Goal: Task Accomplishment & Management: Complete application form

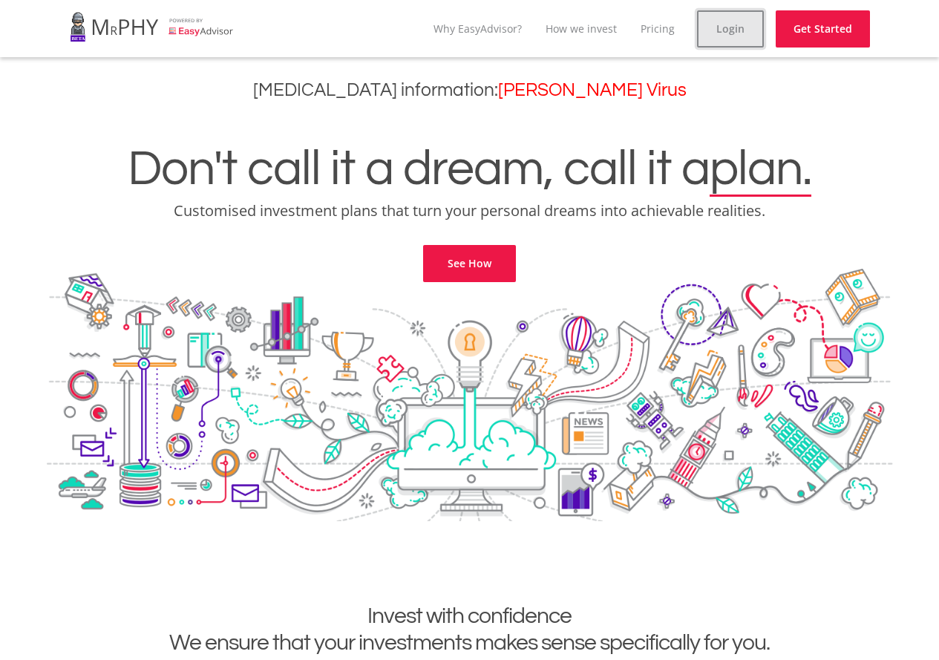
click at [716, 36] on link "Login" at bounding box center [730, 28] width 67 height 37
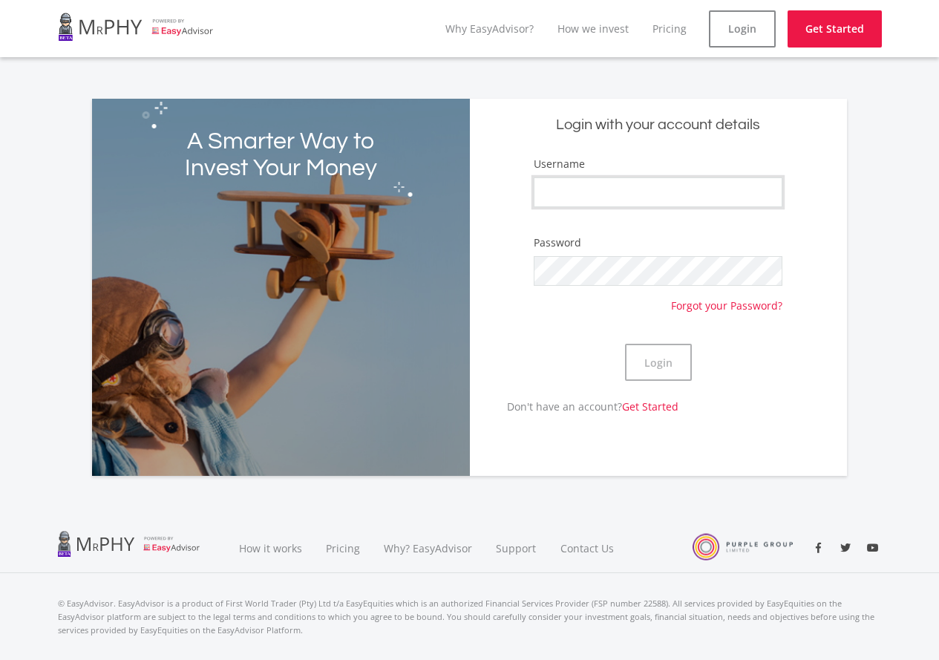
click at [630, 190] on input "Username" at bounding box center [658, 192] width 249 height 30
type input "Sparkyfs"
click at [669, 352] on button "Login" at bounding box center [658, 362] width 67 height 37
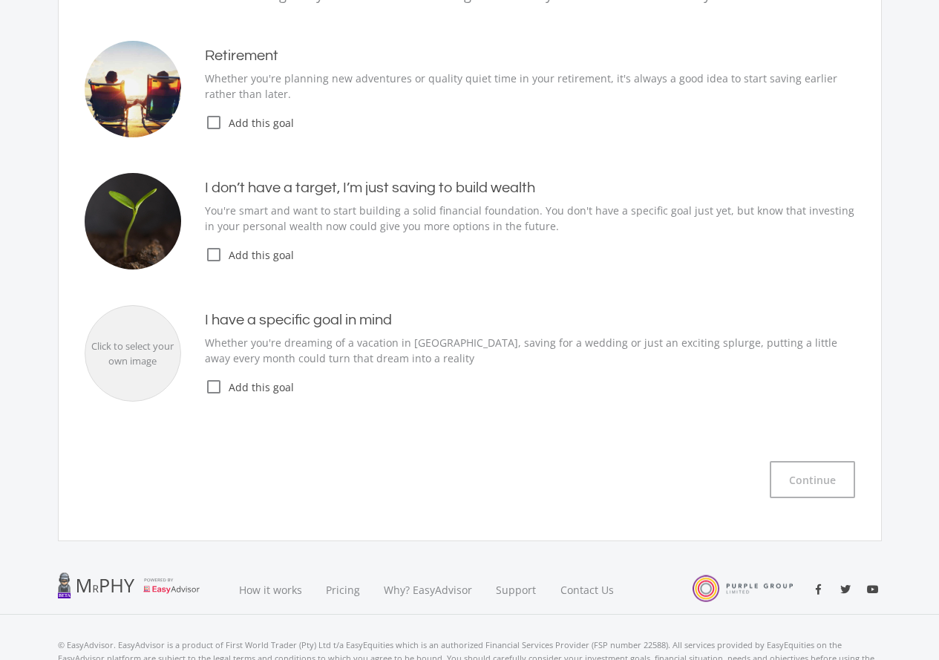
scroll to position [65, 0]
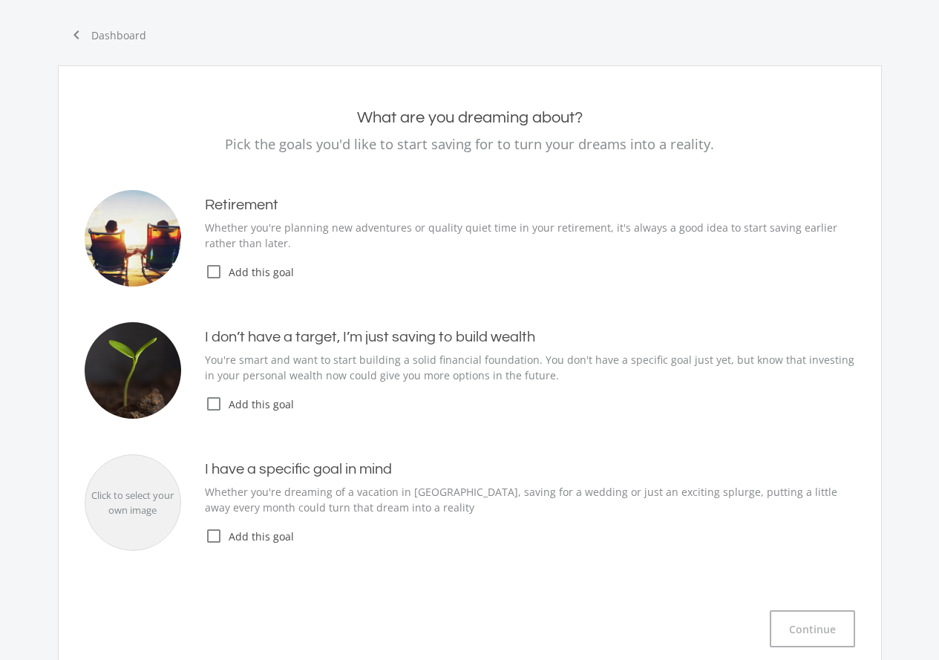
click at [217, 535] on icon "check_box_outline_blank" at bounding box center [214, 536] width 18 height 18
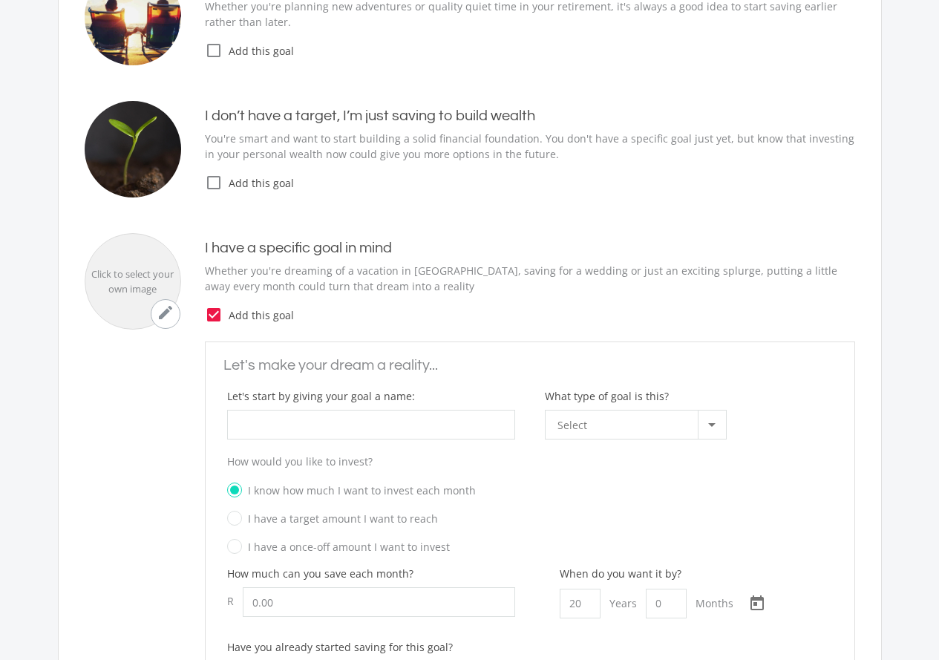
scroll to position [287, 0]
click at [399, 434] on input "What type of goal is this?" at bounding box center [371, 423] width 288 height 30
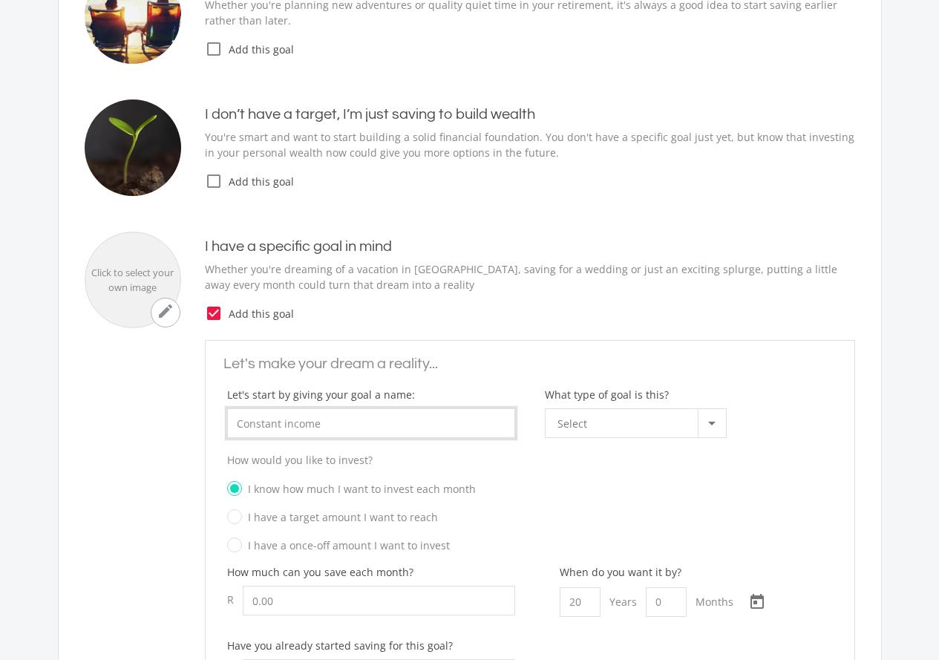
type input "Constant income"
click at [702, 424] on div at bounding box center [712, 423] width 28 height 28
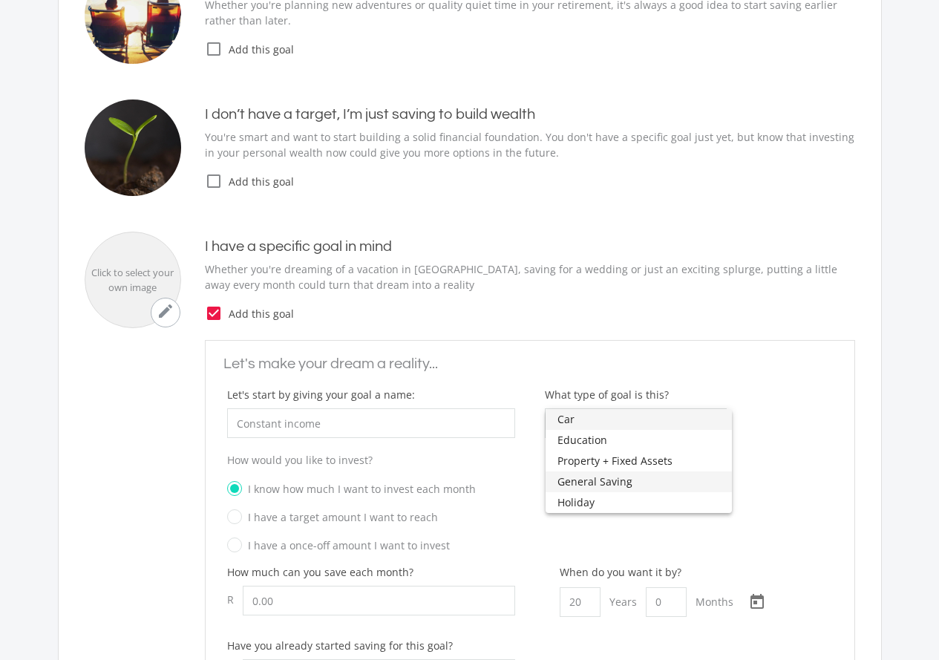
click at [601, 479] on span "General Saving" at bounding box center [638, 481] width 163 height 21
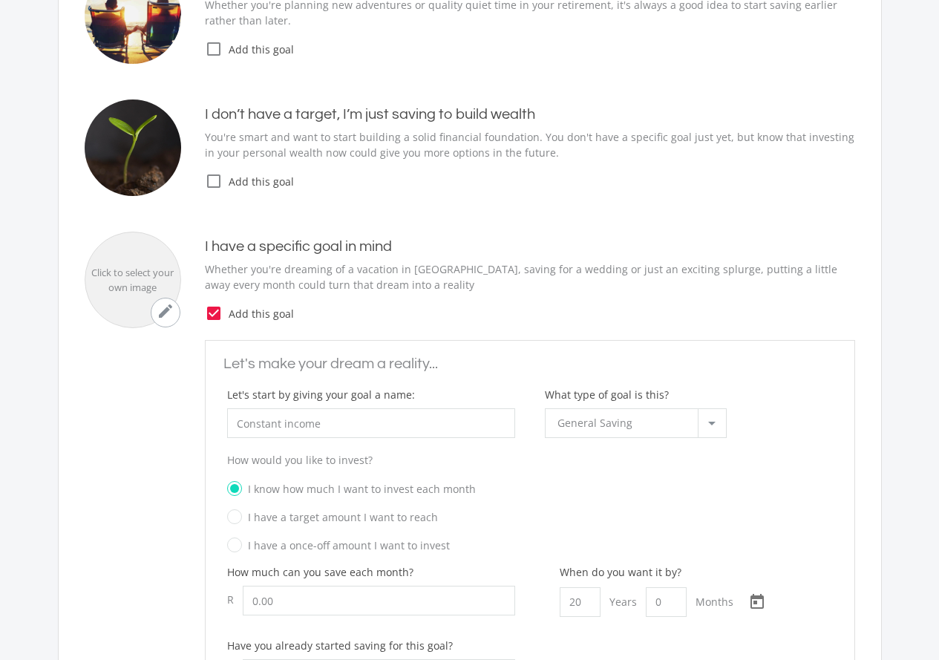
click at [232, 520] on label "I have a target amount I want to reach" at bounding box center [332, 517] width 211 height 19
click at [232, 520] on input "I have a target amount I want to reach" at bounding box center [515, 522] width 606 height 22
radio input "true"
radio input "false"
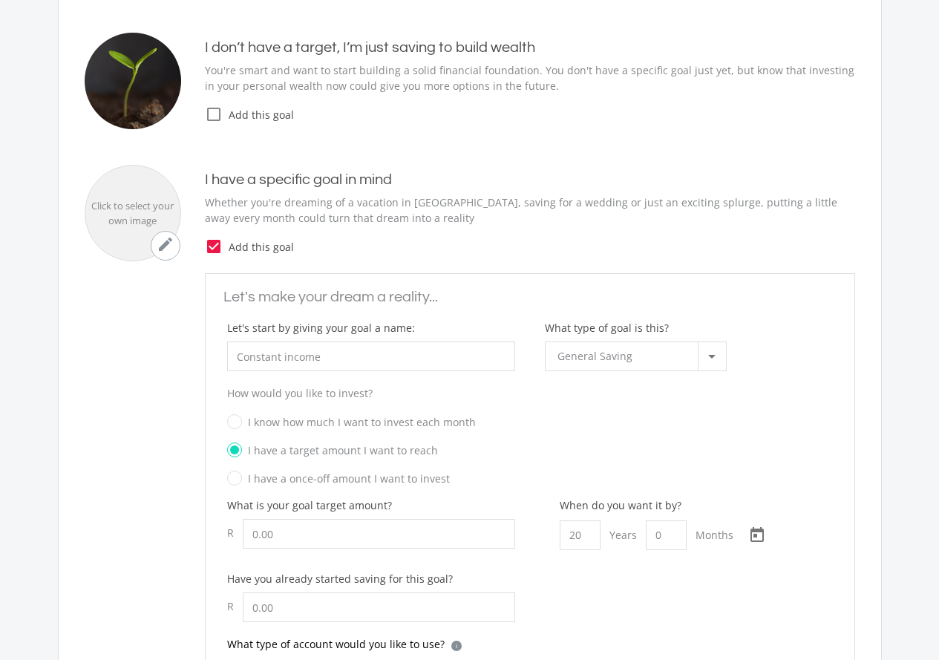
scroll to position [436, 0]
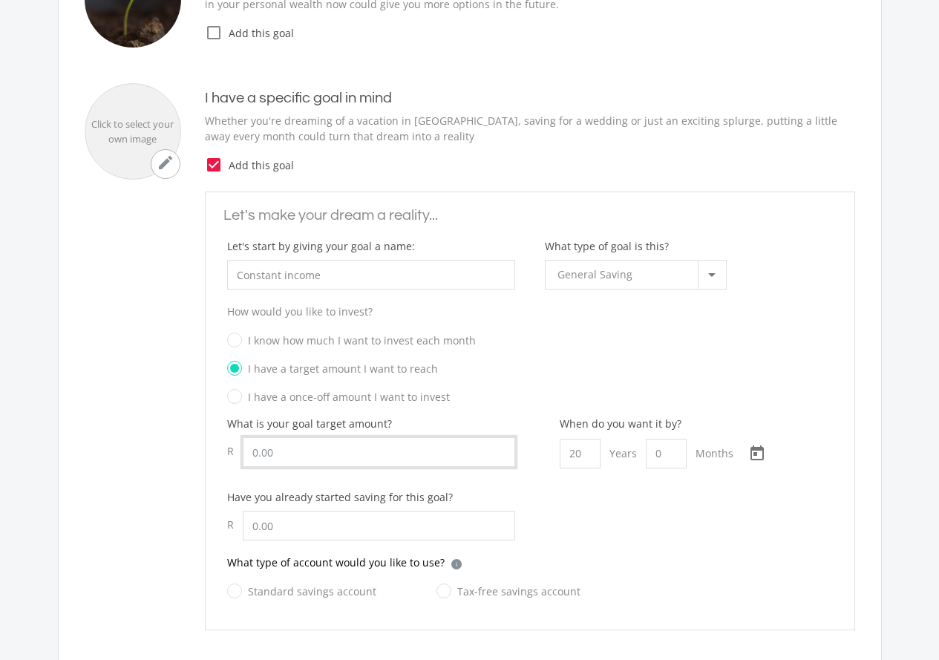
drag, startPoint x: 321, startPoint y: 454, endPoint x: 221, endPoint y: 457, distance: 100.3
click at [221, 457] on div "What is your goal target amount? R" at bounding box center [371, 452] width 318 height 73
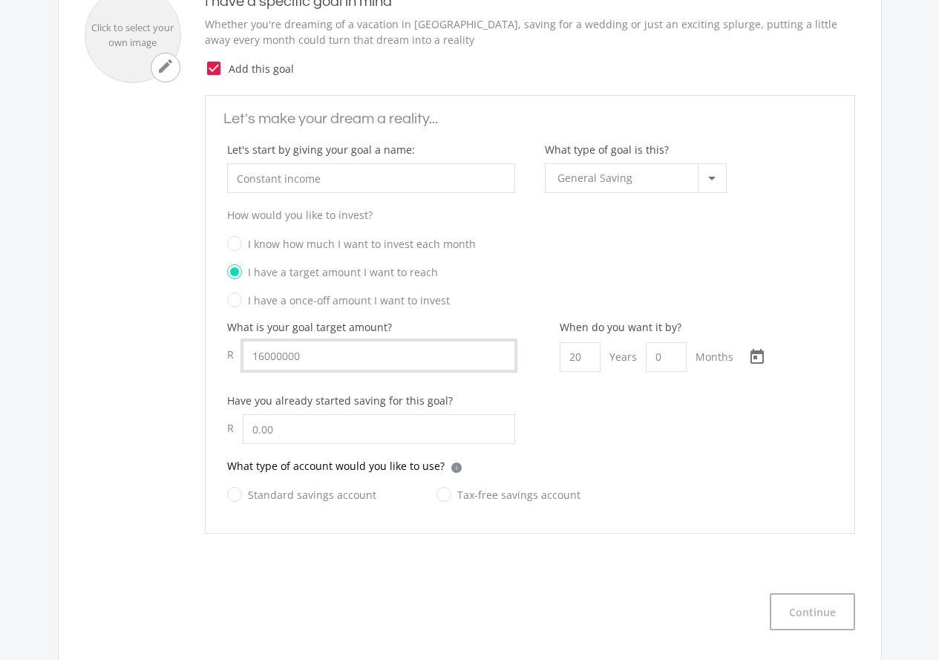
scroll to position [658, 0]
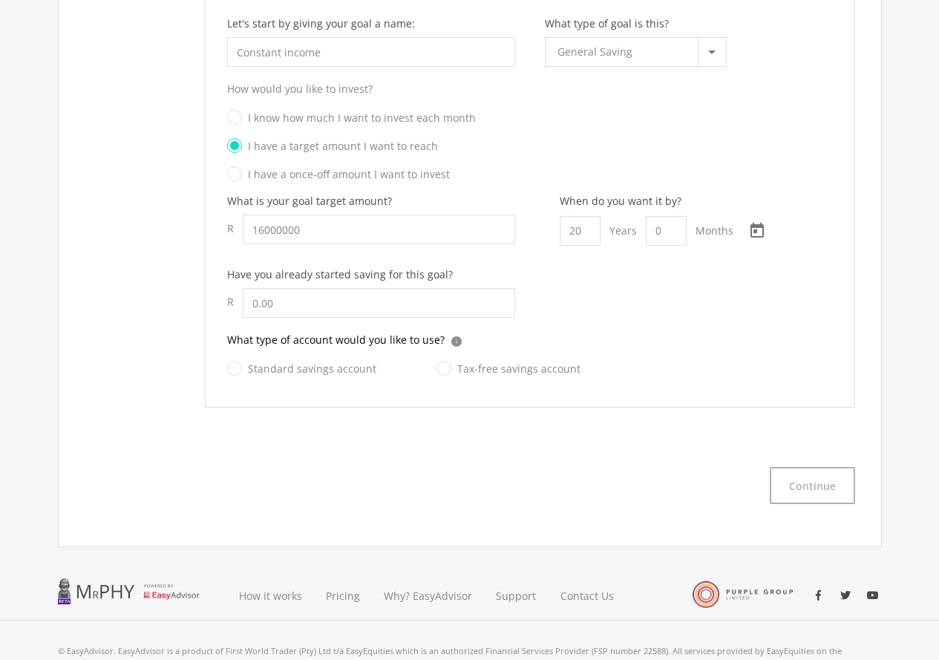
type input "16,000,000.00"
click at [235, 370] on label "Standard savings account" at bounding box center [301, 368] width 149 height 19
click at [235, 370] on input "Standard savings account" at bounding box center [286, 377] width 149 height 30
radio input "true"
click at [442, 371] on label "Tax-free savings account" at bounding box center [508, 368] width 144 height 19
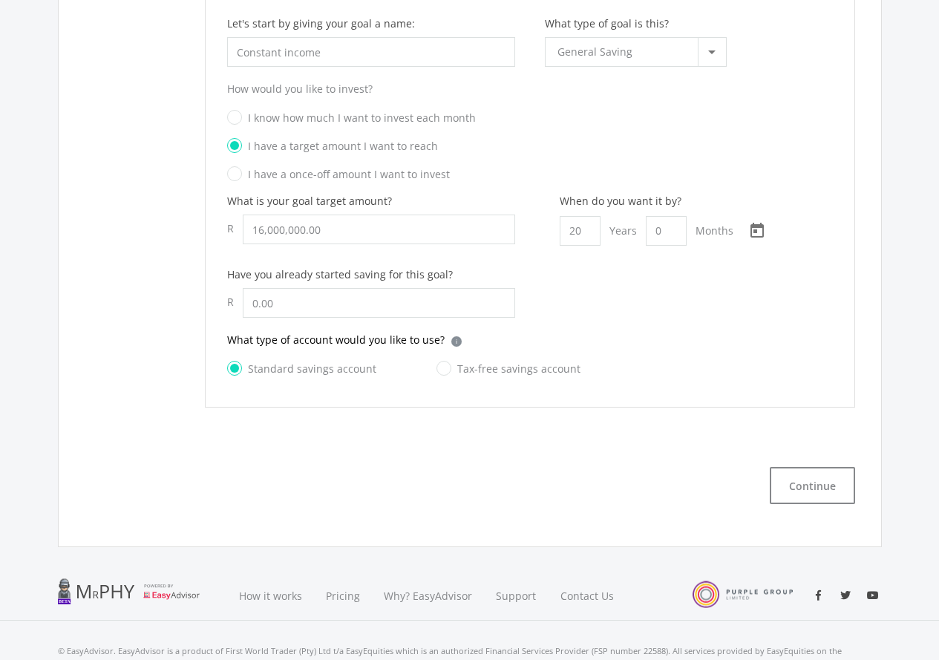
click at [442, 371] on input "Tax-free savings account" at bounding box center [494, 377] width 144 height 30
radio input "true"
click at [241, 366] on label "Standard savings account" at bounding box center [301, 368] width 149 height 19
click at [241, 366] on input "Standard savings account" at bounding box center [286, 377] width 149 height 30
radio input "true"
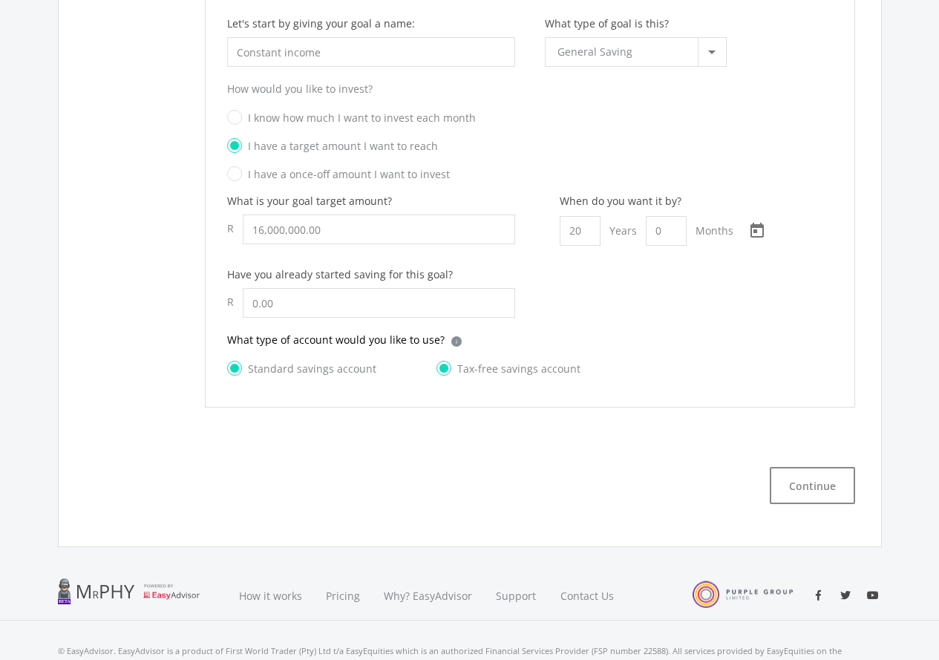
radio input "false"
click at [826, 480] on button "Continue" at bounding box center [812, 485] width 85 height 37
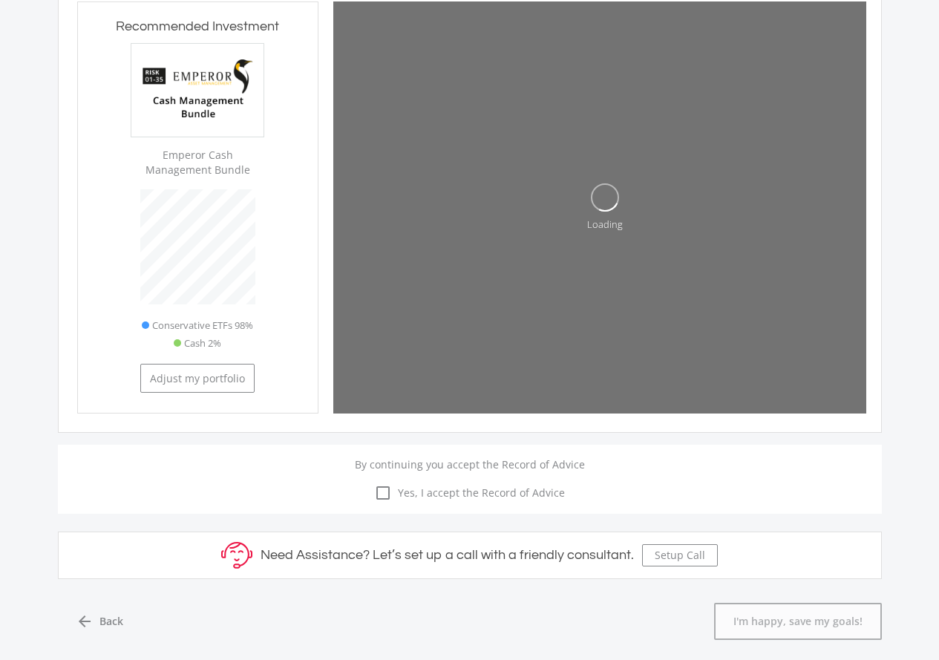
scroll to position [410, 241]
type input "16000000"
type input "0"
type input "28994"
type input "16,000,000.00"
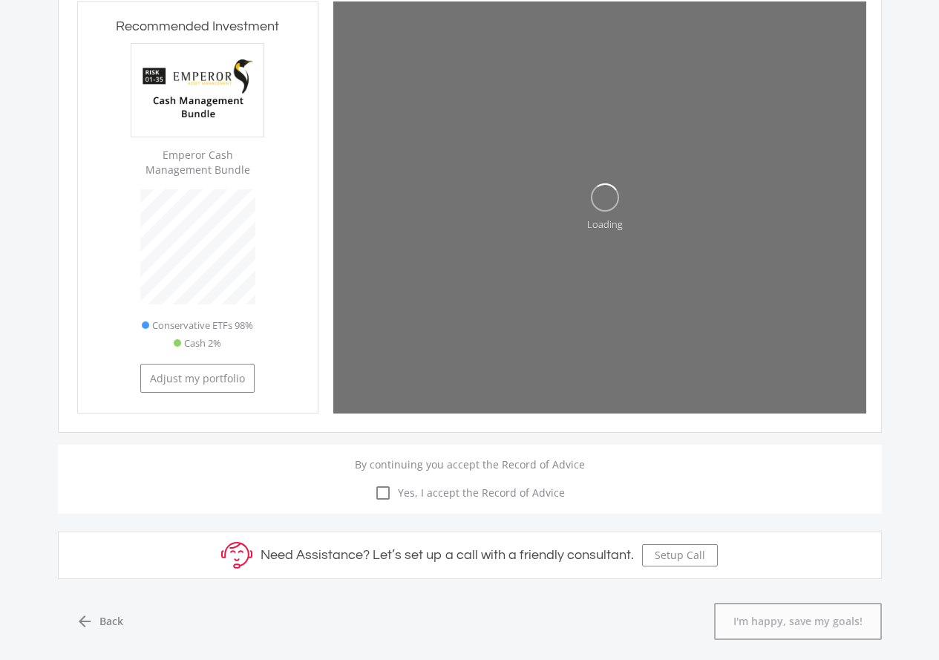
type input "0.00"
type input "28,994.00"
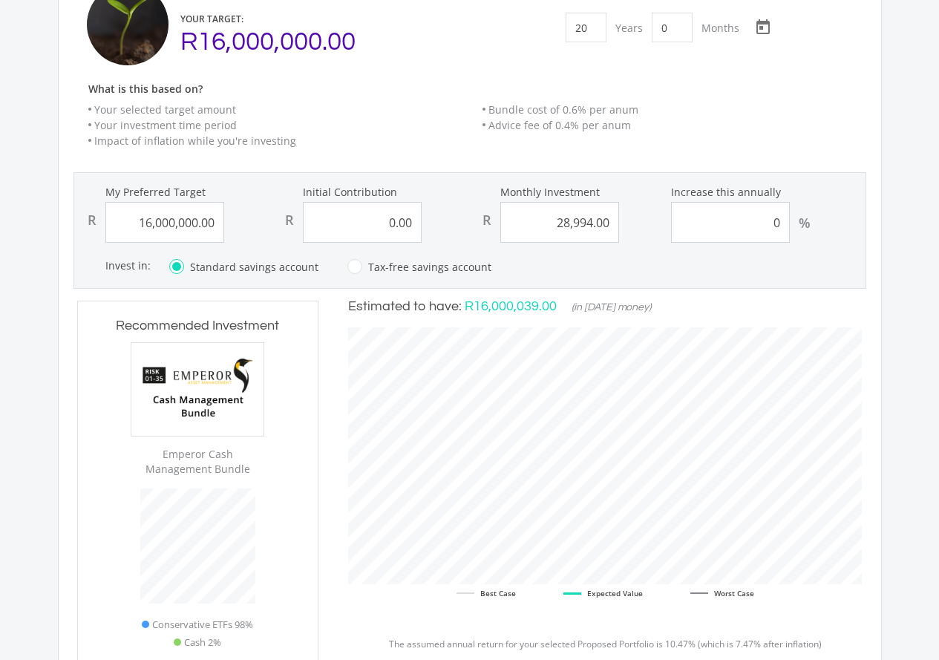
scroll to position [160, 0]
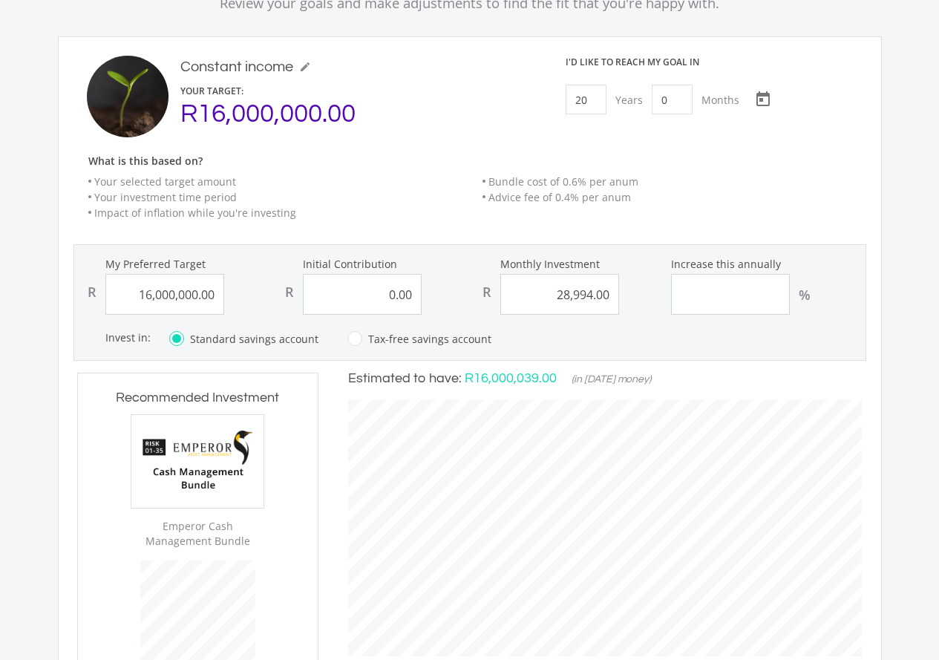
click at [765, 293] on input "Increase this annually" at bounding box center [730, 294] width 119 height 41
type input "10"
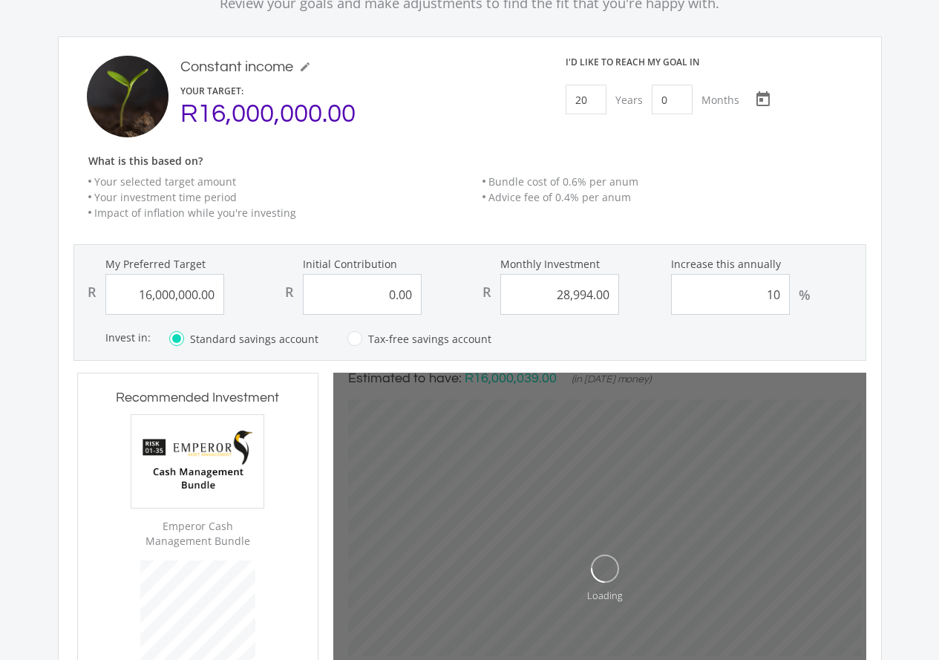
type input "16000000"
type input "0"
type input "28994"
type input "16,000,000.00"
type input "0.00"
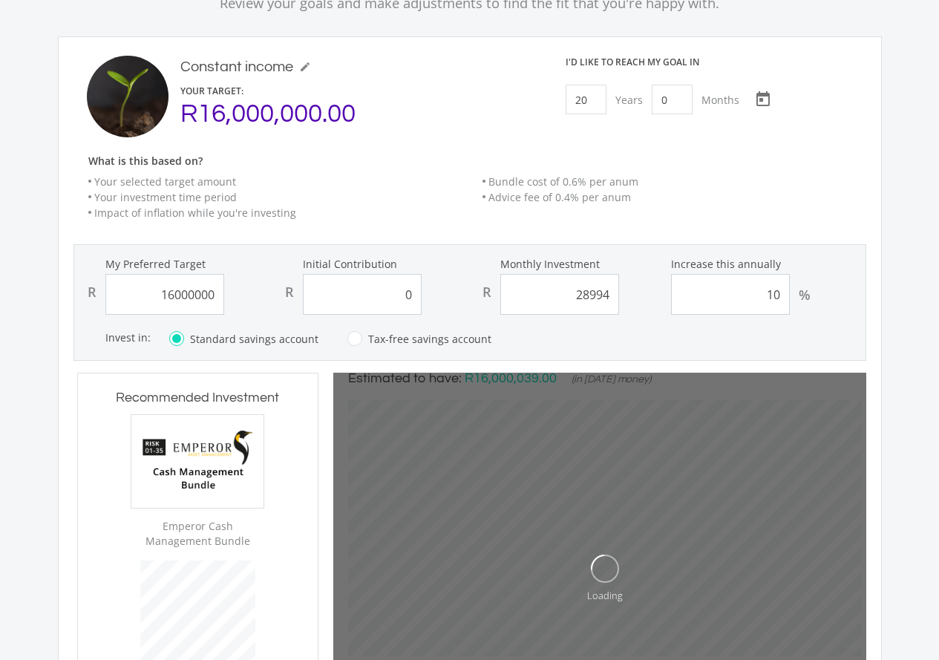
type input "28,994.00"
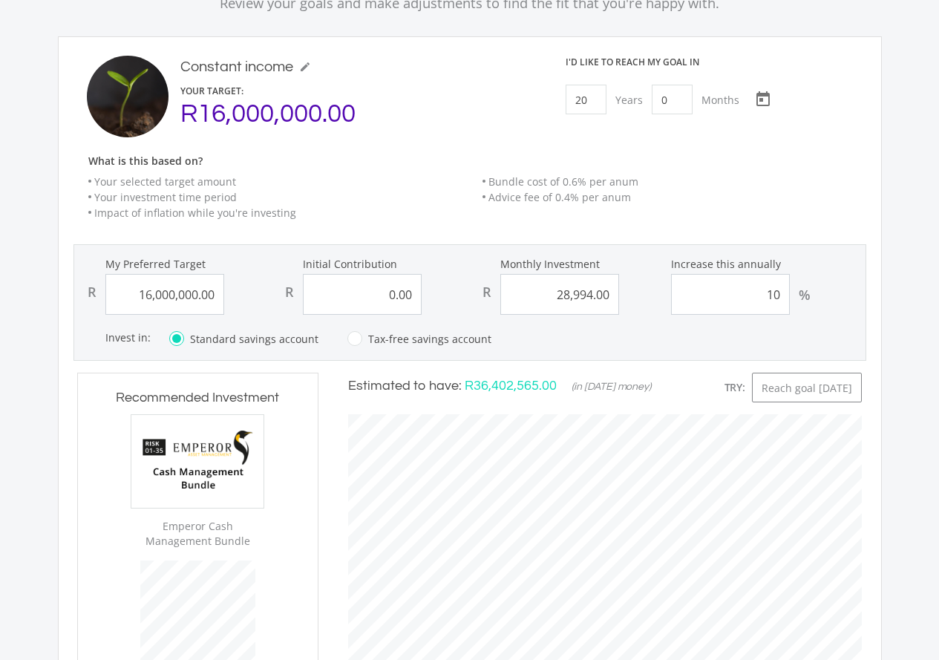
scroll to position [412, 543]
type input "10"
click at [755, 368] on div "Constant income mode_edit Constant income YOUR TARGET: R16,000,000.00 I'd like …" at bounding box center [469, 434] width 793 height 756
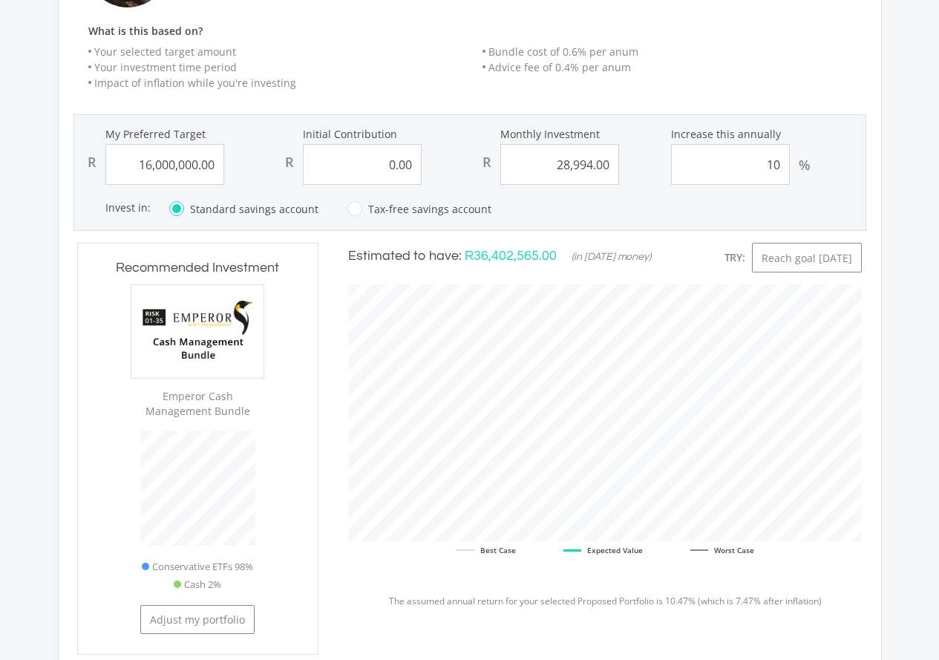
scroll to position [382, 0]
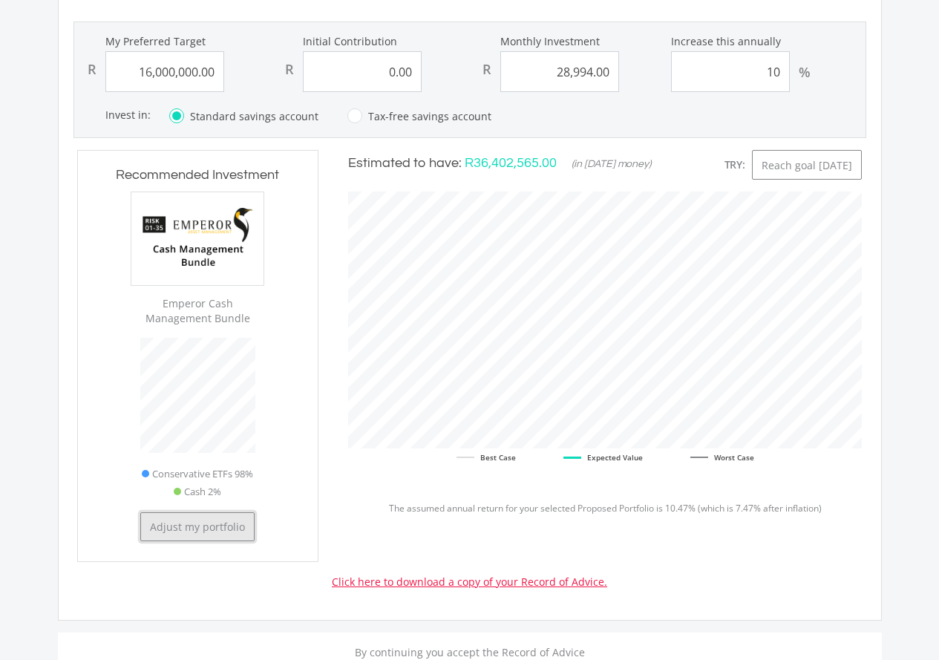
click at [244, 523] on button "Adjust my portfolio" at bounding box center [197, 526] width 114 height 29
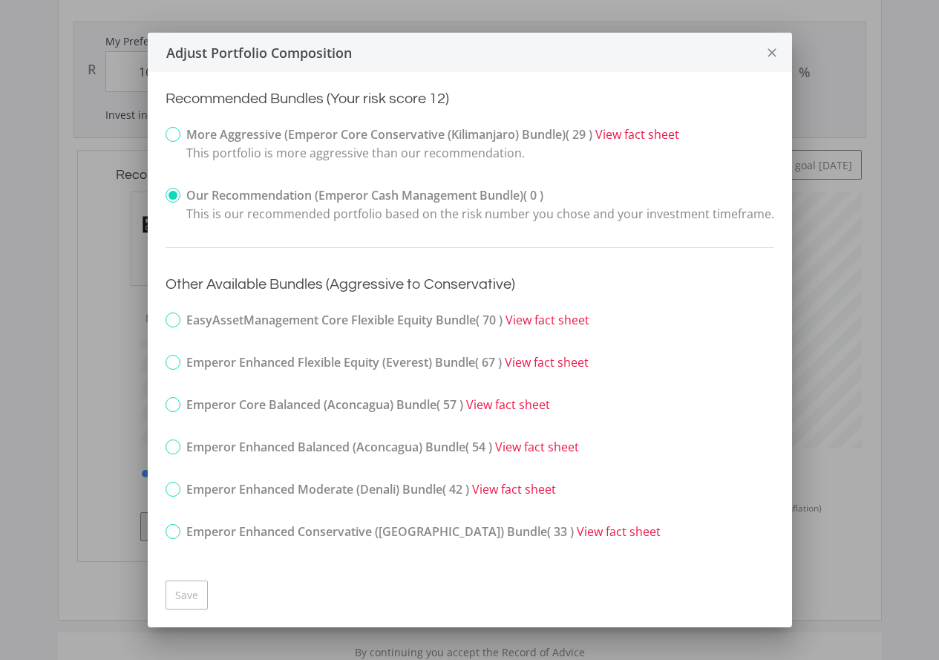
scroll to position [0, 0]
click at [174, 141] on label "More Aggressive (Emperor Core Conservative (Kilimanjaro) Bundle) ( 29 ) View fa…" at bounding box center [423, 143] width 514 height 37
click at [160, 141] on input "More Aggressive (Emperor Core Conservative (Kilimanjaro) Bundle) ( 29 ) View fa…" at bounding box center [156, 146] width 10 height 37
radio input "true"
click at [191, 586] on button "Save" at bounding box center [187, 594] width 42 height 29
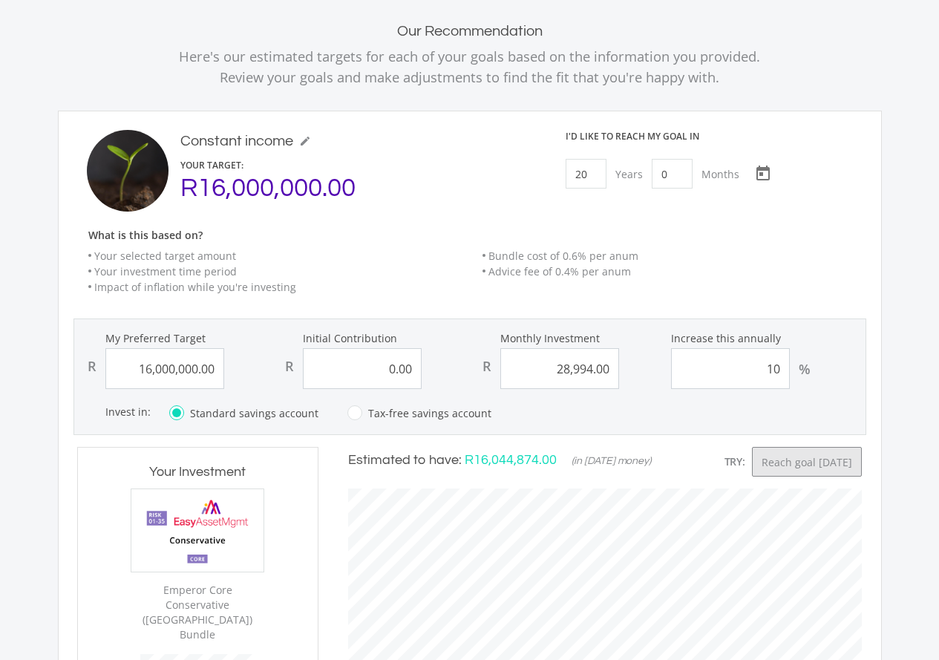
scroll to position [469, 543]
click at [752, 477] on button "Reach goal [DATE]" at bounding box center [807, 462] width 110 height 30
type input "14"
type input "7"
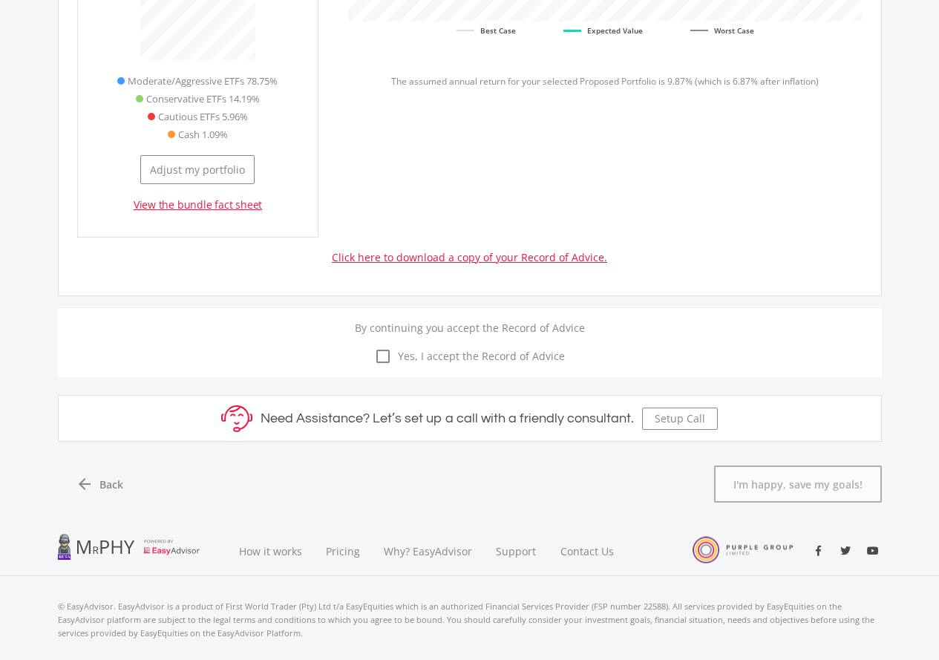
scroll to position [799, 0]
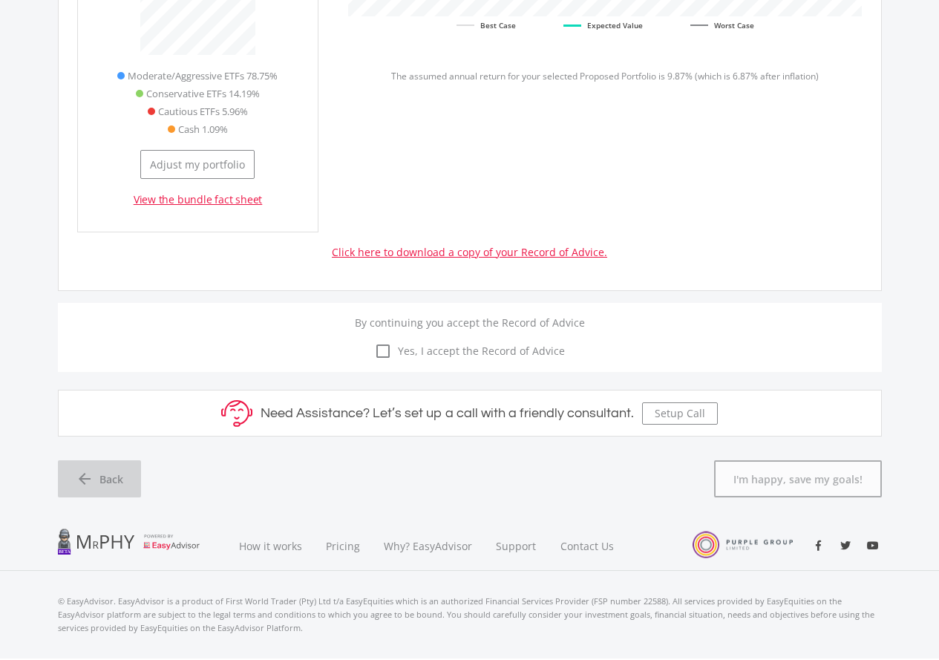
click at [82, 470] on icon "arrow_back" at bounding box center [85, 479] width 18 height 18
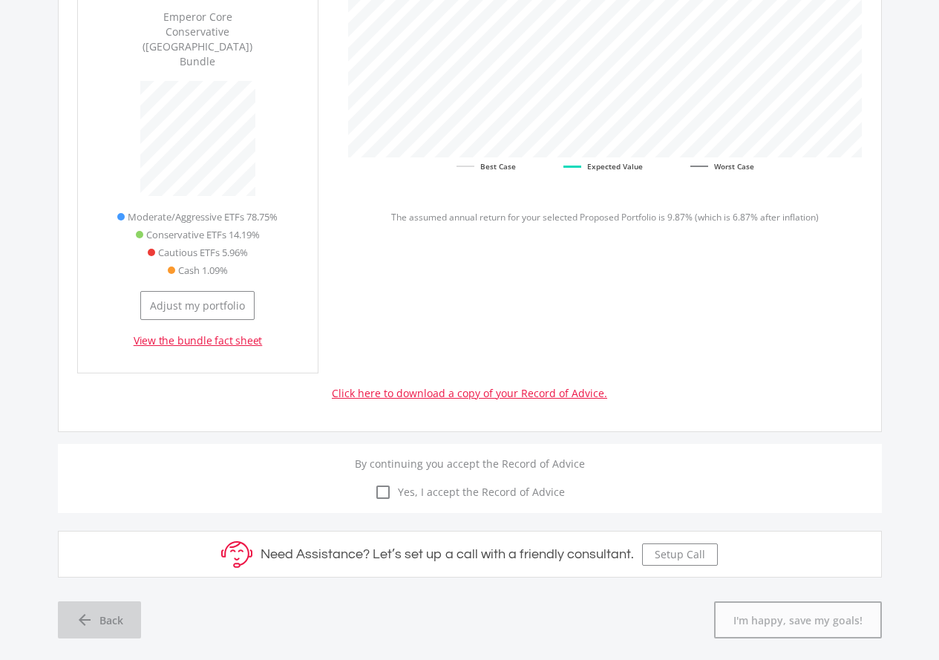
scroll to position [597, 0]
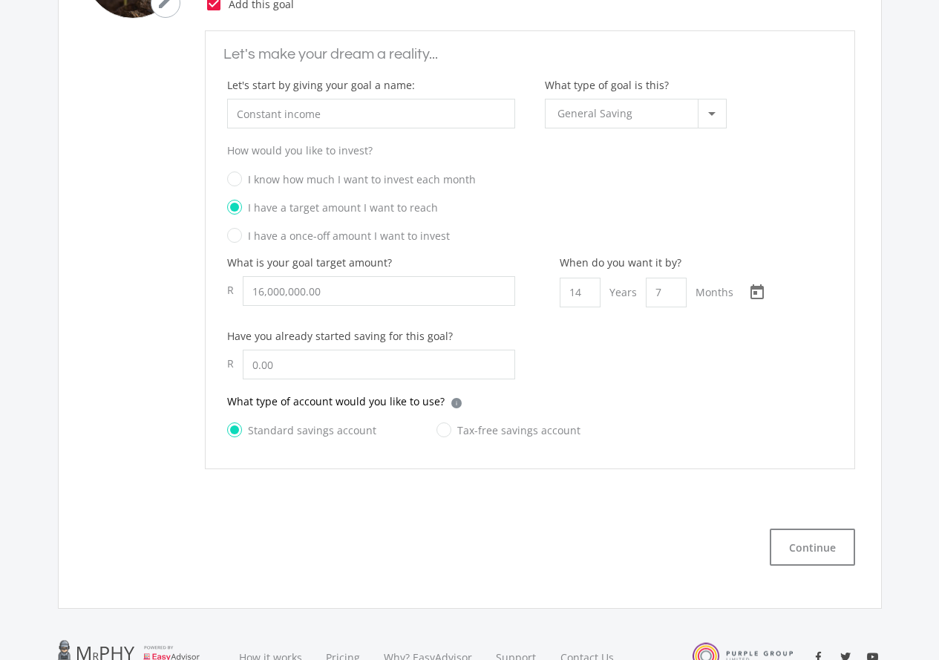
click at [235, 184] on label "I know how much I want to invest each month" at bounding box center [351, 179] width 249 height 19
click at [235, 184] on input "I know how much I want to invest each month" at bounding box center [515, 184] width 606 height 22
radio input "true"
radio input "false"
drag, startPoint x: 343, startPoint y: 298, endPoint x: 137, endPoint y: 296, distance: 205.6
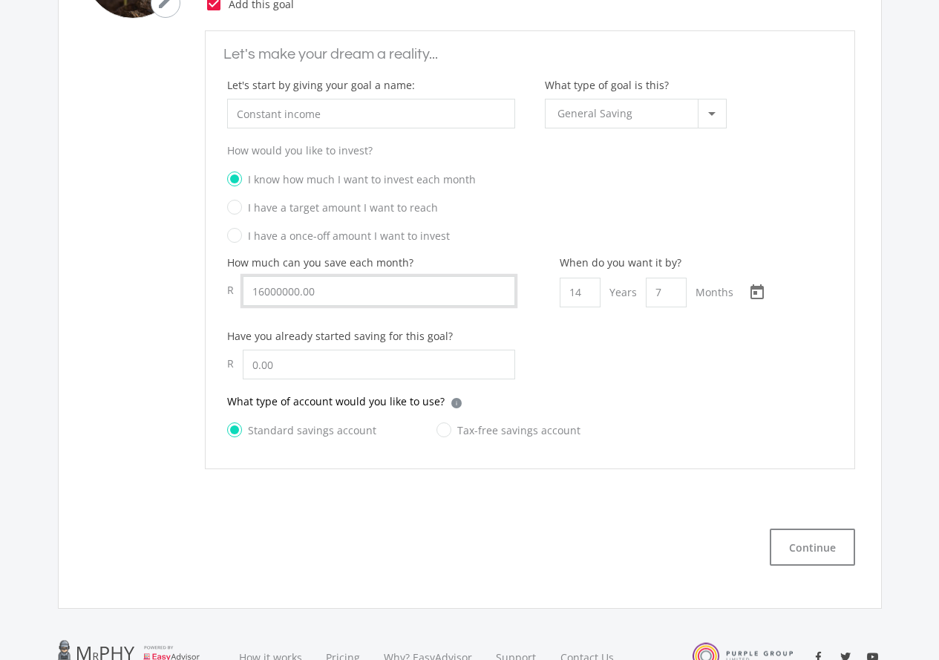
click at [137, 296] on ee-custom-goal "Let's make your dream a reality... Let's start by giving your goal a name: Cons…" at bounding box center [470, 249] width 771 height 439
type input "1,000.00"
drag, startPoint x: 586, startPoint y: 294, endPoint x: 562, endPoint y: 292, distance: 23.8
click at [562, 292] on input "14" at bounding box center [580, 293] width 41 height 30
type input "15"
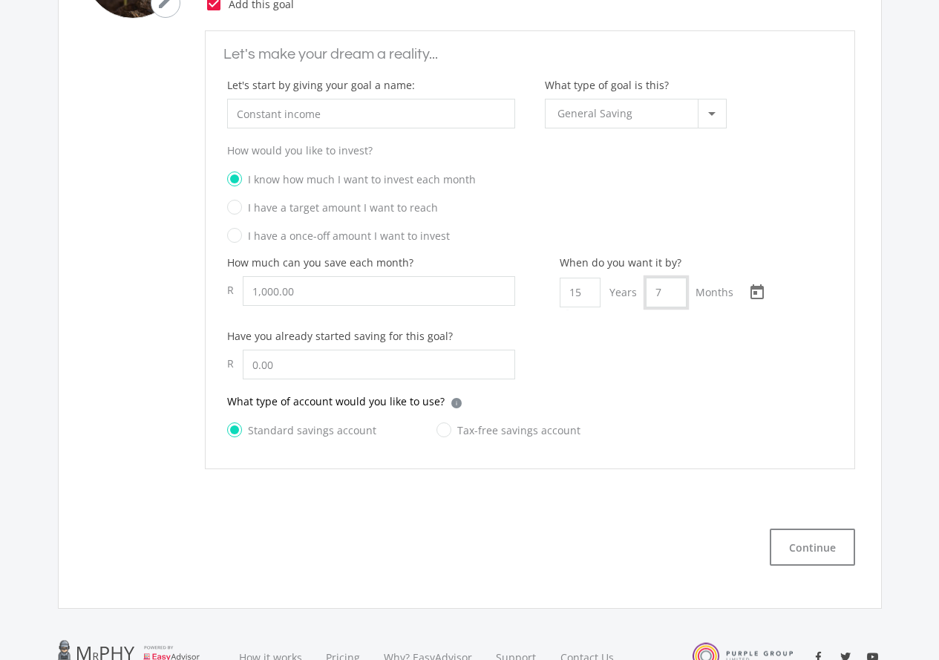
click at [660, 285] on input "7" at bounding box center [666, 293] width 41 height 30
click at [670, 359] on div "How much can you save each month? R 1,000.00 When do you want it by? 15 Years M…" at bounding box center [529, 324] width 635 height 139
type input "0"
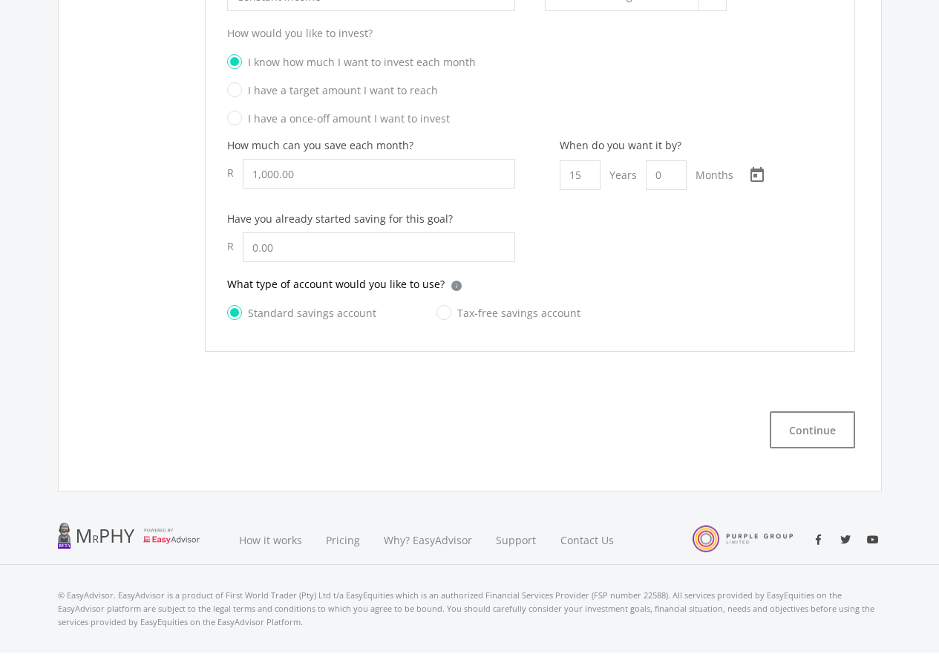
scroll to position [738, 0]
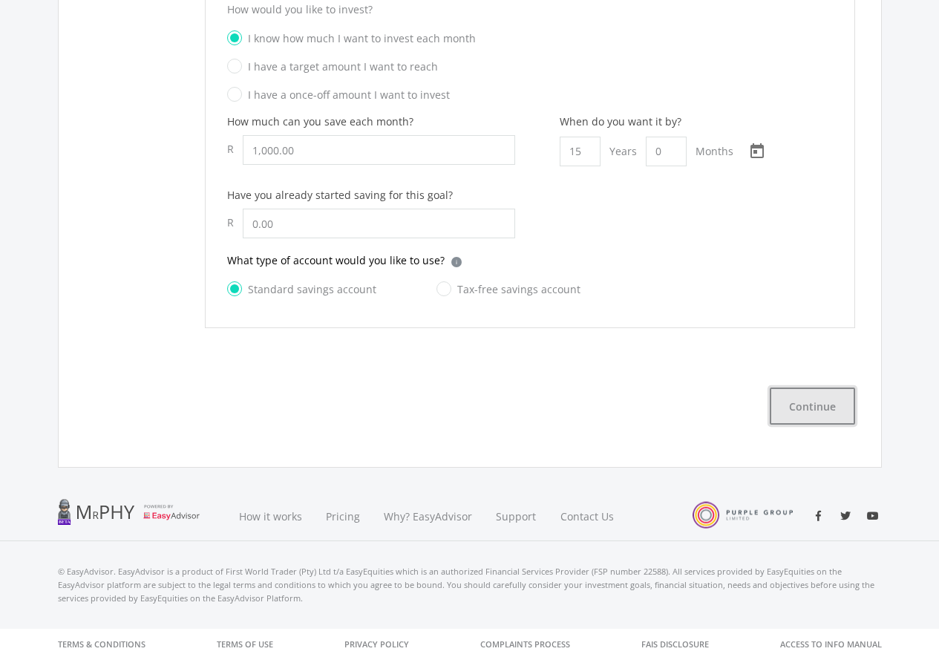
click at [804, 399] on button "Continue" at bounding box center [812, 405] width 85 height 37
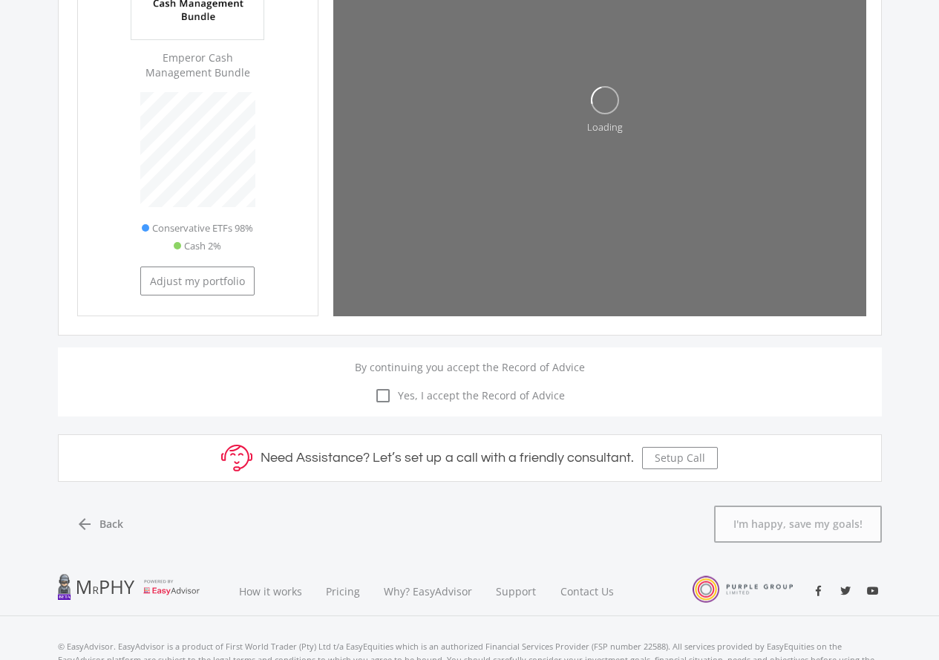
scroll to position [480, 0]
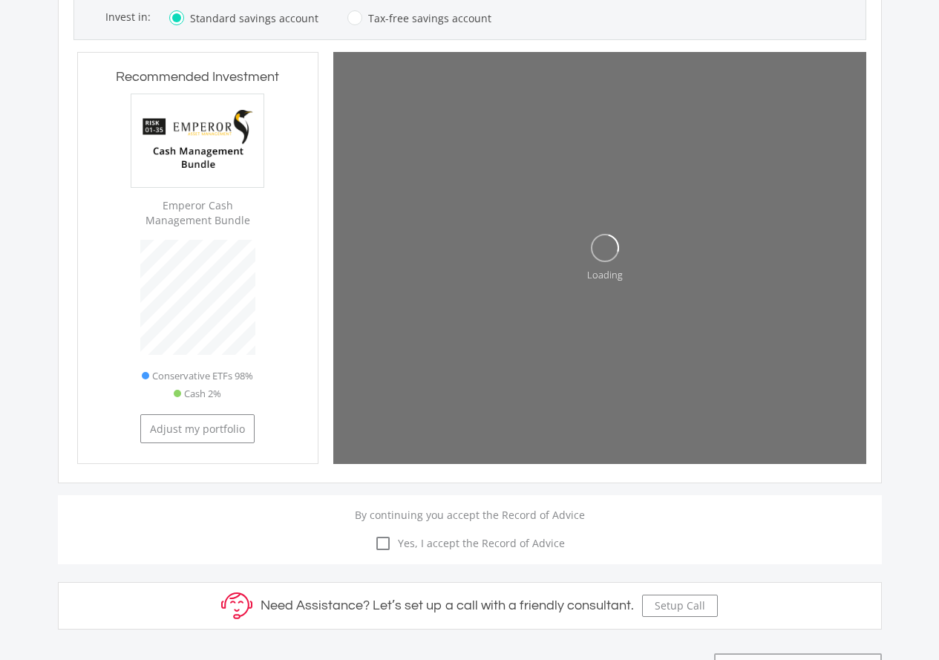
type input "613984"
type input "0"
type input "1000"
type input "613,984.00"
type input "0.00"
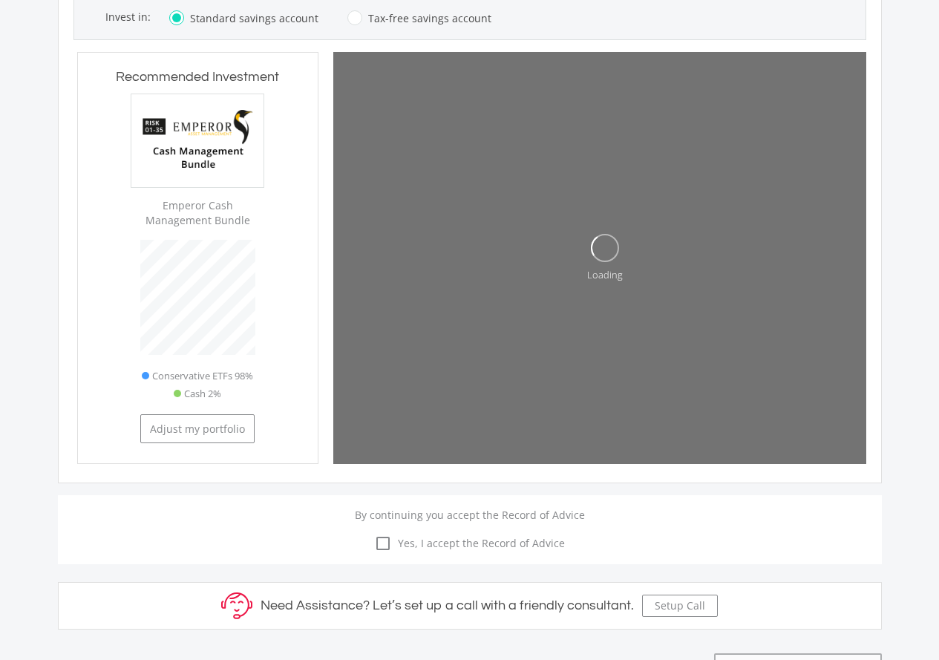
type input "1,000.00"
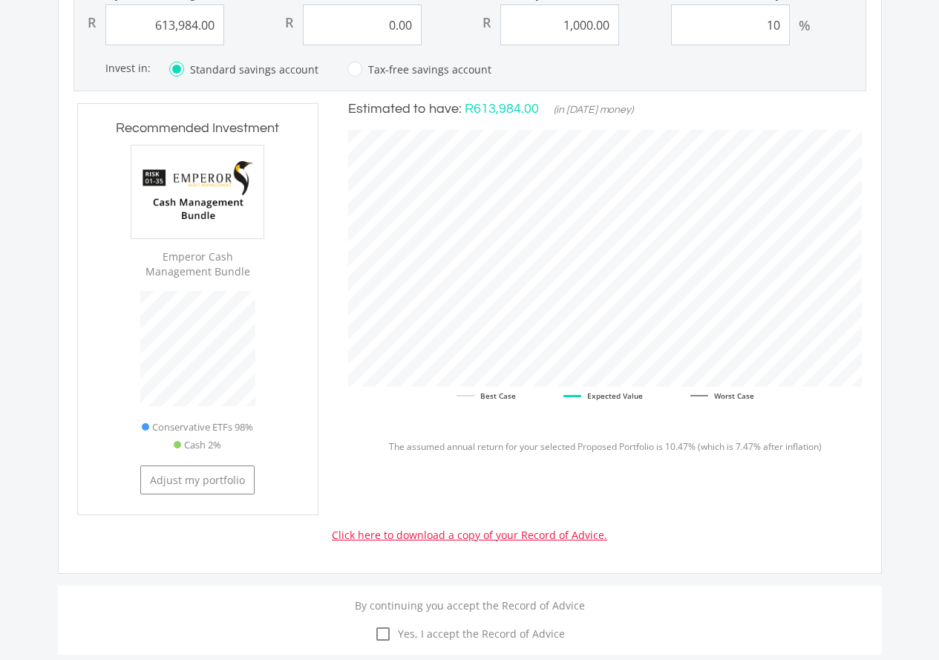
scroll to position [629, 0]
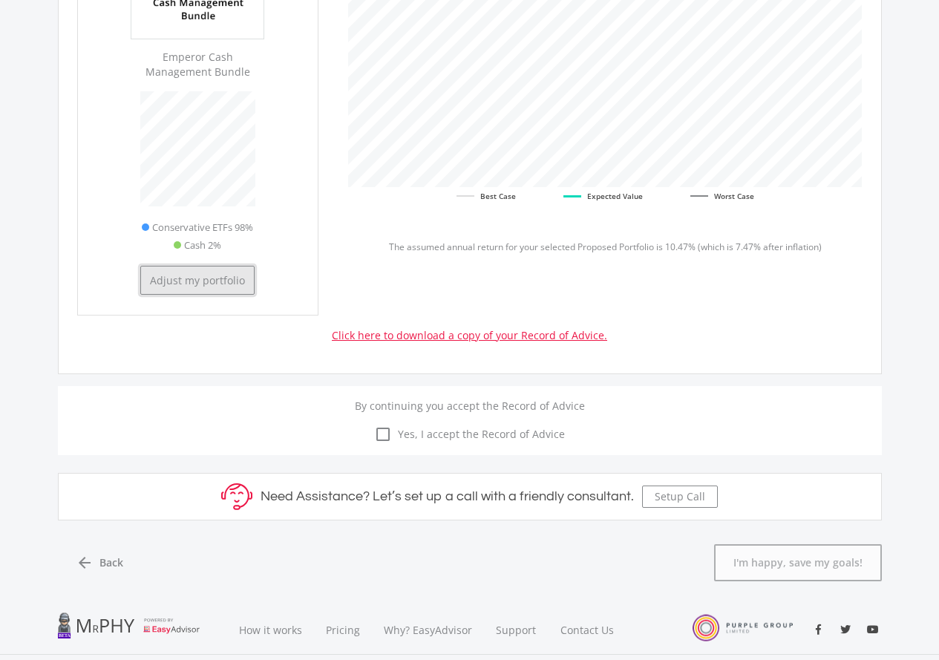
click at [230, 284] on button "Adjust my portfolio" at bounding box center [197, 280] width 114 height 29
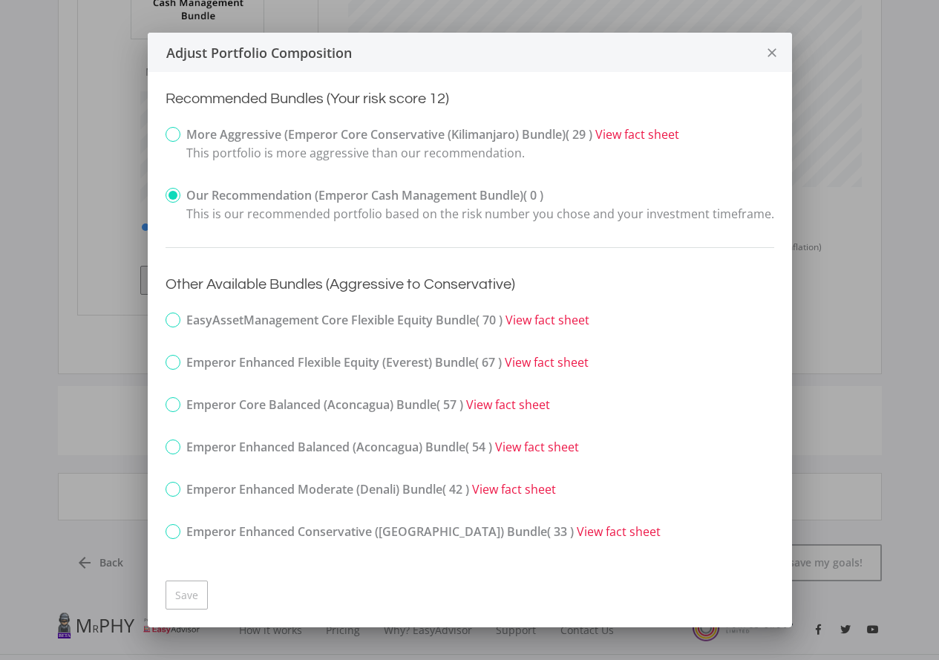
scroll to position [0, 0]
click at [201, 137] on strong "More Aggressive (Emperor Core Conservative ([GEOGRAPHIC_DATA]) Bundle) ( 29 )" at bounding box center [389, 134] width 406 height 16
click at [160, 137] on input "More Aggressive (Emperor Core Conservative (Kilimanjaro) Bundle) ( 29 ) View fa…" at bounding box center [156, 146] width 10 height 37
radio input "true"
click at [183, 590] on button "Save" at bounding box center [187, 594] width 42 height 29
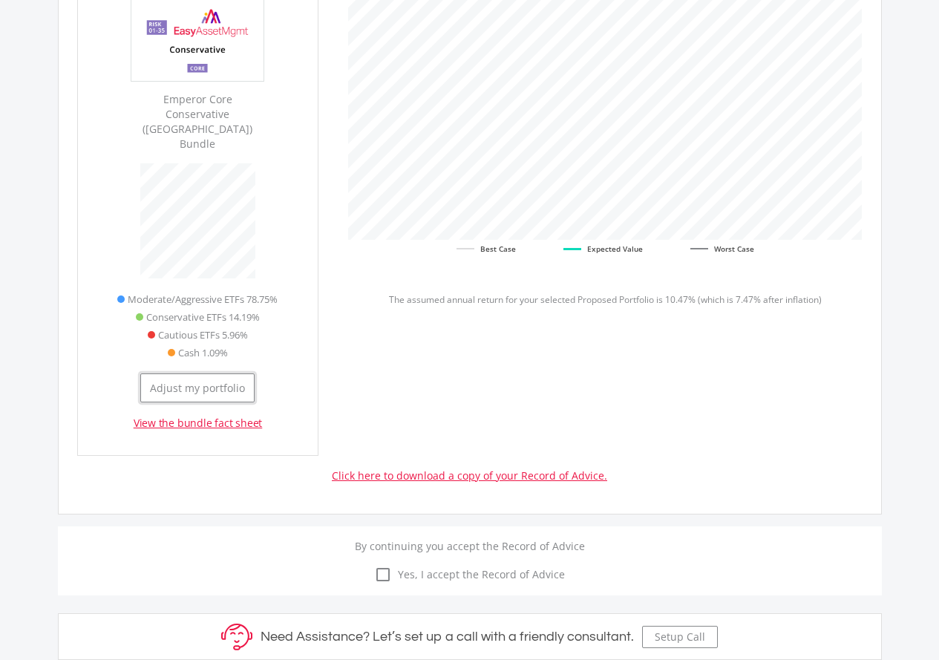
scroll to position [480, 0]
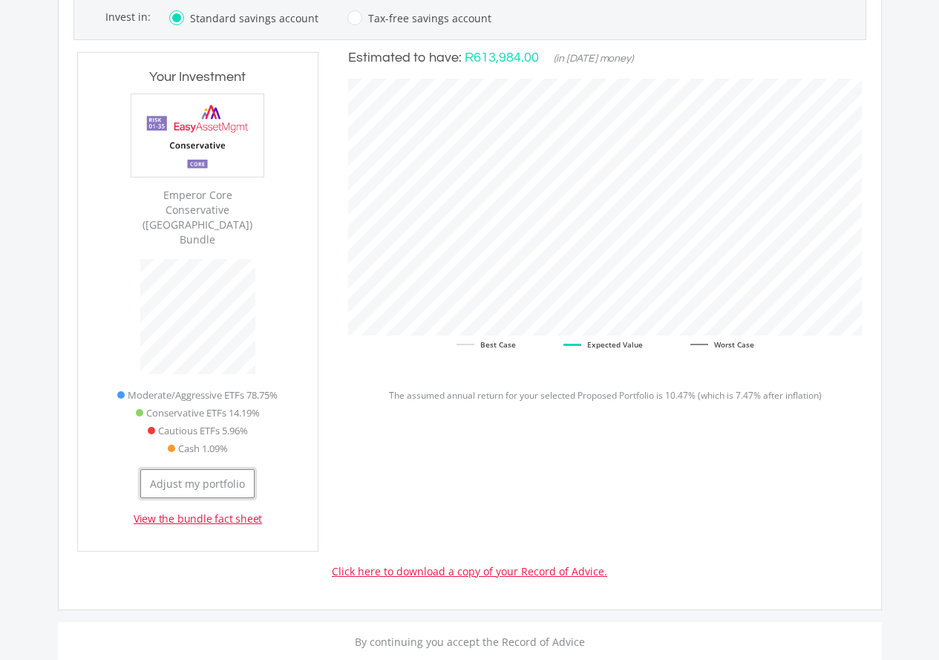
type input "588608"
type input "0"
type input "1000"
type input "588,608.00"
type input "0.00"
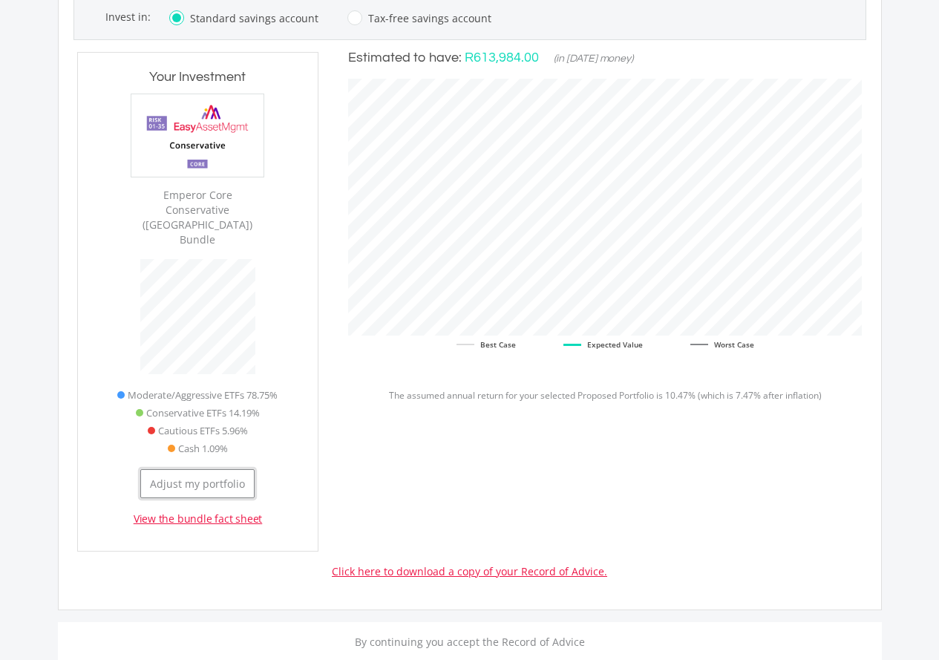
type input "1,000.00"
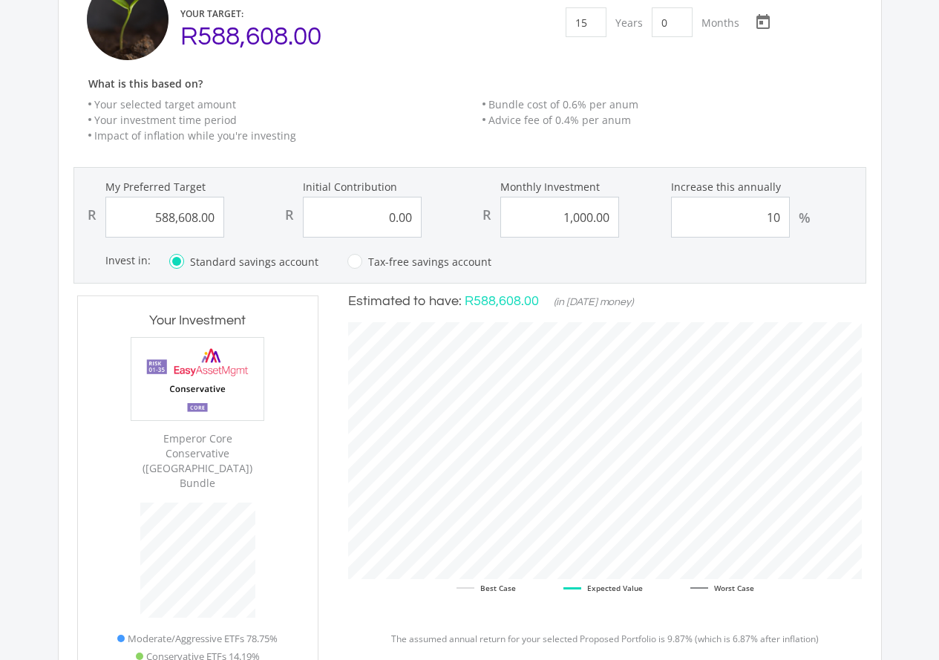
scroll to position [35, 0]
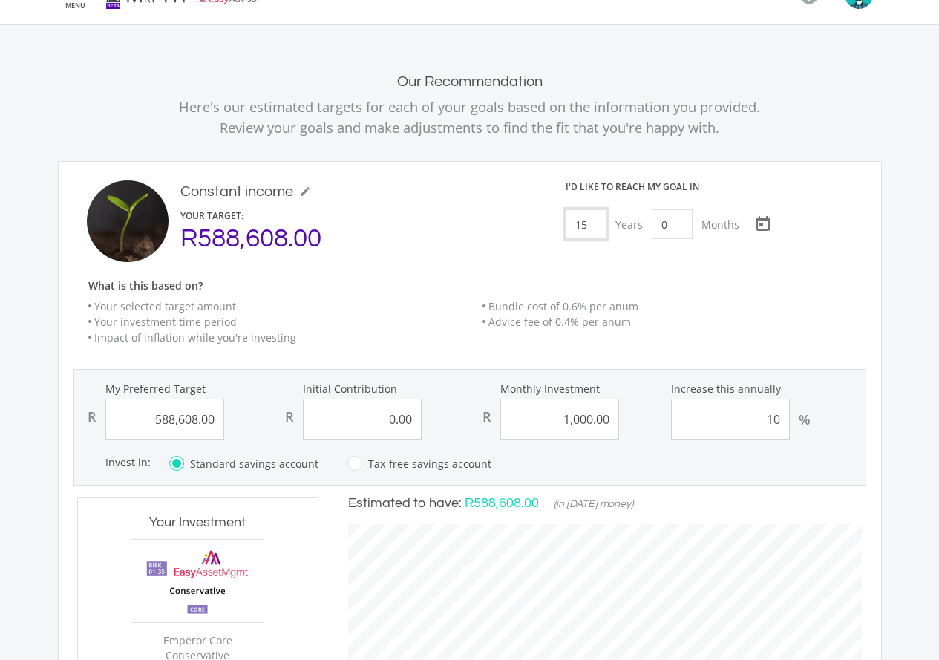
click at [598, 228] on input "15" at bounding box center [586, 224] width 41 height 30
type input "10"
click at [843, 234] on div "I'd like to reach my goal [DATE] [DATE] Choose a date" at bounding box center [714, 215] width 296 height 71
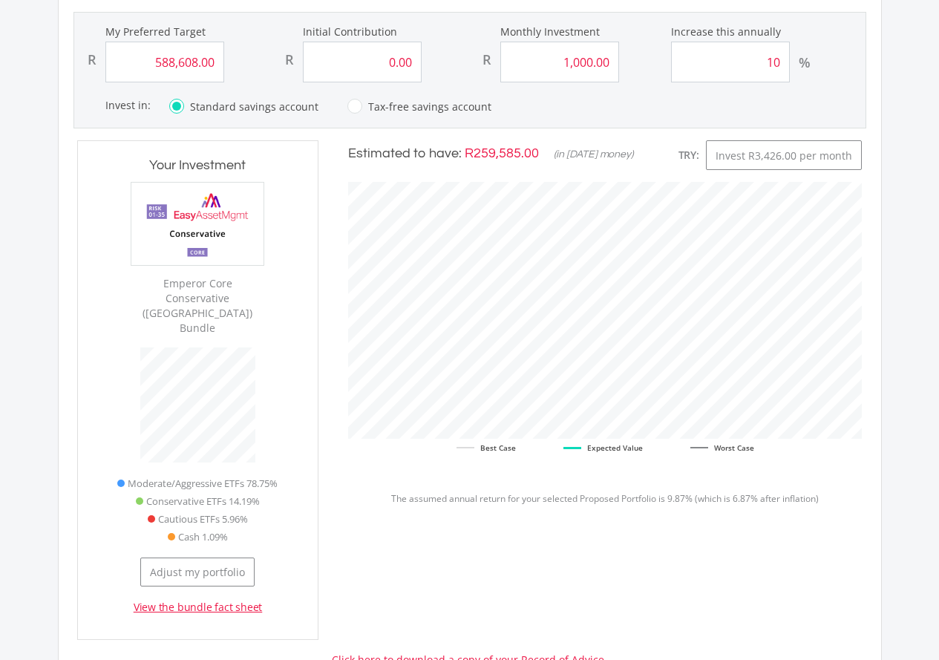
scroll to position [554, 0]
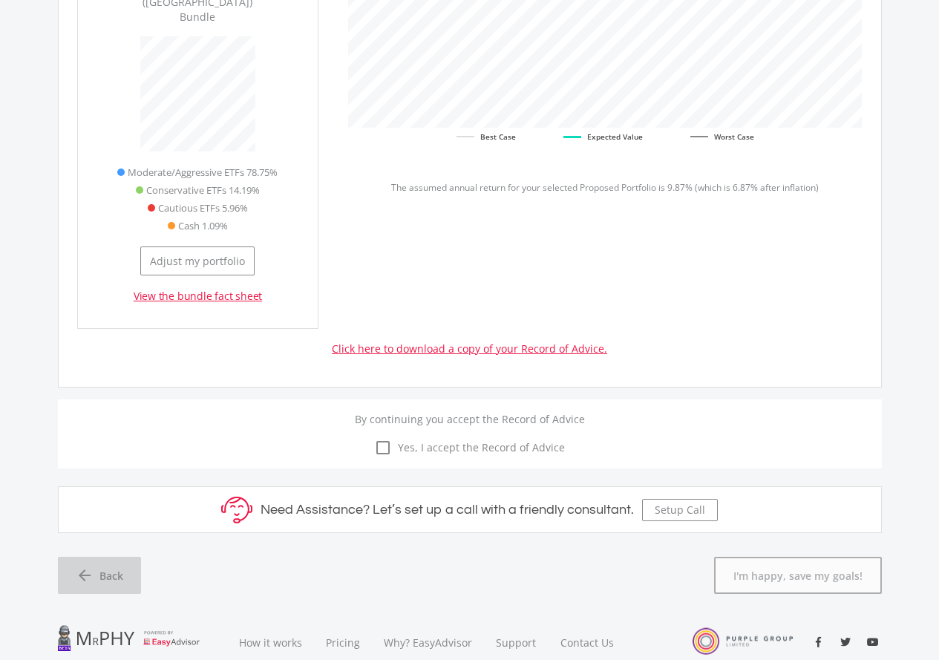
click at [108, 568] on span "Back" at bounding box center [111, 576] width 24 height 16
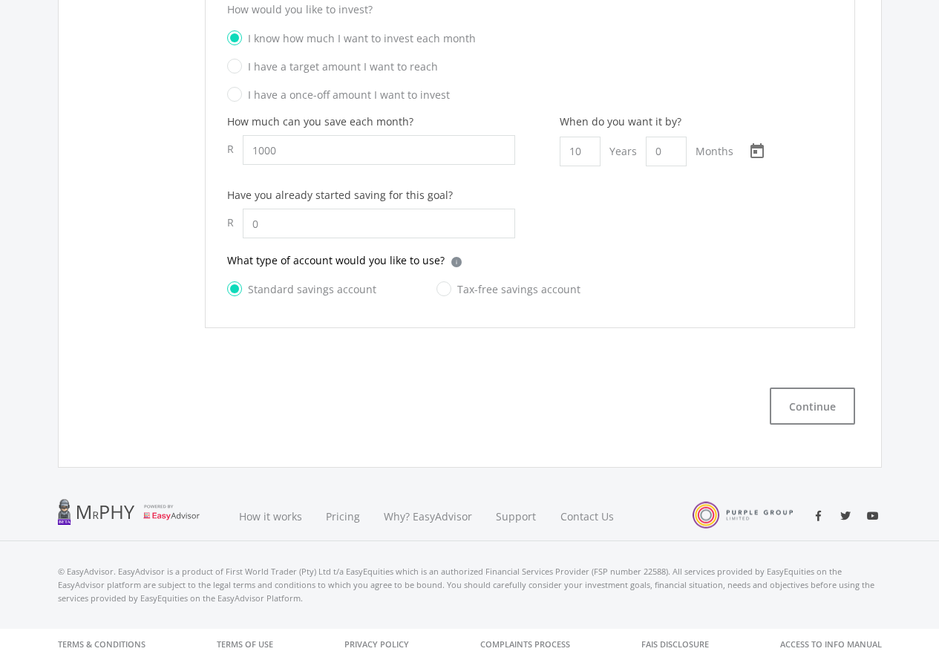
type input "1,000.00"
type input "0.00"
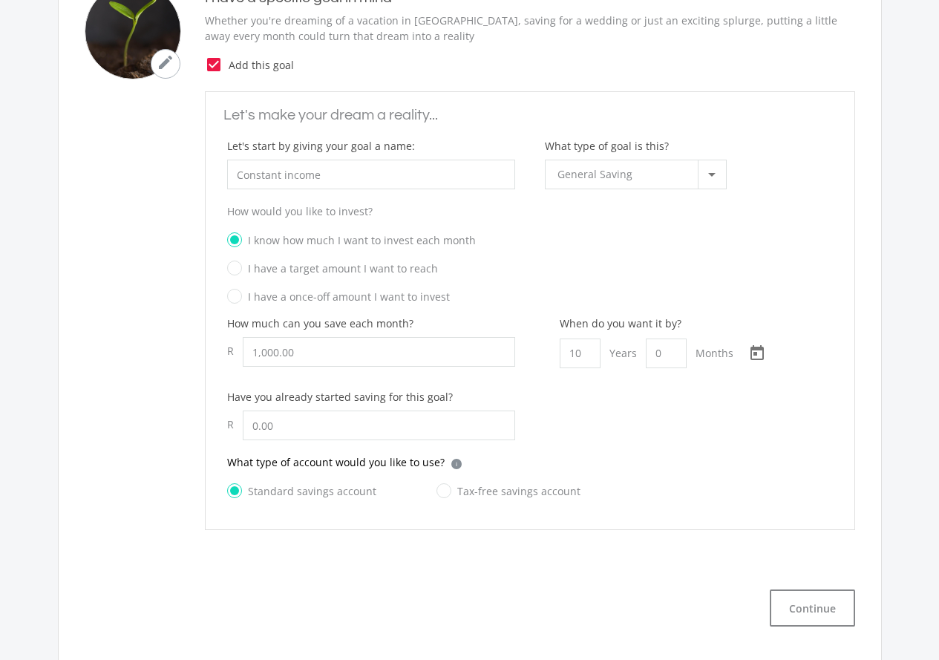
scroll to position [528, 0]
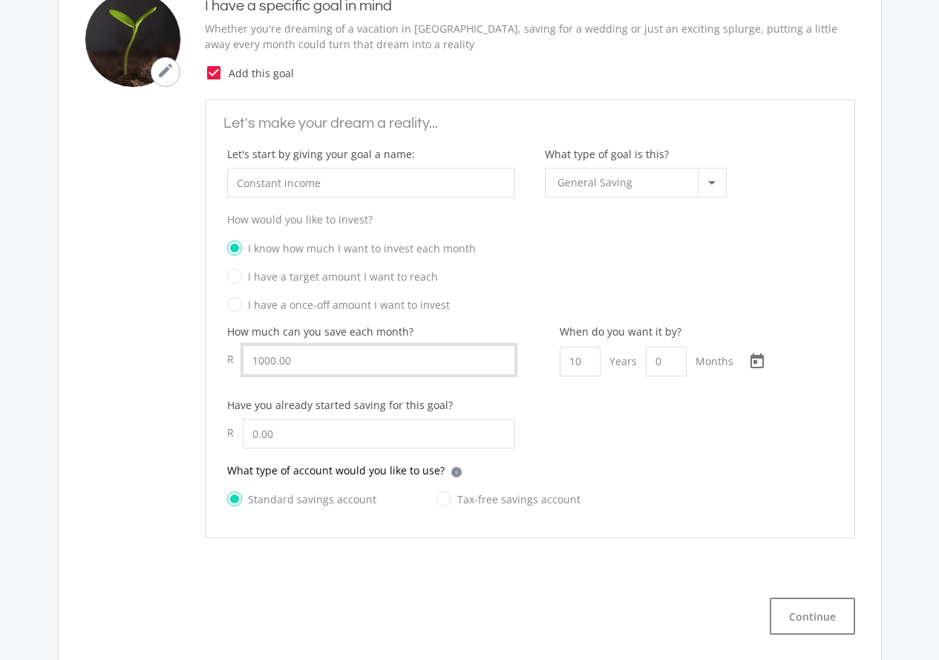
drag, startPoint x: 321, startPoint y: 364, endPoint x: 208, endPoint y: 365, distance: 112.8
click at [208, 365] on form "Let's make your dream a reality... Let's start by giving your goal a name: Cons…" at bounding box center [530, 318] width 650 height 439
type input "2,500.00"
click at [804, 610] on button "Continue" at bounding box center [812, 616] width 85 height 37
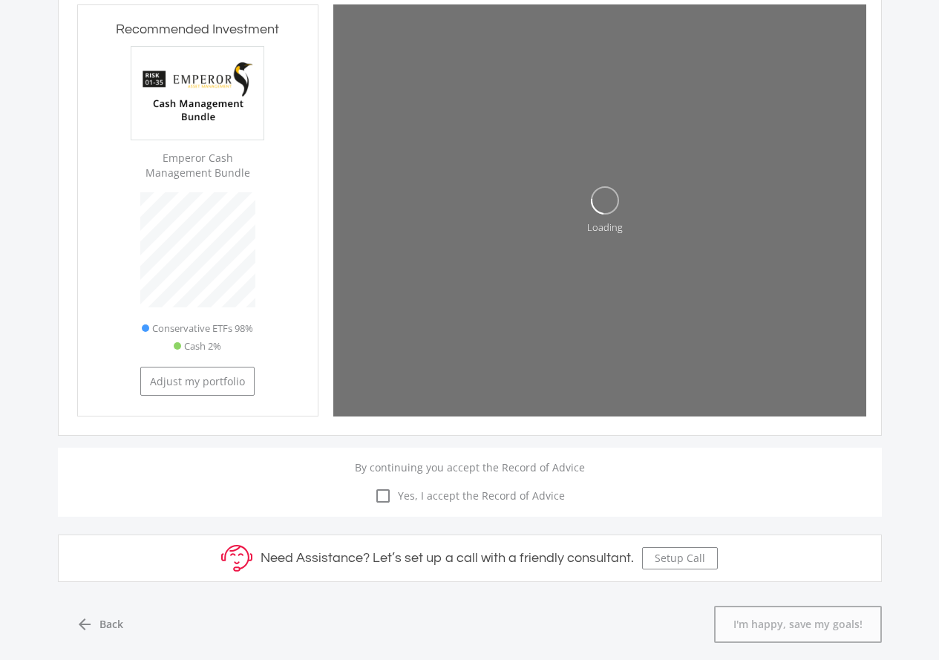
scroll to position [410, 241]
type input "667834"
type input "0"
type input "2500"
type input "667,834.00"
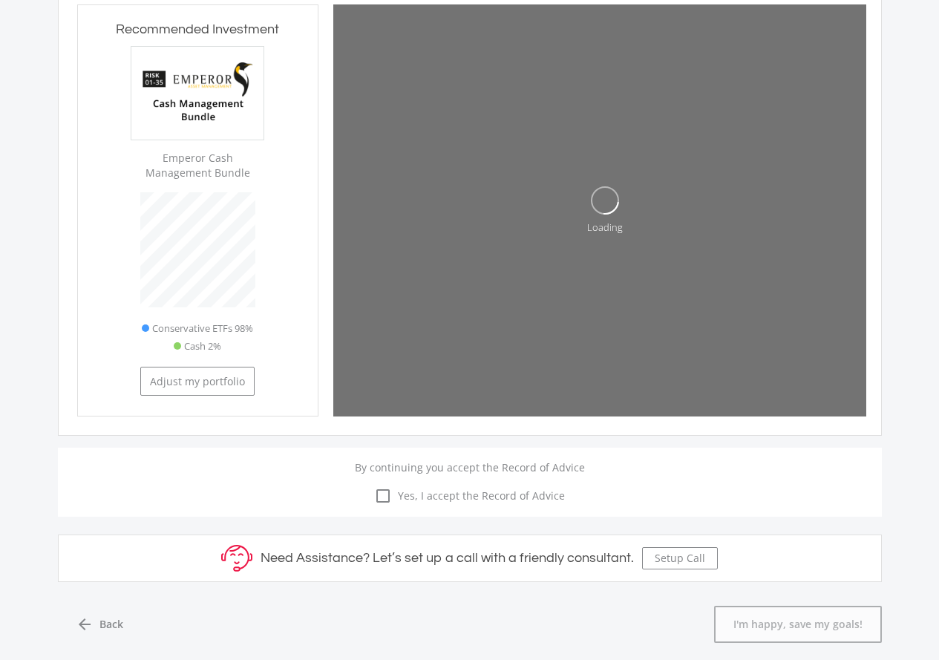
type input "0.00"
type input "2,500.00"
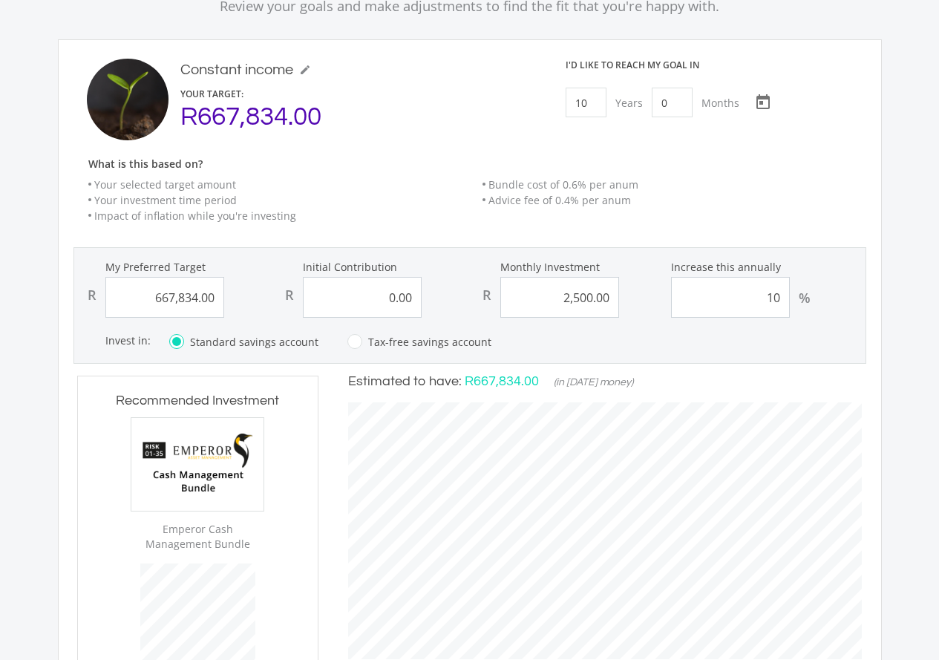
scroll to position [305, 0]
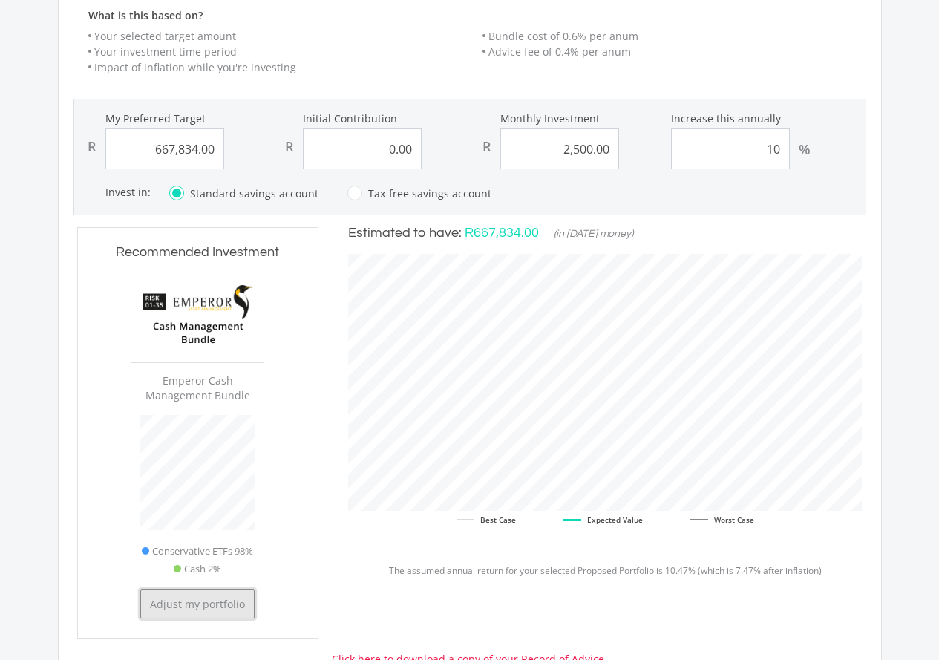
click at [223, 603] on button "Adjust my portfolio" at bounding box center [197, 603] width 114 height 29
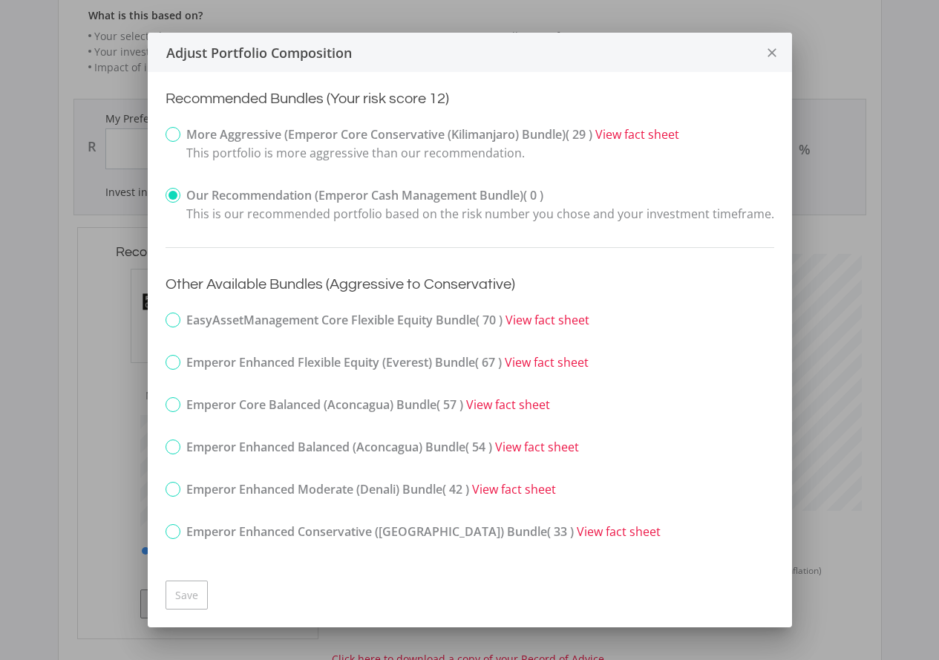
scroll to position [0, 0]
click at [184, 134] on label "More Aggressive (Emperor Core Conservative (Kilimanjaro) Bundle) ( 29 ) View fa…" at bounding box center [423, 143] width 514 height 37
click at [160, 134] on input "More Aggressive (Emperor Core Conservative (Kilimanjaro) Bundle) ( 29 ) View fa…" at bounding box center [156, 146] width 10 height 37
radio input "true"
click at [188, 594] on button "Save" at bounding box center [187, 594] width 42 height 29
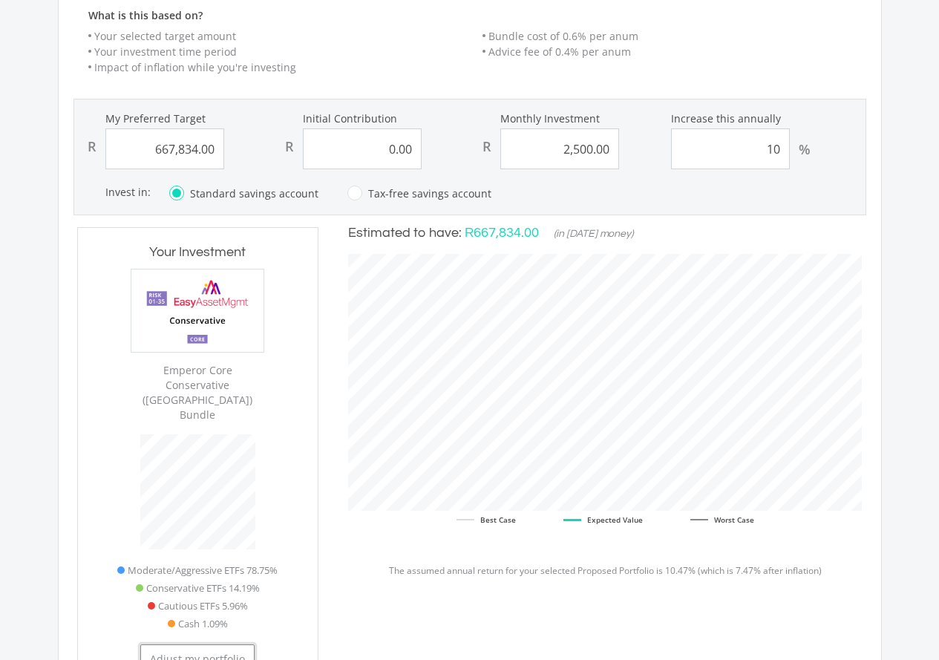
scroll to position [468, 241]
type input "648962"
type input "0"
type input "2500"
type input "648,962.00"
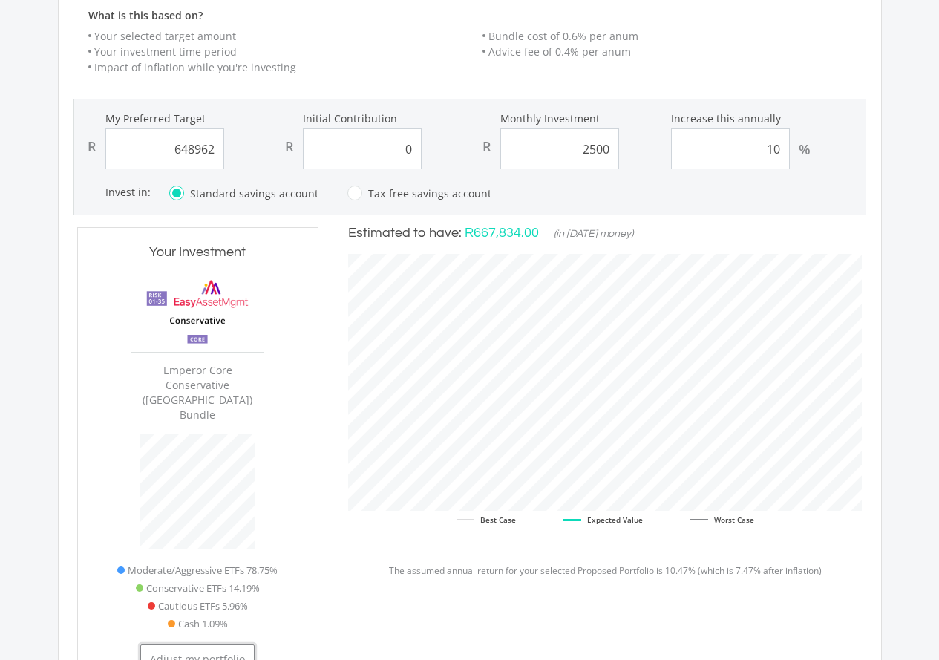
type input "0.00"
type input "2,500.00"
click at [197, 644] on button "Adjust my portfolio" at bounding box center [197, 658] width 114 height 29
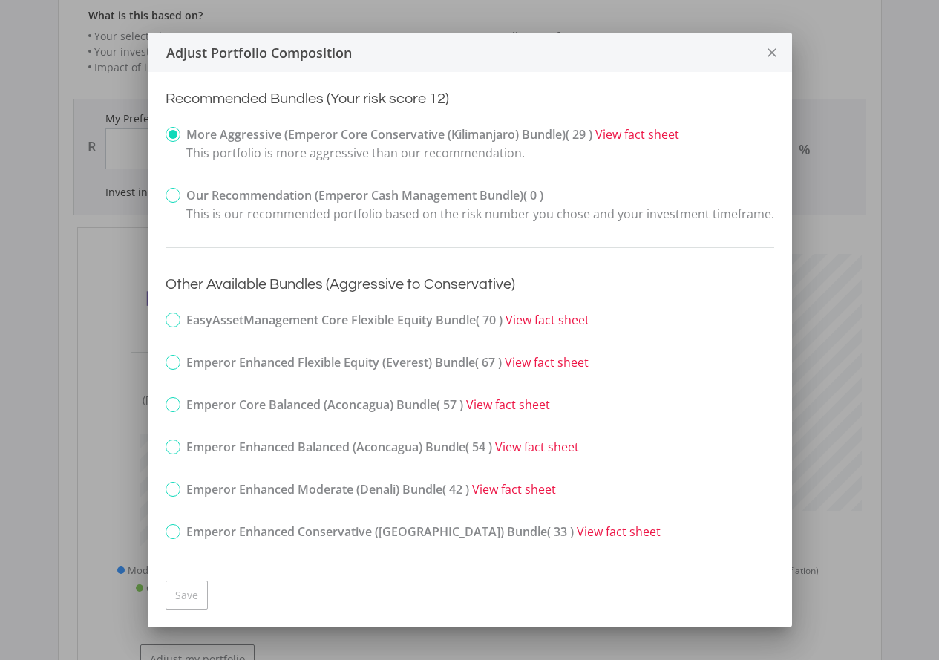
click at [177, 204] on label "Our Recommendation (Emperor Cash Management Bundle) ( 0 ) This is our recommend…" at bounding box center [470, 204] width 609 height 37
click at [160, 204] on input "Our Recommendation (Emperor Cash Management Bundle) ( 0 ) This is our recommend…" at bounding box center [156, 207] width 10 height 37
radio input "true"
click at [190, 588] on button "Save" at bounding box center [187, 594] width 42 height 29
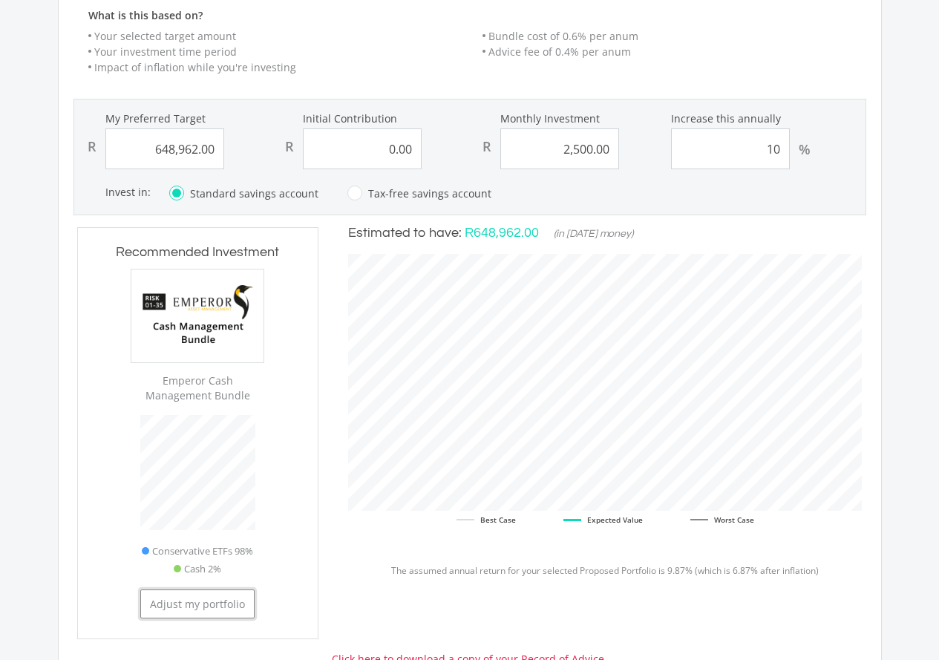
scroll to position [741887, 741755]
type input "667834"
type input "0"
type input "2500"
type input "667,834.00"
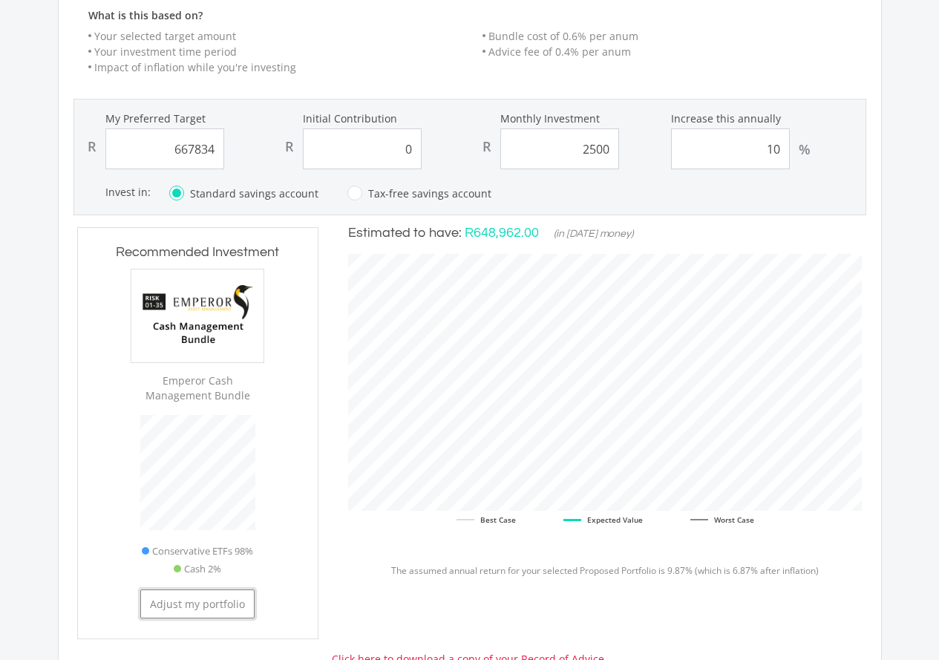
type input "0.00"
type input "2,500.00"
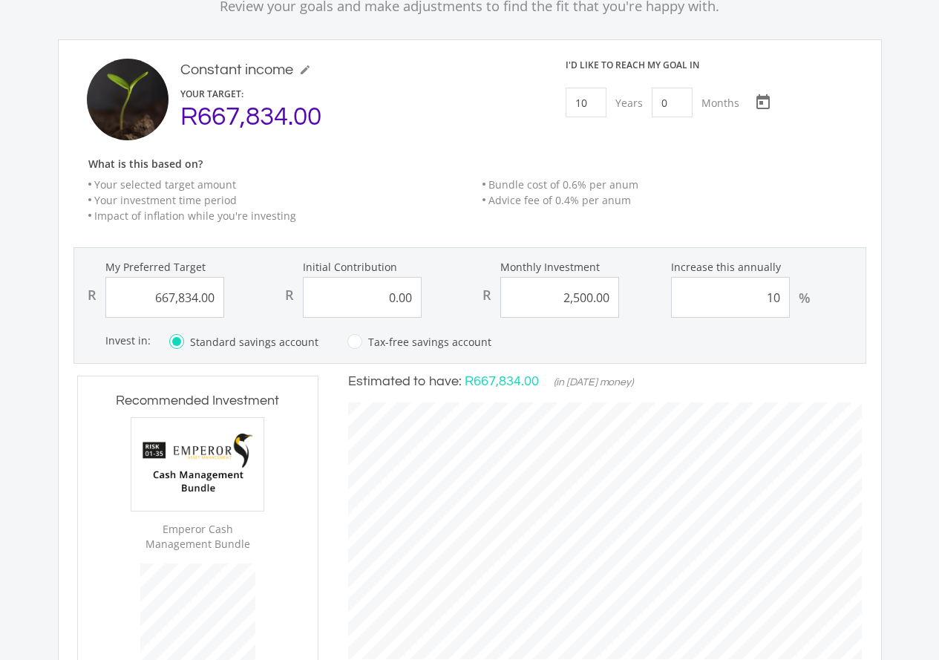
scroll to position [0, 0]
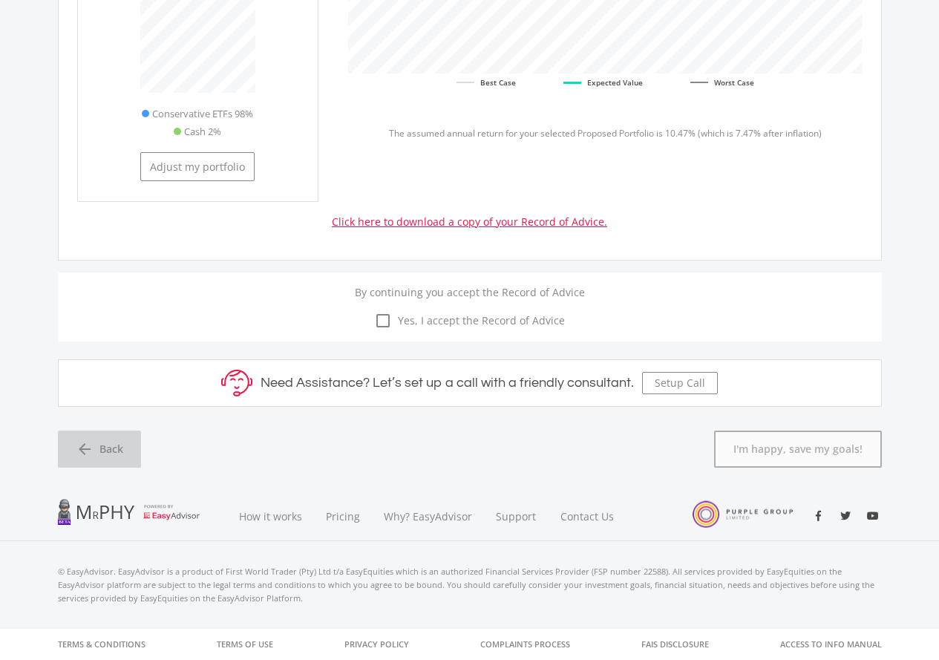
click at [115, 432] on link "arrow_back Back" at bounding box center [99, 449] width 83 height 37
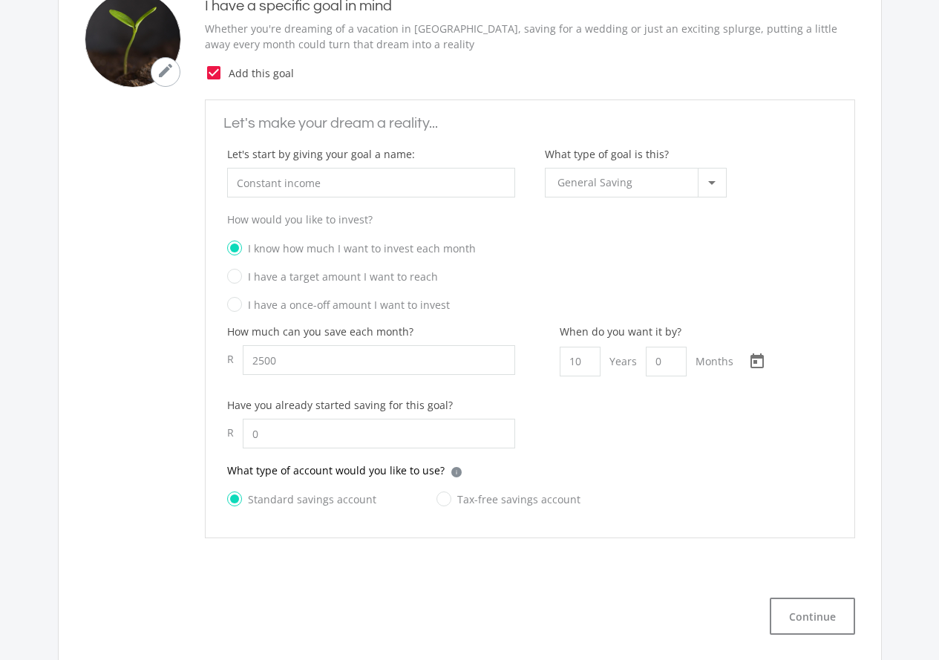
type input "2,500.00"
type input "0.00"
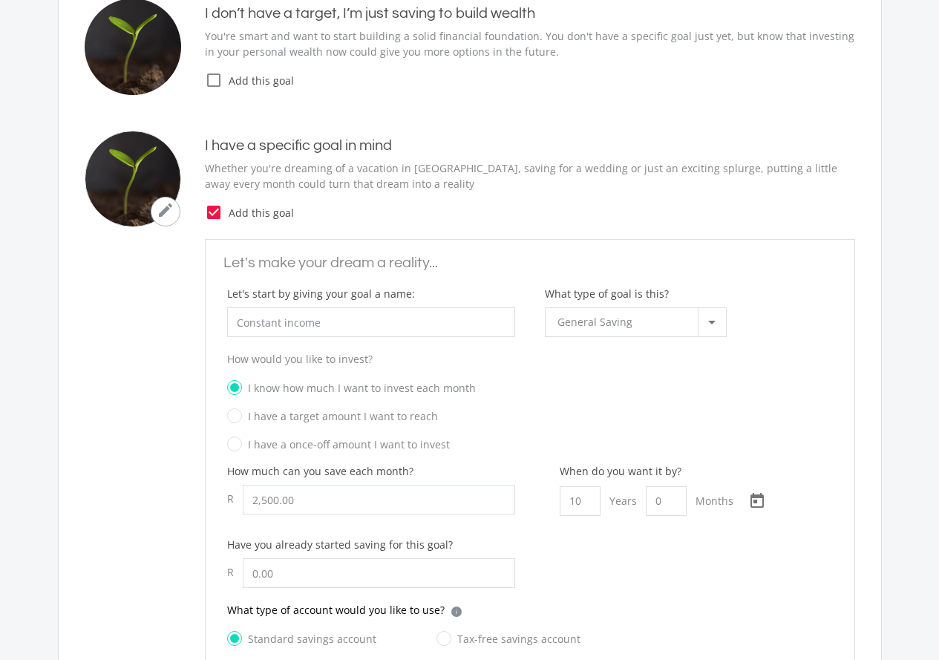
scroll to position [231, 0]
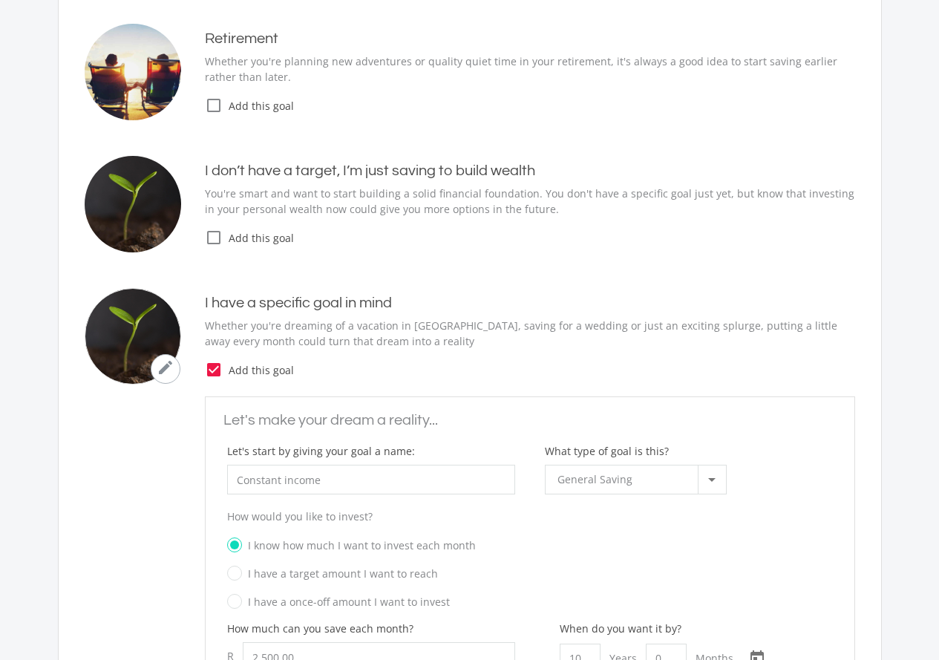
click at [219, 373] on icon "check_box" at bounding box center [214, 370] width 18 height 18
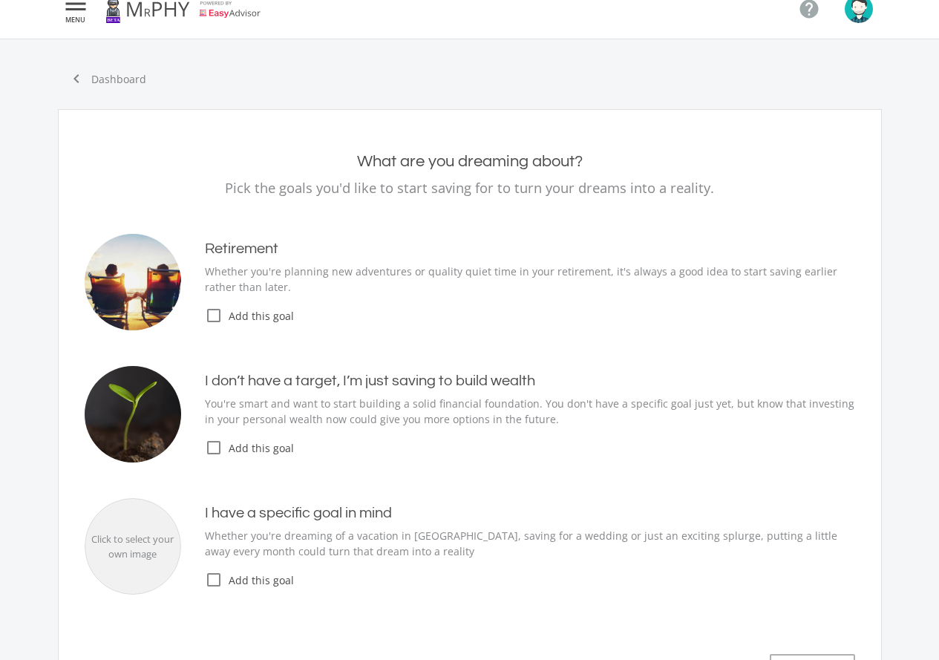
scroll to position [8, 0]
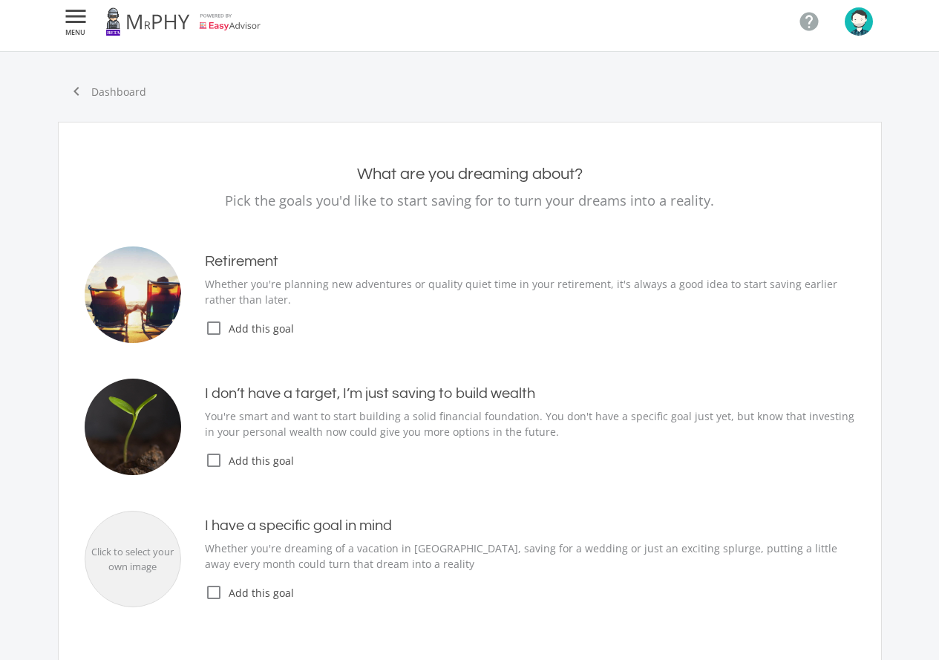
click at [211, 326] on icon "check_box_outline_blank" at bounding box center [214, 328] width 18 height 18
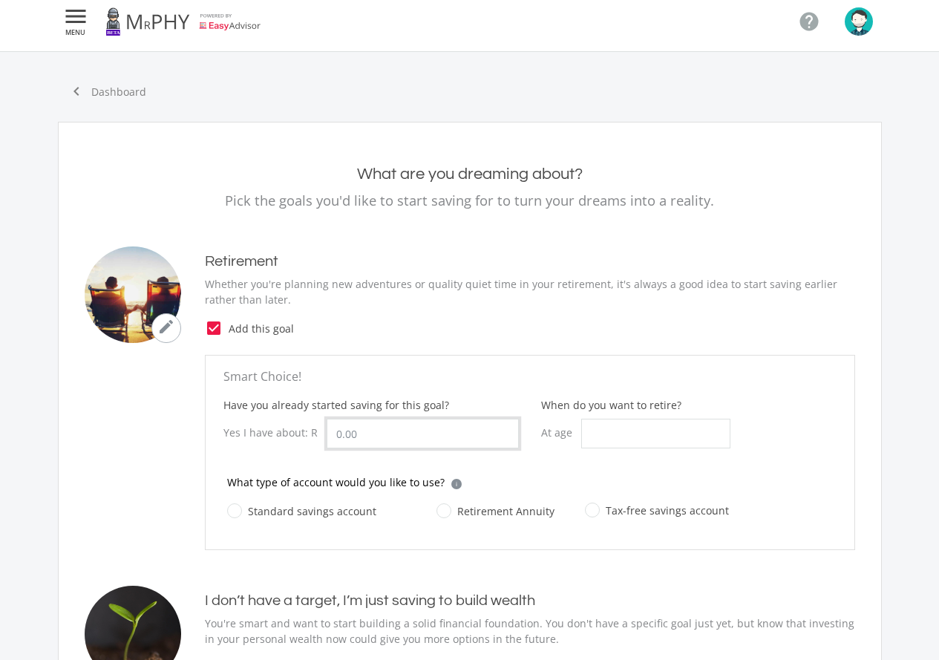
click at [419, 430] on input "Have you already started saving for this goal?" at bounding box center [423, 434] width 192 height 30
type input "588,000.00"
click at [665, 432] on input "When do you want to retire?" at bounding box center [655, 434] width 149 height 30
type input "50"
click at [494, 514] on label "Retirement Annuity" at bounding box center [495, 511] width 118 height 19
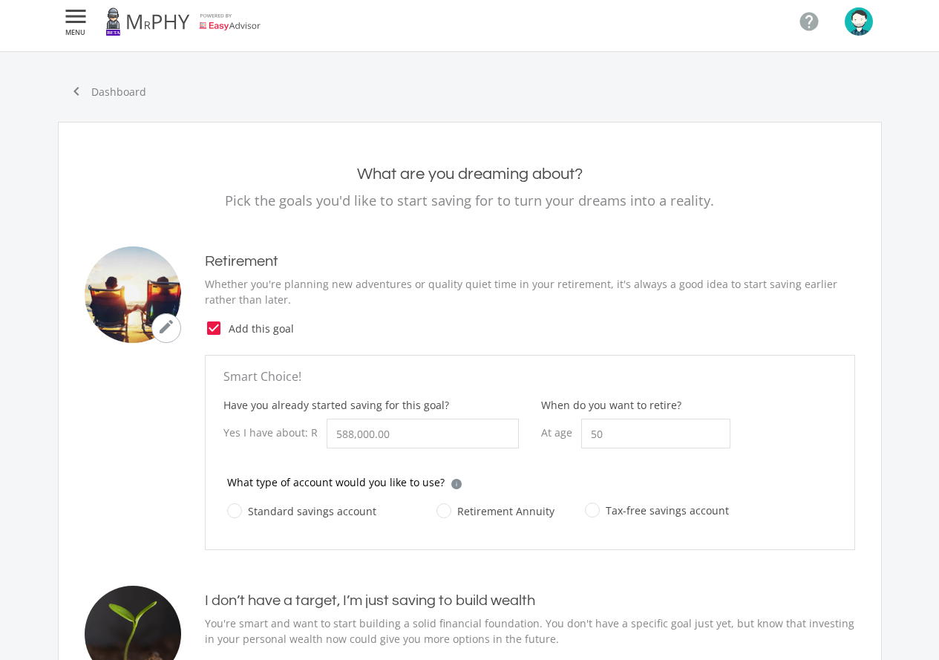
click at [494, 514] on input "Retirement Annuity" at bounding box center [481, 520] width 118 height 30
radio input "true"
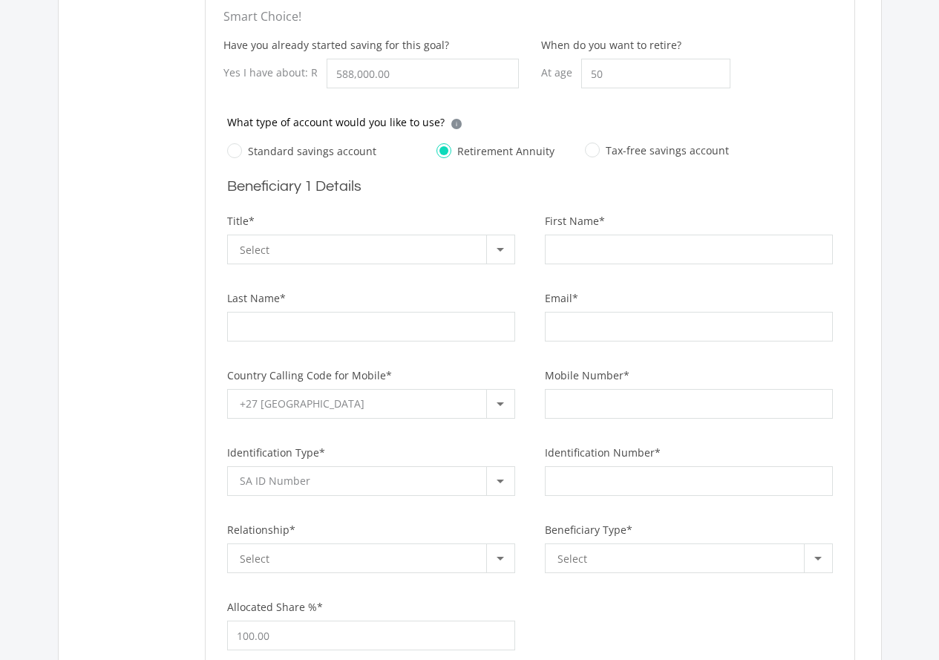
scroll to position [231, 0]
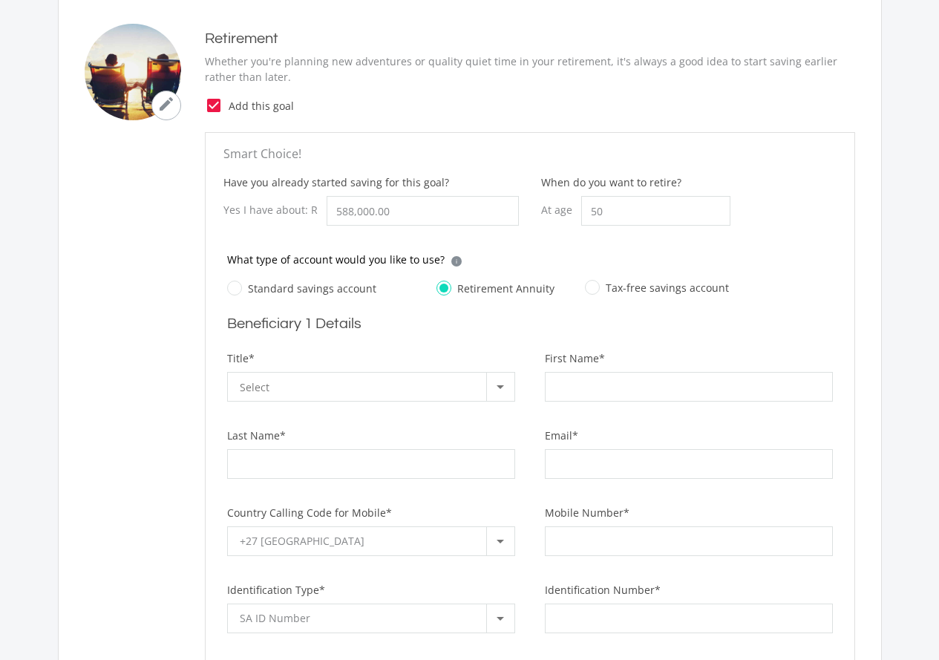
click at [298, 289] on label "Standard savings account" at bounding box center [301, 288] width 149 height 19
click at [298, 289] on input "Standard savings account" at bounding box center [286, 297] width 149 height 30
radio input "true"
radio input "false"
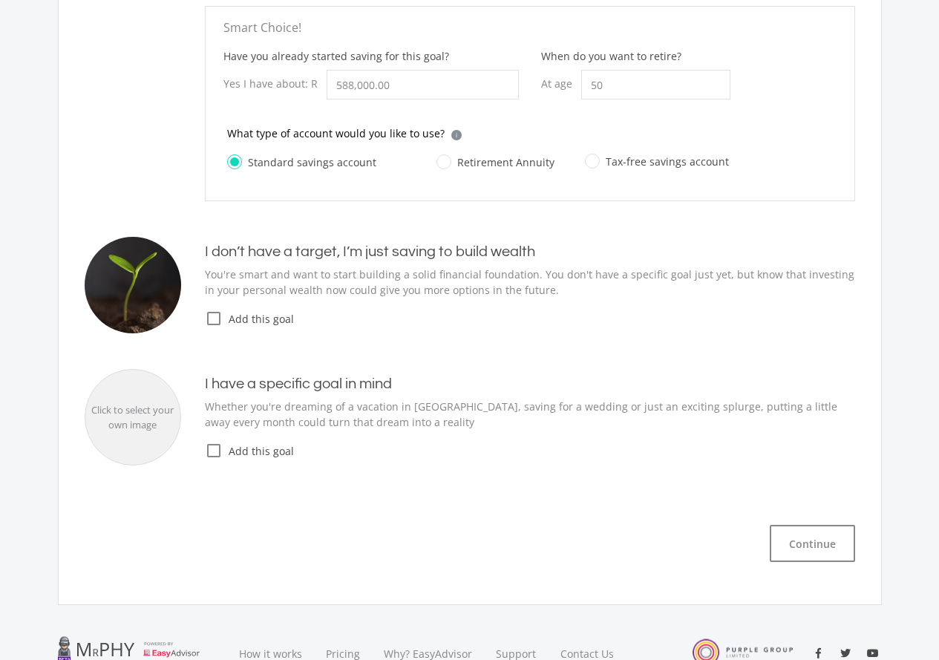
scroll to position [494, 0]
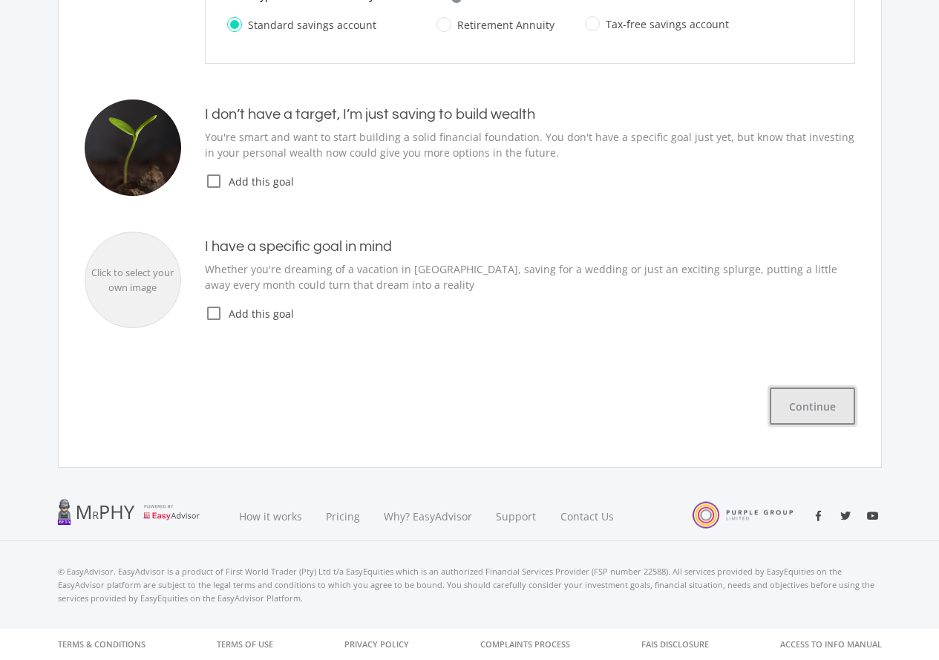
click at [835, 410] on button "Continue" at bounding box center [812, 405] width 85 height 37
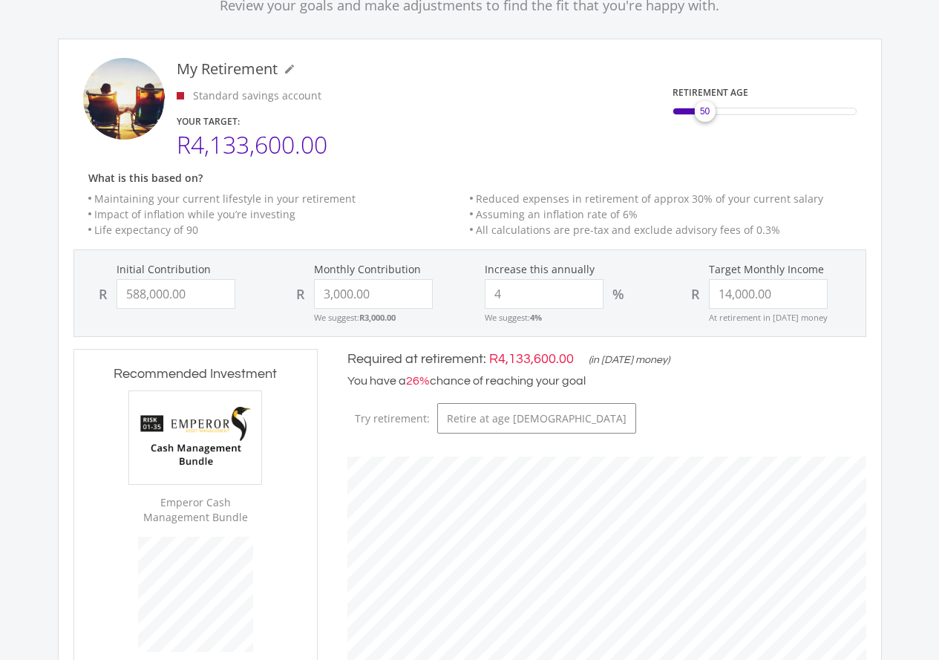
scroll to position [412, 548]
click at [506, 292] on input "4" at bounding box center [544, 294] width 119 height 30
type input "5"
type input "588000"
type input "3000"
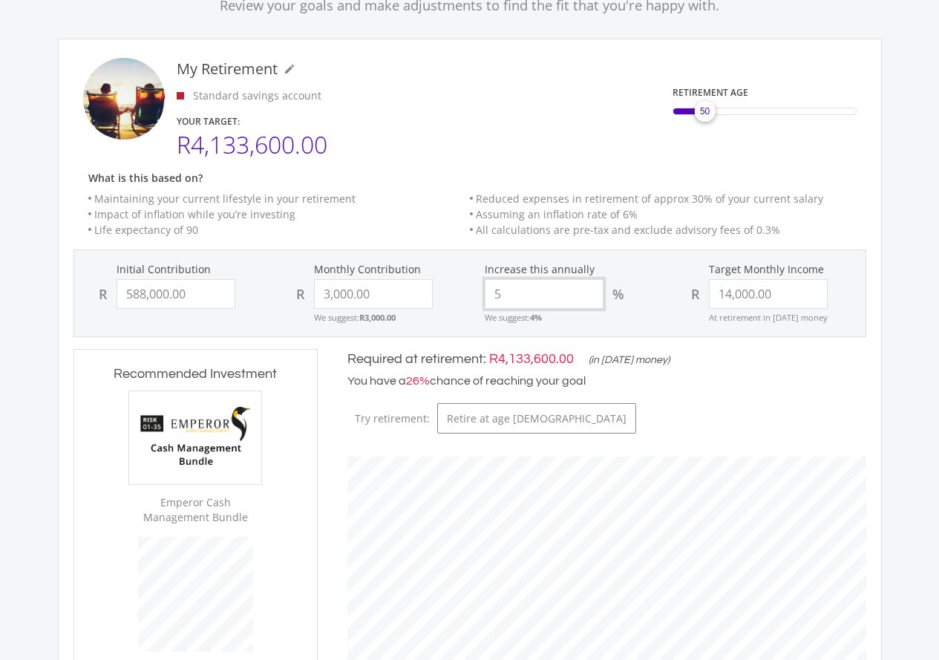
type input "14000"
type input "588,000.00"
type input "3,000.00"
type input "14,000.00"
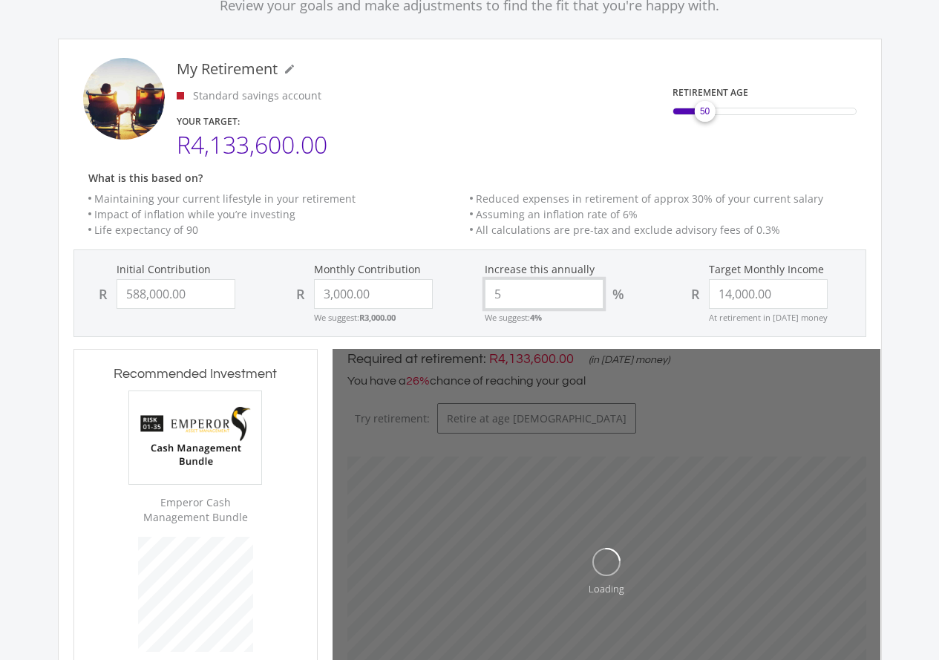
type input "5"
click at [620, 161] on ee-goal-retirement-header "My Retirement mode_edit My Retirement Standard savings account YOUR TARGET: R4,…" at bounding box center [469, 154] width 793 height 192
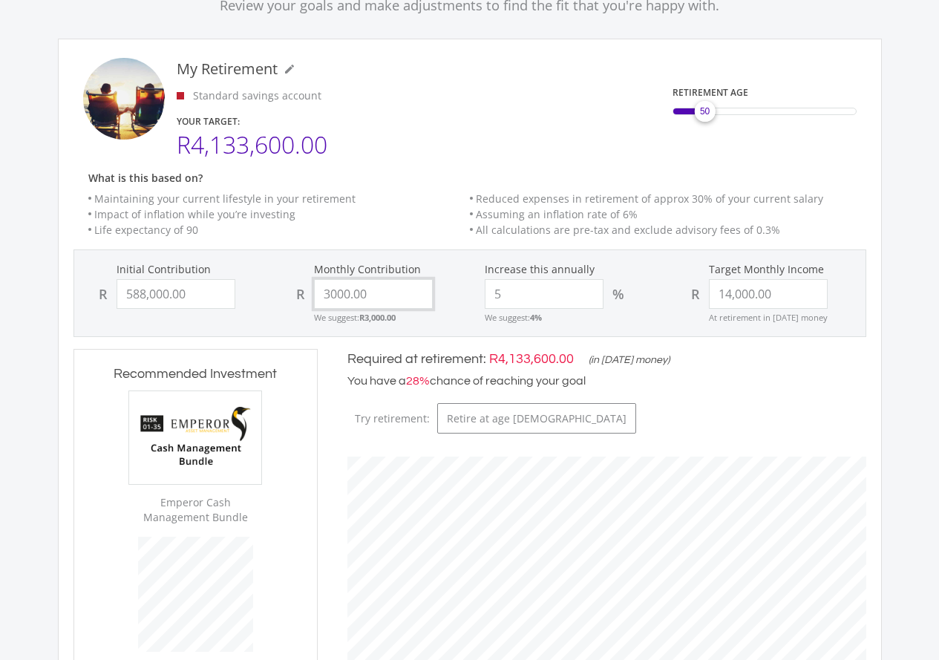
click at [376, 292] on input "3000.00" at bounding box center [373, 294] width 119 height 30
drag, startPoint x: 376, startPoint y: 292, endPoint x: 309, endPoint y: 285, distance: 68.0
click at [309, 285] on div "R 3000.00" at bounding box center [371, 294] width 168 height 30
type input "5,000.00"
click at [445, 193] on li "Maintaining your current lifestyle in your retirement" at bounding box center [279, 199] width 382 height 16
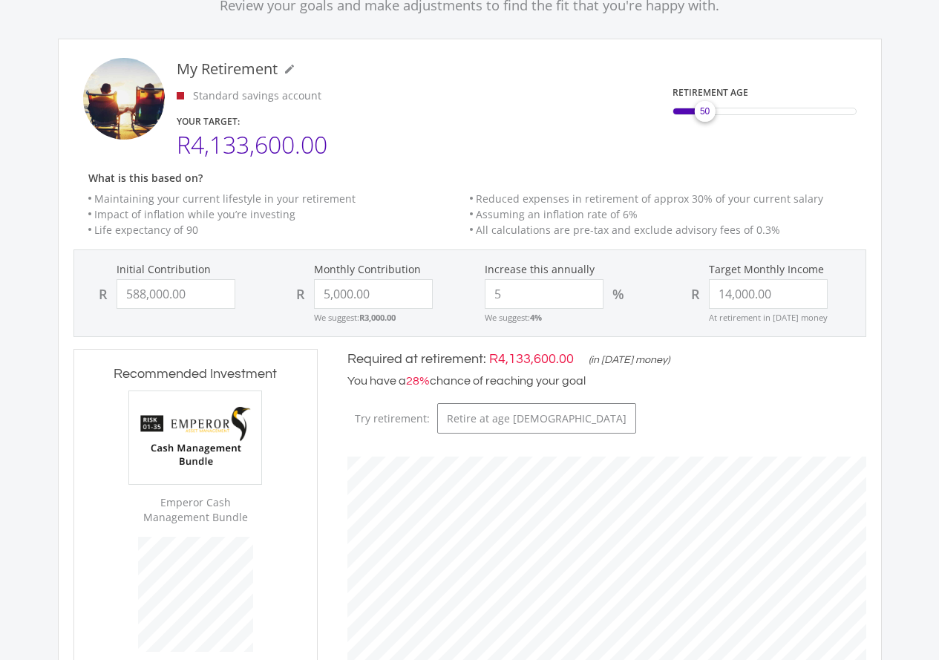
type input "588000"
type input "5000"
type input "14000"
type input "588,000.00"
type input "5,000.00"
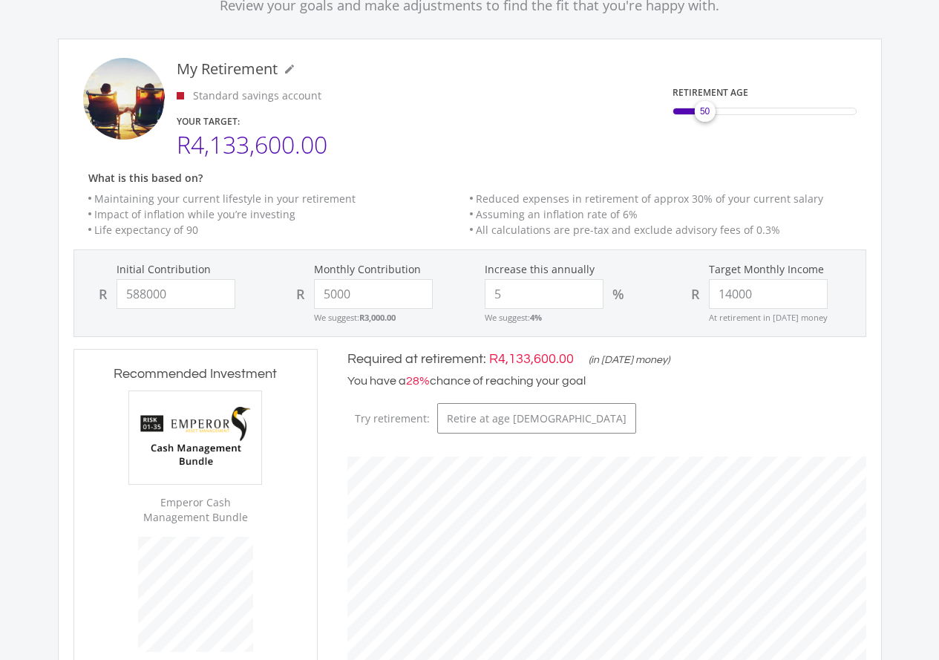
type input "14,000.00"
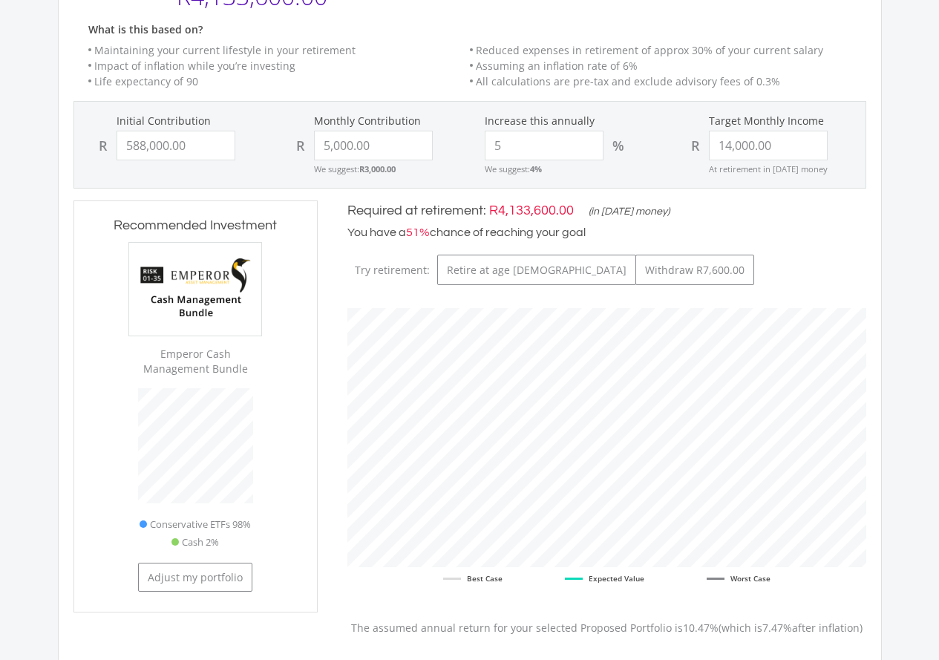
scroll to position [447, 548]
click at [550, 148] on input "5" at bounding box center [544, 146] width 119 height 30
type input "6"
type input "588000"
type input "5000"
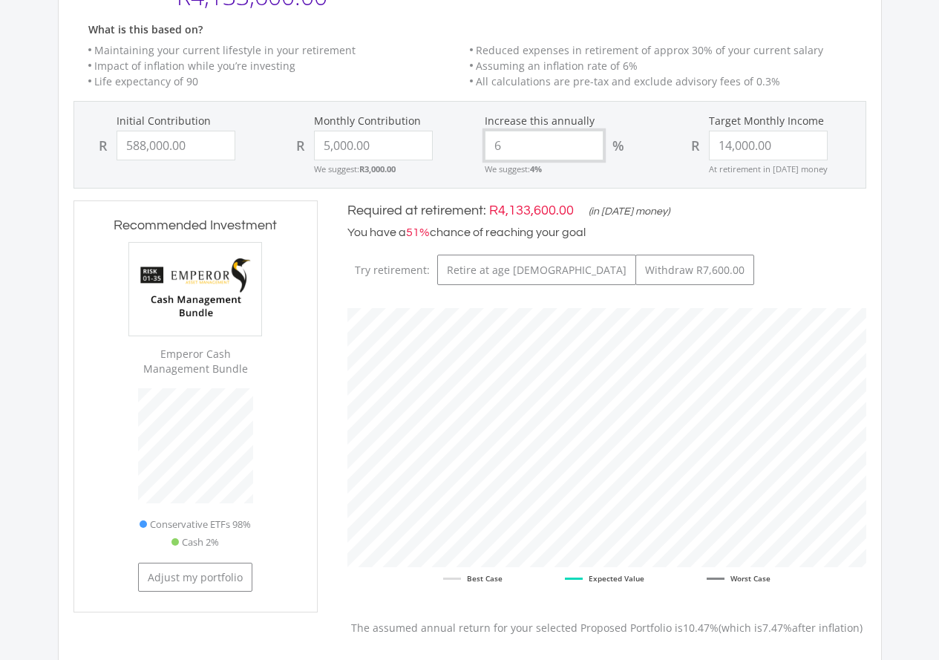
type input "14000"
type input "588,000.00"
type input "5,000.00"
type input "14,000.00"
click at [515, 143] on input "6" at bounding box center [544, 146] width 119 height 30
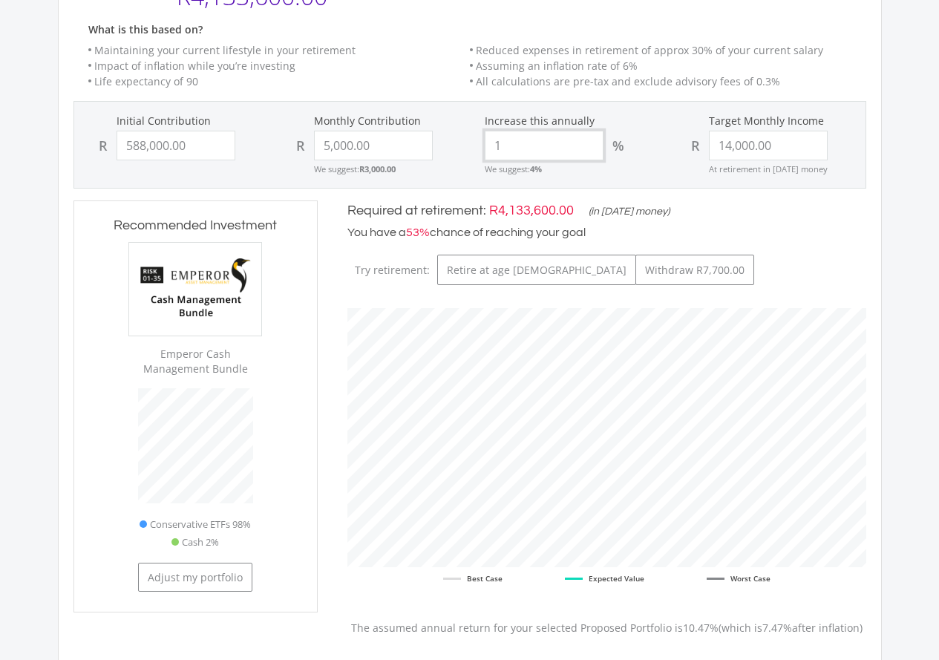
type input "10"
type input "588000"
type input "5000"
type input "14000"
type input "588,000.00"
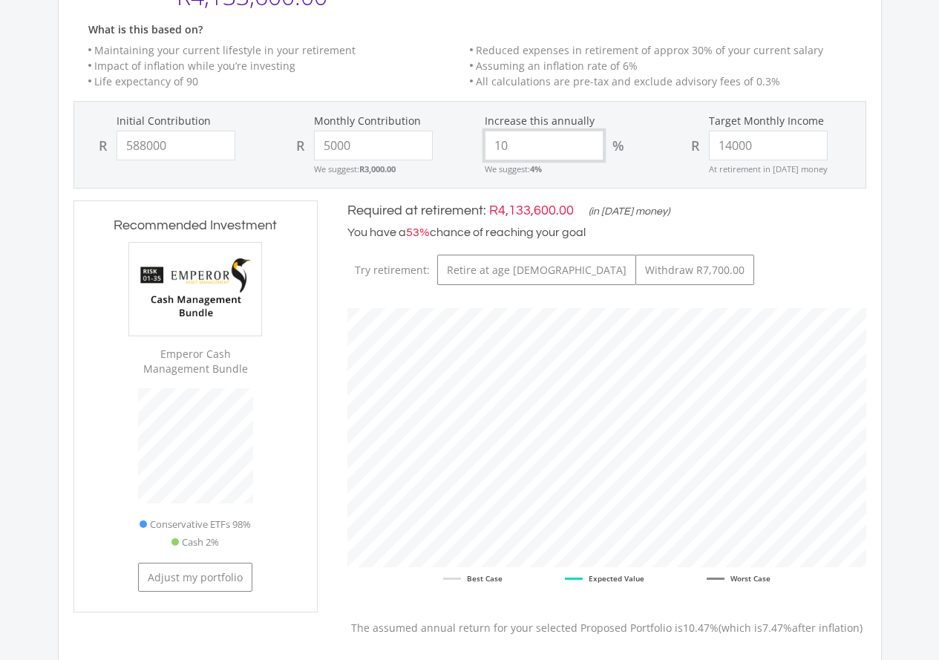
type input "5,000.00"
type input "14,000.00"
type input "10"
click at [424, 105] on form "Initial Contribution R 588,000.00 Monthly Contribution R 5,000.00 We suggest: R…" at bounding box center [469, 145] width 793 height 88
click at [635, 278] on button "Withdraw R8,300.00" at bounding box center [694, 270] width 119 height 30
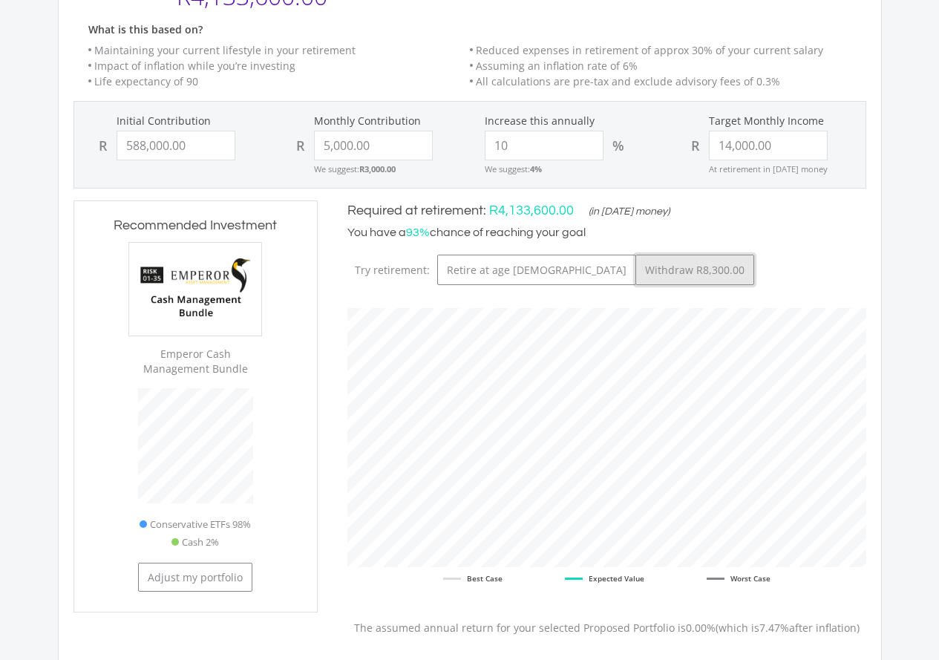
type input "588000"
type input "5000"
type input "8300"
type input "588,000.00"
type input "5,000.00"
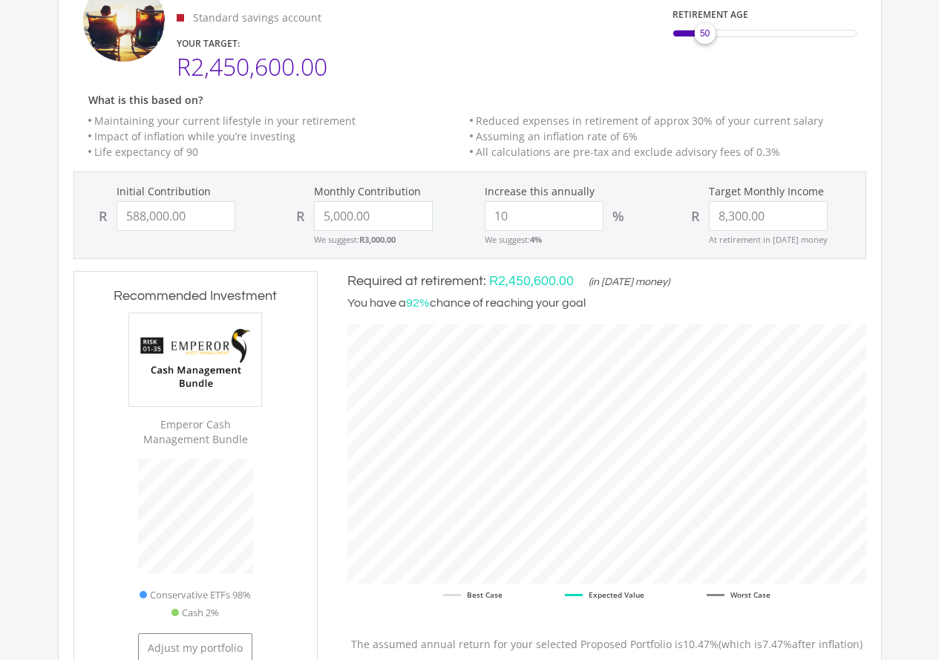
scroll to position [157, 0]
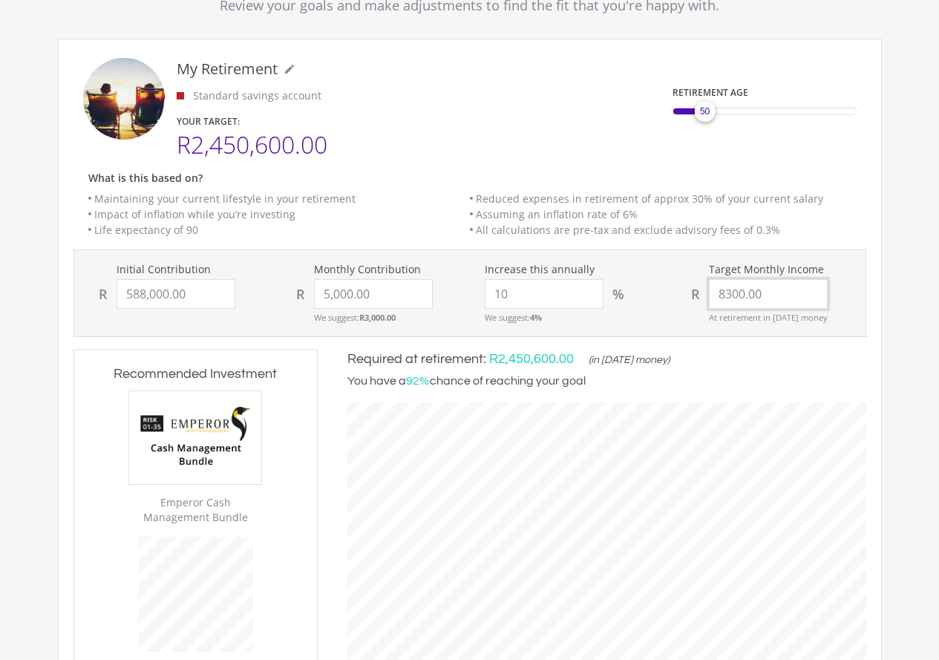
drag, startPoint x: 779, startPoint y: 294, endPoint x: 697, endPoint y: 289, distance: 81.8
click at [697, 289] on div "R 8300.00" at bounding box center [766, 294] width 168 height 30
type input "40,000.00"
click at [736, 359] on div "Required at retirement: R2,450,600.00 (in [DATE] money) You have a 92% chance o…" at bounding box center [606, 370] width 519 height 42
type input "588000"
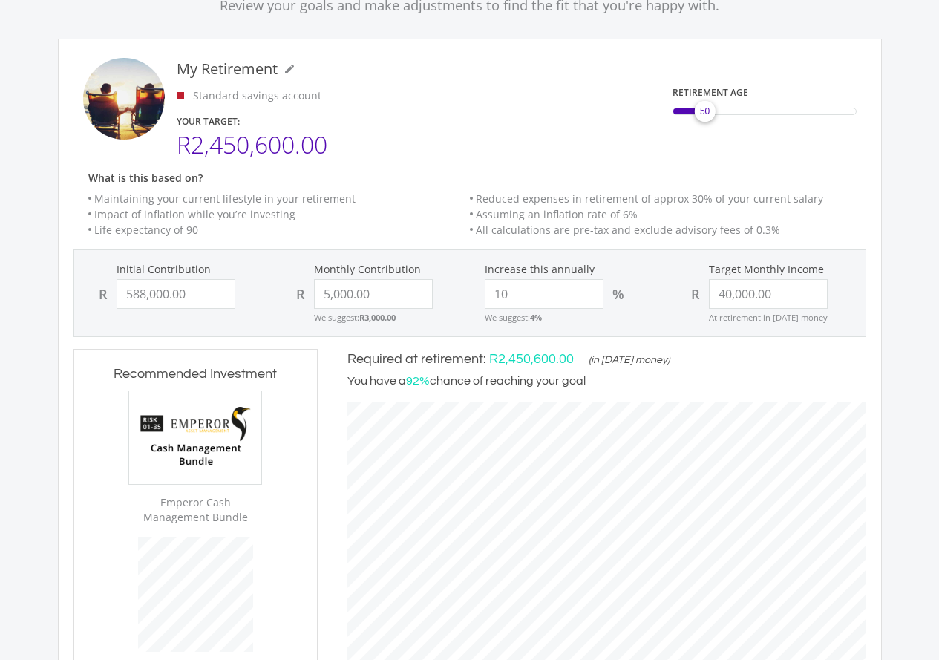
type input "5000"
type input "40000"
type input "588,000.00"
type input "5,000.00"
type input "40,000.00"
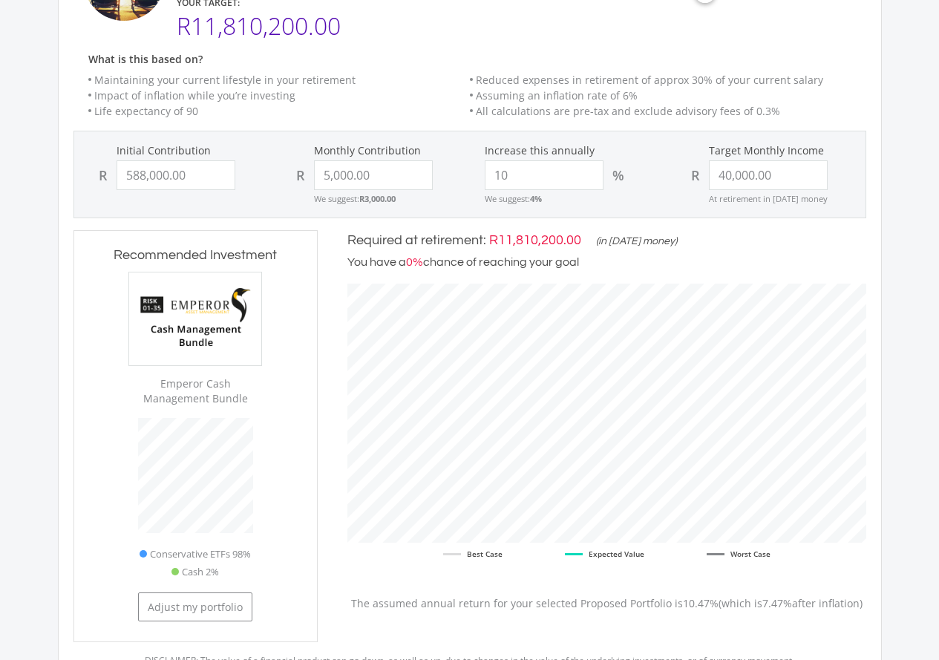
scroll to position [454, 0]
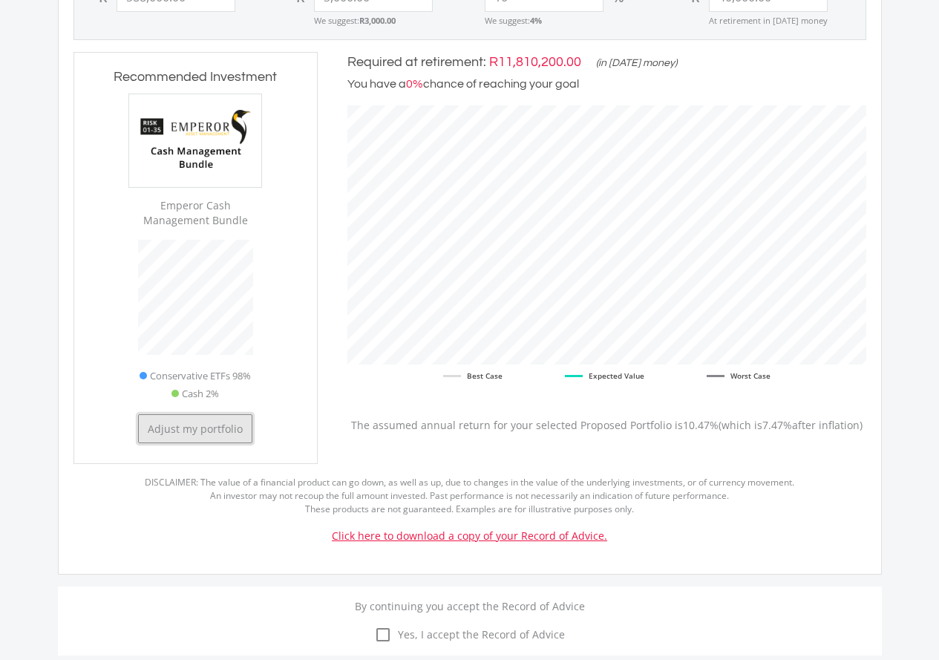
click at [201, 430] on button "Adjust my portfolio" at bounding box center [195, 428] width 114 height 29
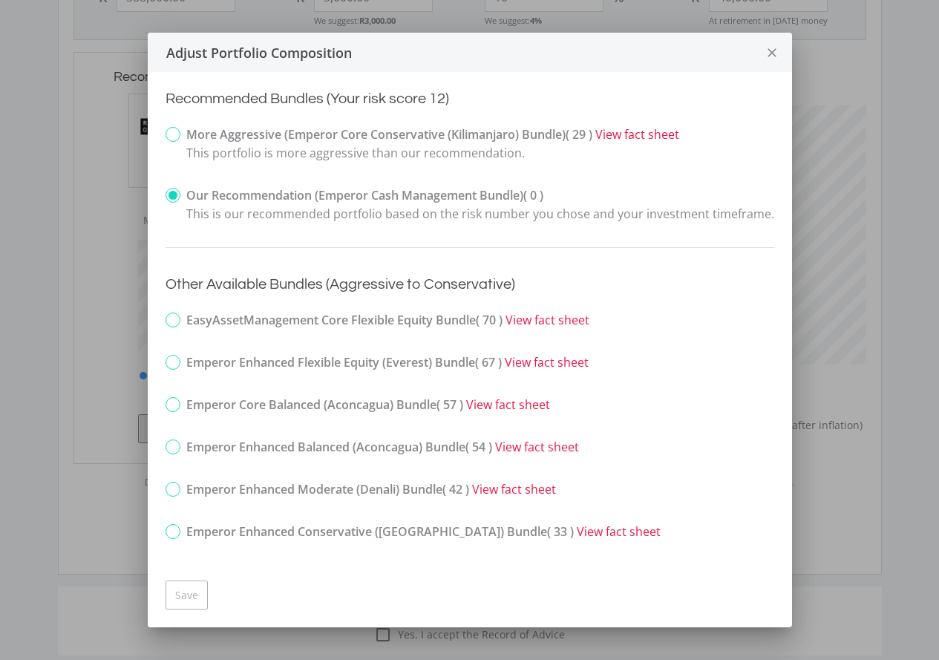
scroll to position [0, 0]
click at [169, 137] on label "More Aggressive (Emperor Core Conservative (Kilimanjaro) Bundle) ( 29 ) View fa…" at bounding box center [423, 143] width 514 height 37
click at [160, 137] on input "More Aggressive (Emperor Core Conservative (Kilimanjaro) Bundle) ( 29 ) View fa…" at bounding box center [156, 146] width 10 height 37
radio input "true"
click at [186, 587] on button "Save" at bounding box center [187, 594] width 42 height 29
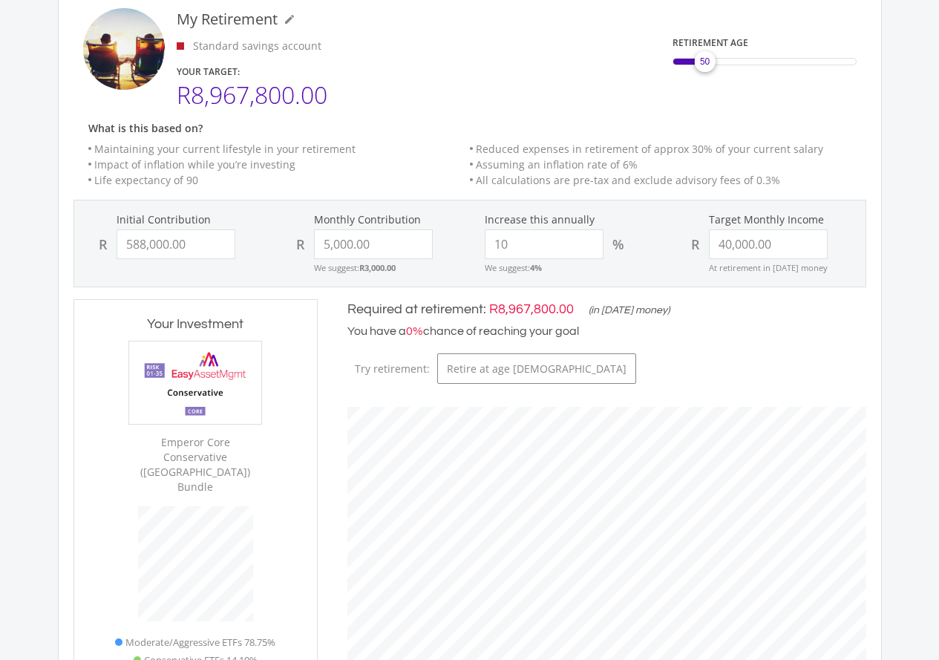
scroll to position [83, 0]
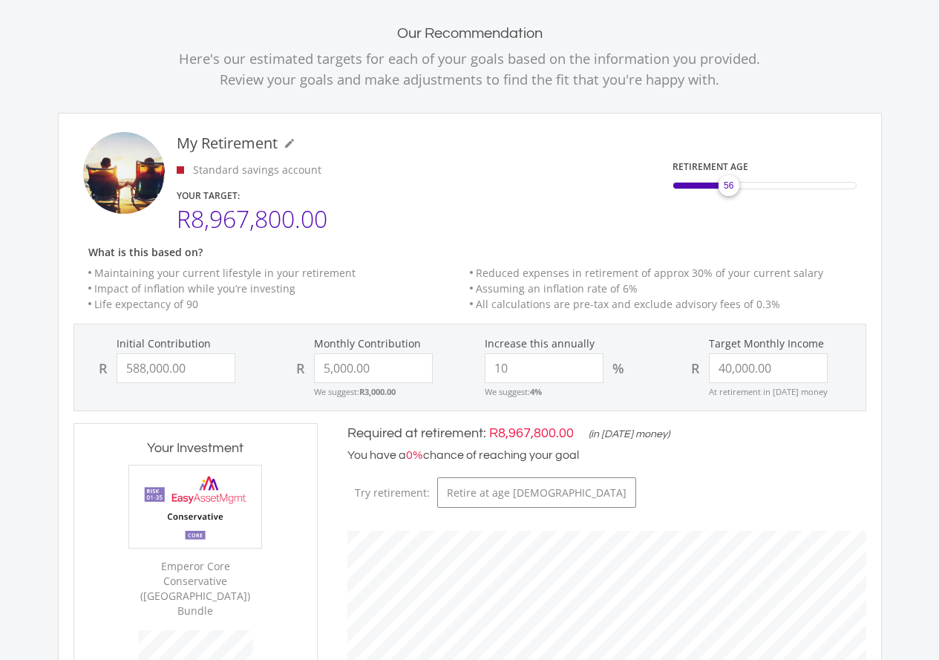
drag, startPoint x: 712, startPoint y: 190, endPoint x: 734, endPoint y: 191, distance: 22.3
click at [734, 191] on div "56" at bounding box center [729, 186] width 30 height 30
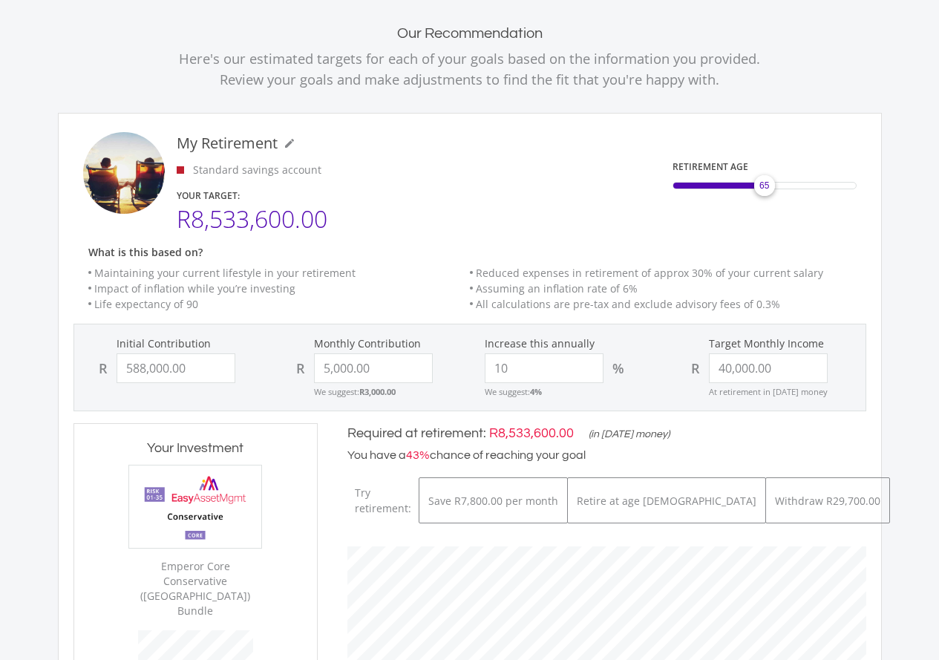
drag, startPoint x: 738, startPoint y: 189, endPoint x: 765, endPoint y: 189, distance: 26.7
click at [765, 189] on div "65" at bounding box center [765, 186] width 30 height 30
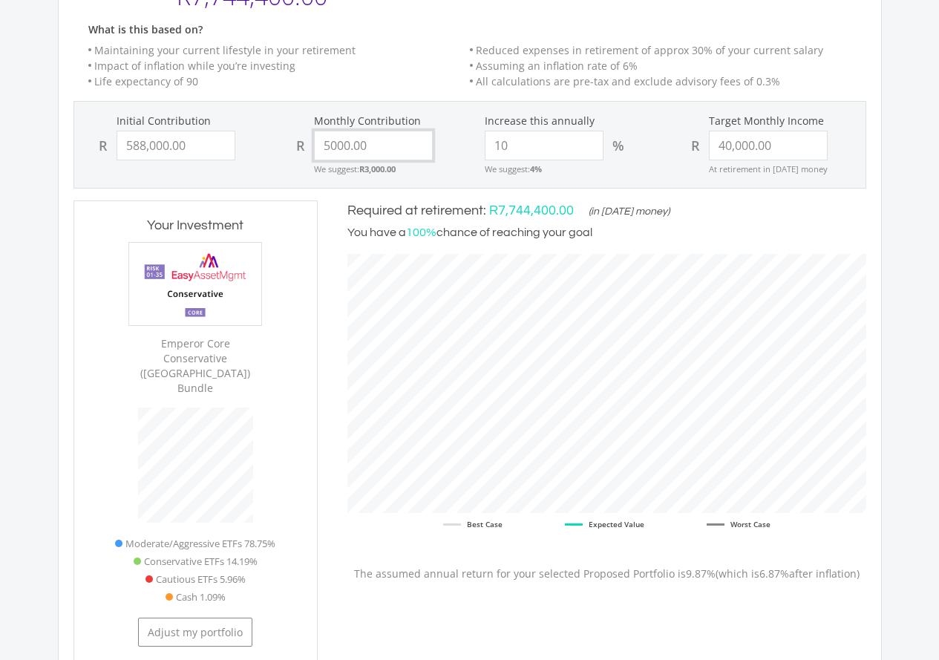
click at [411, 152] on input "5000.00" at bounding box center [373, 146] width 119 height 30
drag, startPoint x: 408, startPoint y: 148, endPoint x: 325, endPoint y: 140, distance: 82.7
click at [325, 140] on input "5000.00" at bounding box center [373, 146] width 119 height 30
type input "3,000.00"
click at [408, 76] on li "Life expectancy of 90" at bounding box center [279, 81] width 382 height 16
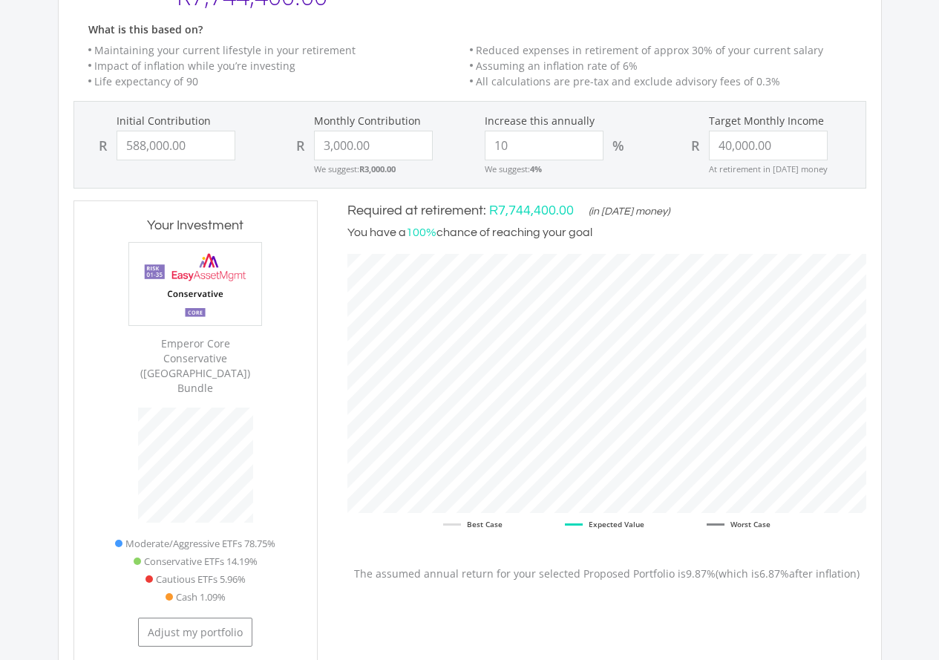
type input "588000"
type input "3000"
type input "40000"
type input "588,000.00"
type input "3,000.00"
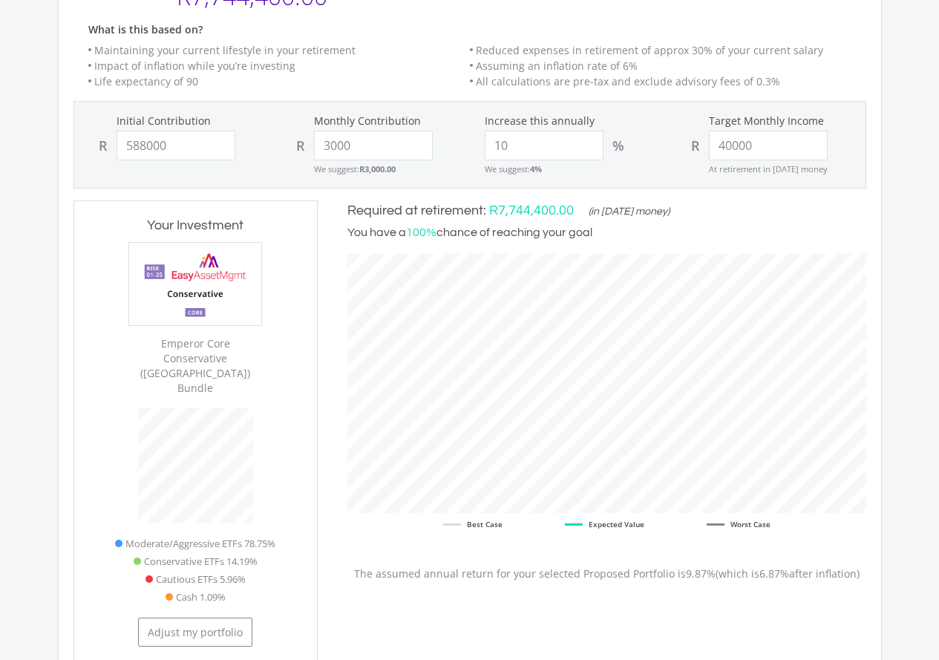
type input "40,000.00"
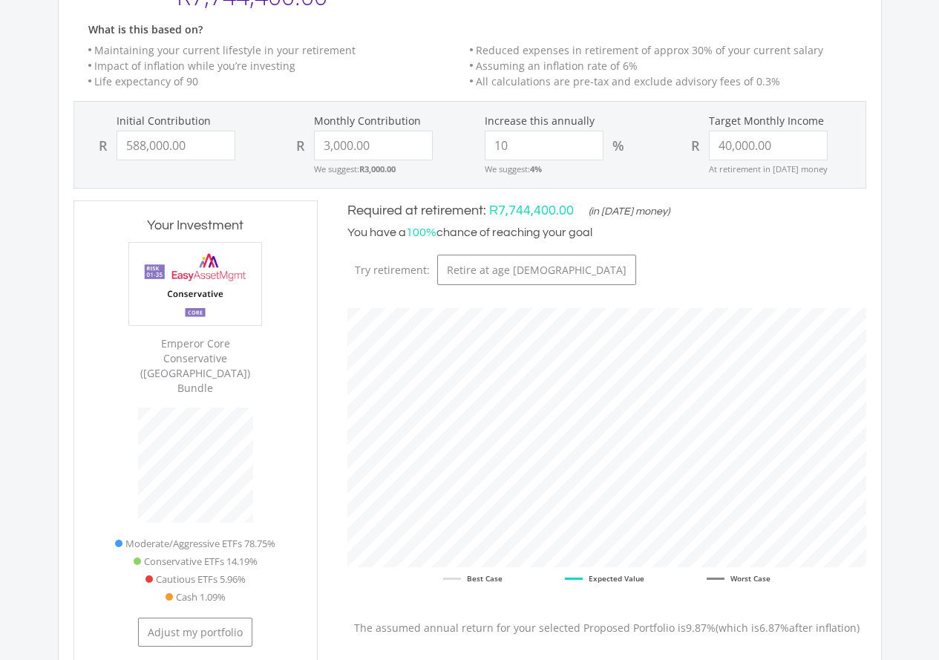
scroll to position [469, 548]
click at [384, 143] on input "3000.00" at bounding box center [373, 146] width 119 height 30
drag, startPoint x: 384, startPoint y: 143, endPoint x: 241, endPoint y: 124, distance: 143.8
click at [241, 124] on div "Initial Contribution R 588,000.00 Monthly Contribution R 3000.00 We suggest: R3…" at bounding box center [470, 145] width 790 height 62
type input "1,000.00"
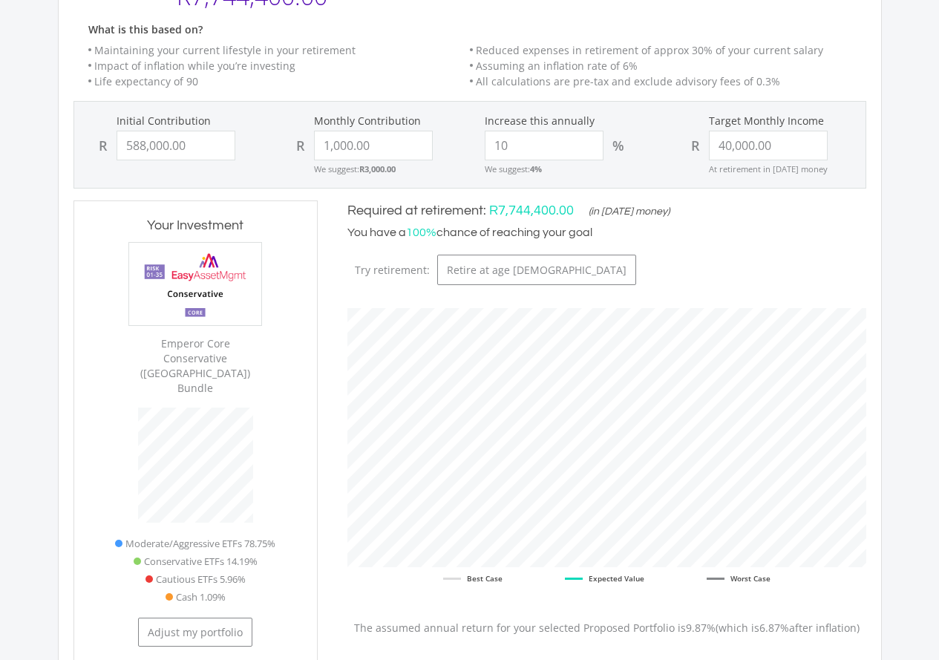
click at [376, 36] on h6 "What is this based on?" at bounding box center [470, 30] width 822 height 13
type input "588000"
type input "1000"
type input "40000"
type input "588,000.00"
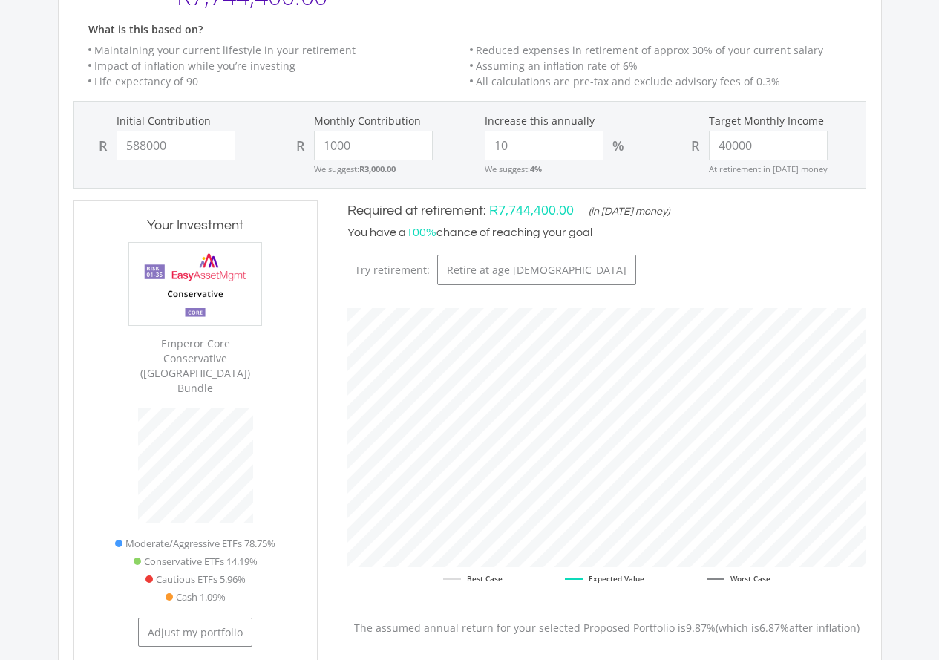
type input "1,000.00"
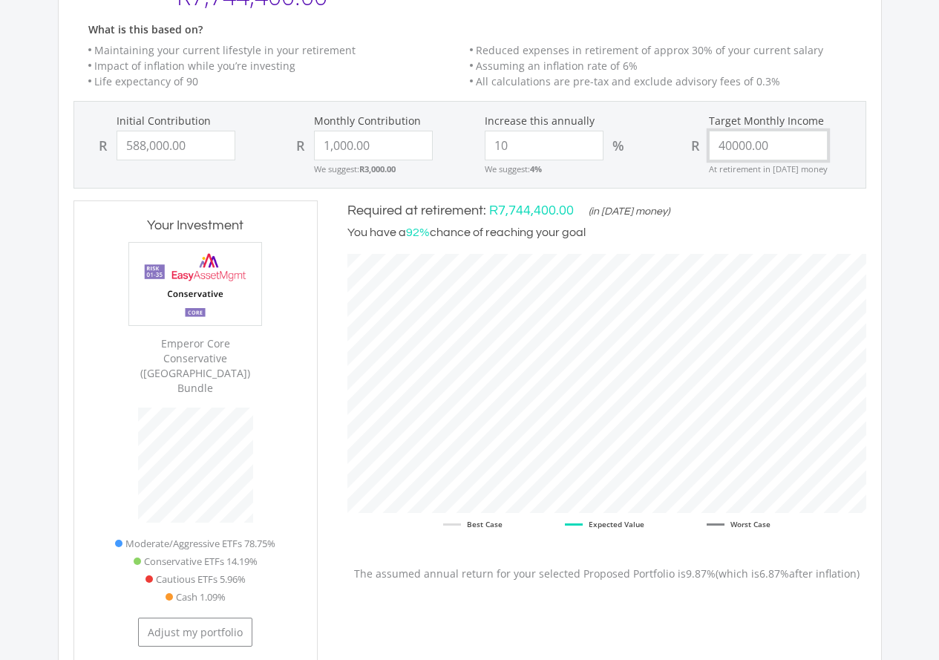
drag, startPoint x: 791, startPoint y: 145, endPoint x: 677, endPoint y: 153, distance: 114.6
click at [679, 152] on div "Target Monthly Income R 40000.00 At retirement in [DATE] money" at bounding box center [765, 145] width 197 height 62
type input "20,000.00"
click at [833, 92] on div "What is this based on? Maintaining your current lifestyle in your retirement Re…" at bounding box center [470, 62] width 822 height 77
type input "588000"
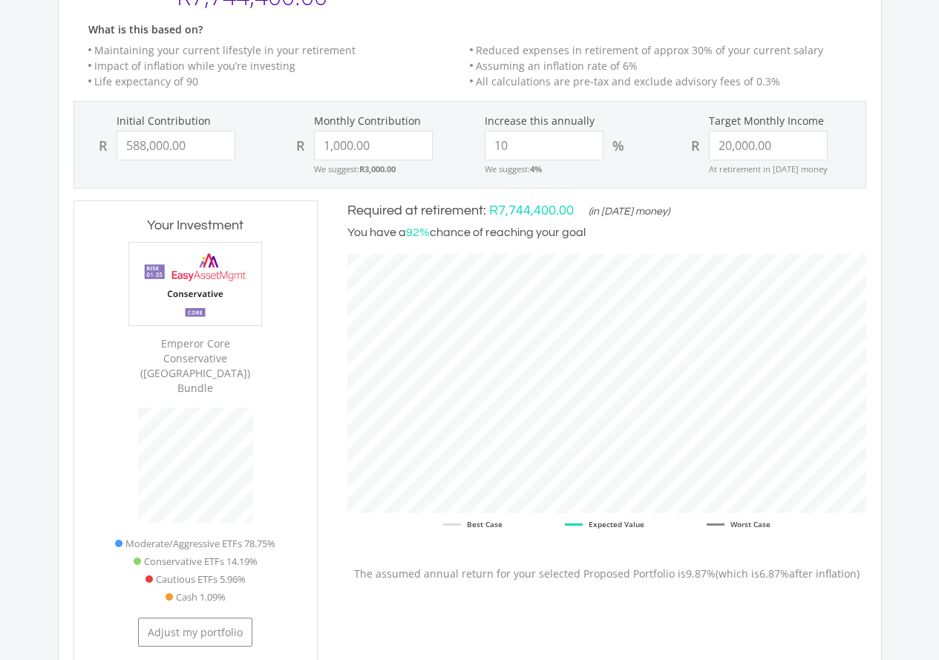
type input "1000"
type input "20000"
type input "588,000.00"
type input "1,000.00"
type input "20,000.00"
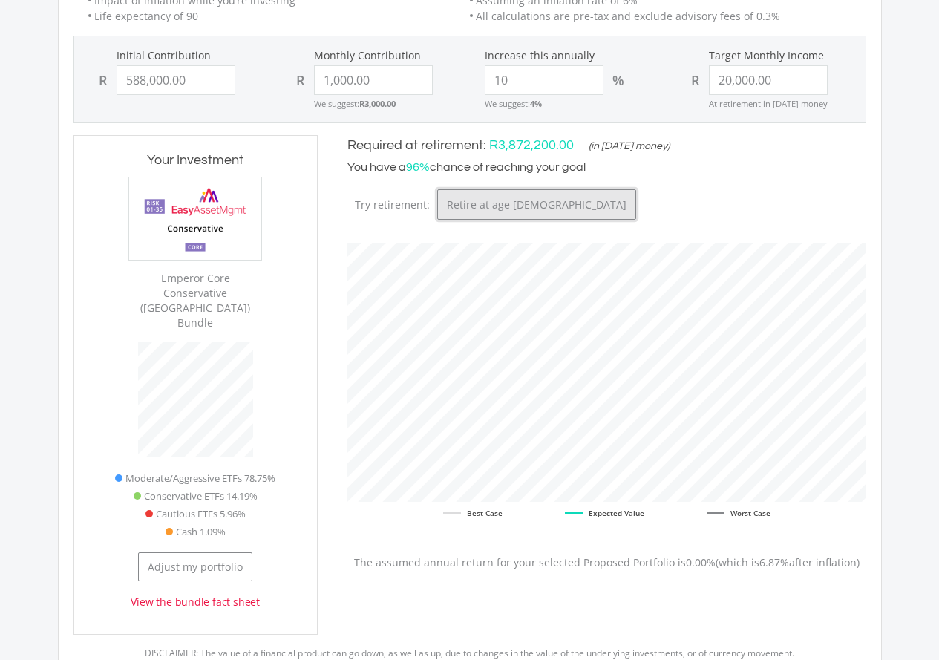
click at [636, 189] on button "Retire at age [DEMOGRAPHIC_DATA]" at bounding box center [536, 204] width 199 height 30
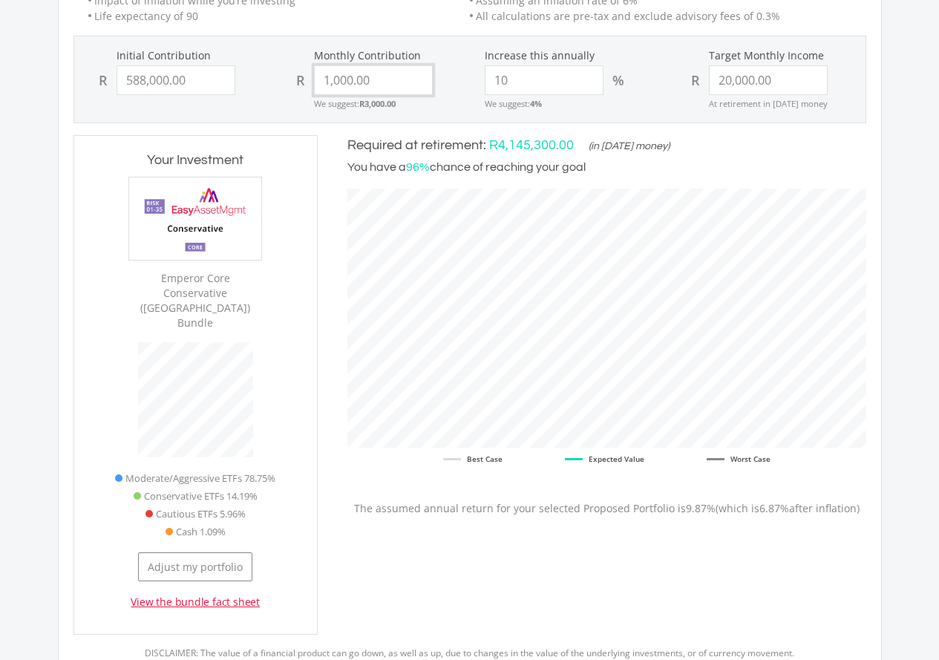
type input "1000.00"
click at [390, 84] on input "1000.00" at bounding box center [373, 80] width 119 height 30
drag, startPoint x: 390, startPoint y: 84, endPoint x: 318, endPoint y: 83, distance: 72.0
click at [318, 83] on input "1000.00" at bounding box center [373, 80] width 119 height 30
click at [453, 59] on label "Monthly Contribution" at bounding box center [371, 55] width 168 height 14
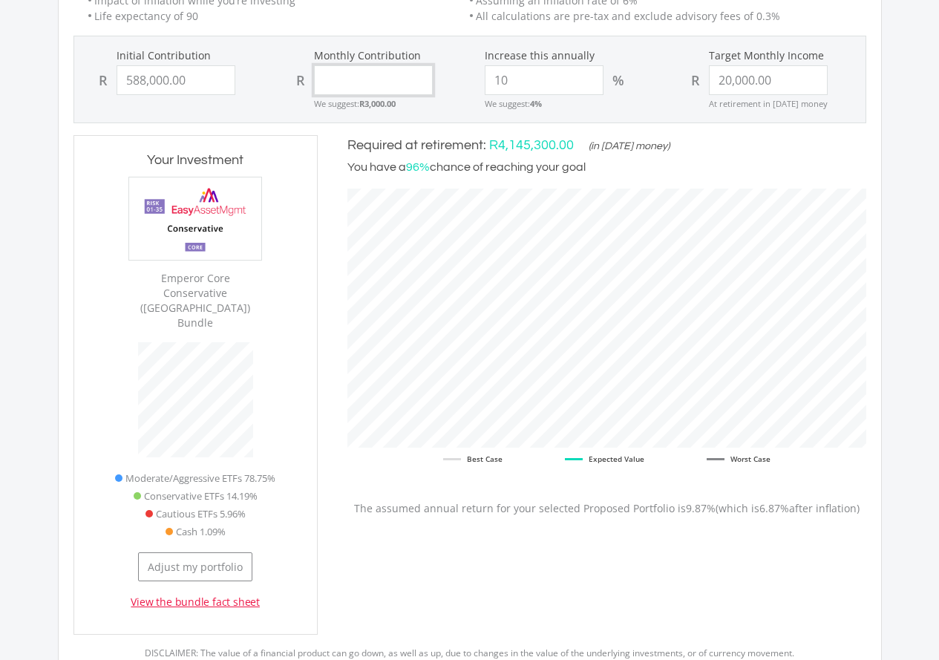
click at [433, 65] on input "Monthly Contribution" at bounding box center [373, 80] width 119 height 30
click at [595, 179] on ee-goal-retirement-map "Required at retirement: R4,145,300.00 (in [DATE] money) You have a 96% chance o…" at bounding box center [606, 325] width 519 height 381
click at [390, 72] on input "Monthly Contribution" at bounding box center [373, 80] width 119 height 30
type input "0.00"
click at [419, 37] on form "Initial Contribution R 588,000.00 Monthly Contribution R 0.00 We suggest: R3,00…" at bounding box center [469, 80] width 793 height 88
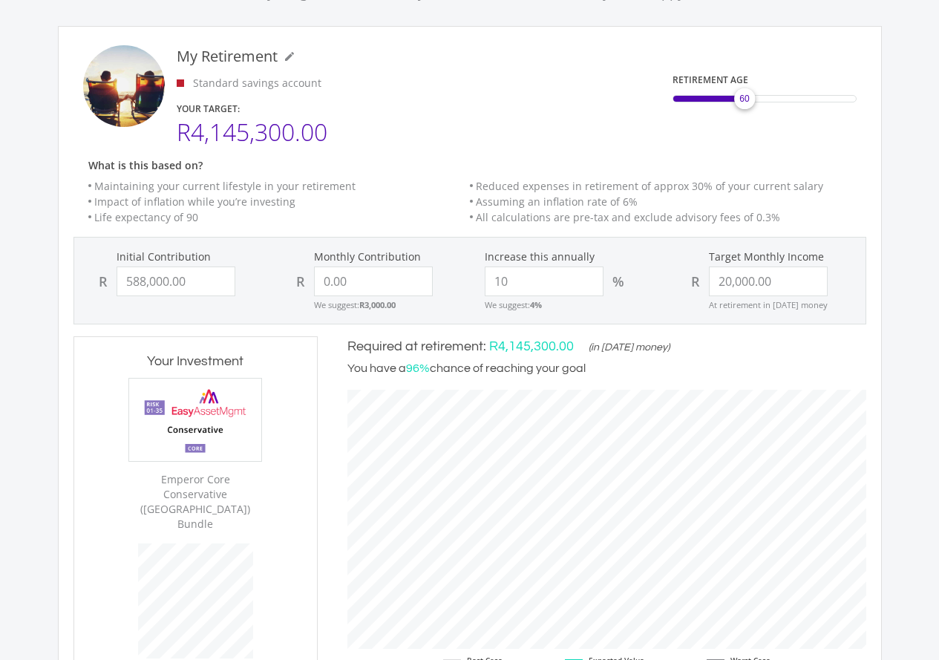
scroll to position [148, 0]
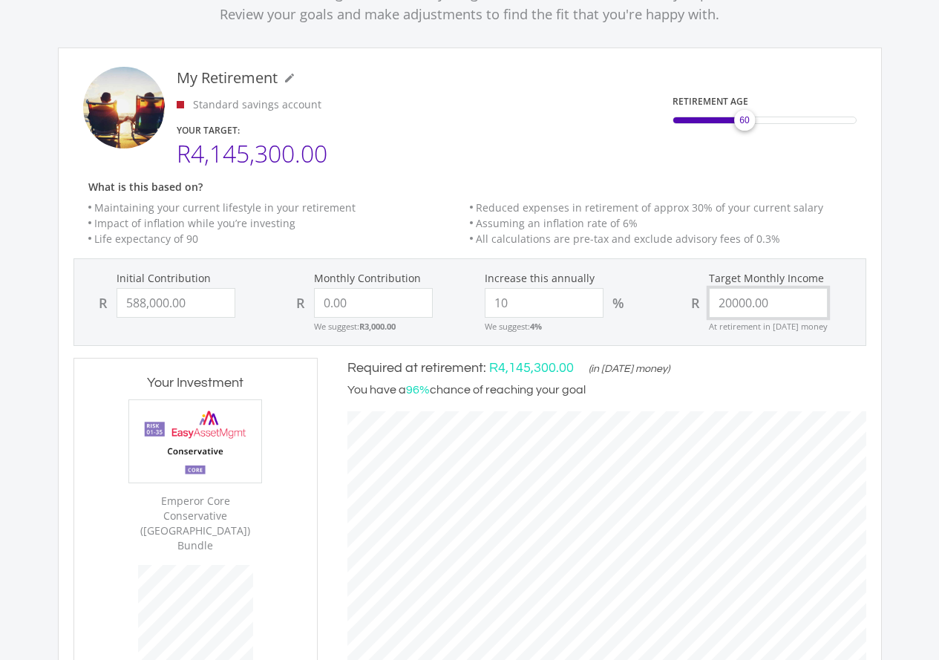
click at [785, 305] on input "20000.00" at bounding box center [768, 303] width 119 height 30
drag, startPoint x: 785, startPoint y: 305, endPoint x: 696, endPoint y: 315, distance: 90.3
click at [696, 315] on div "R 20000.00" at bounding box center [766, 303] width 168 height 30
type input "4"
type input "35,000.00"
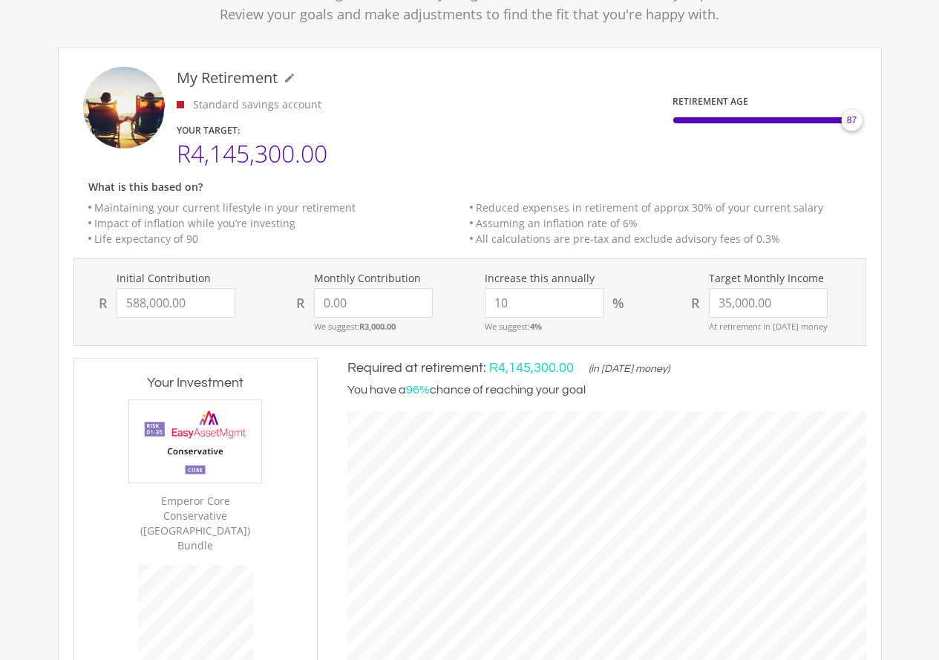
click at [853, 134] on mat-slider "87" at bounding box center [765, 117] width 184 height 36
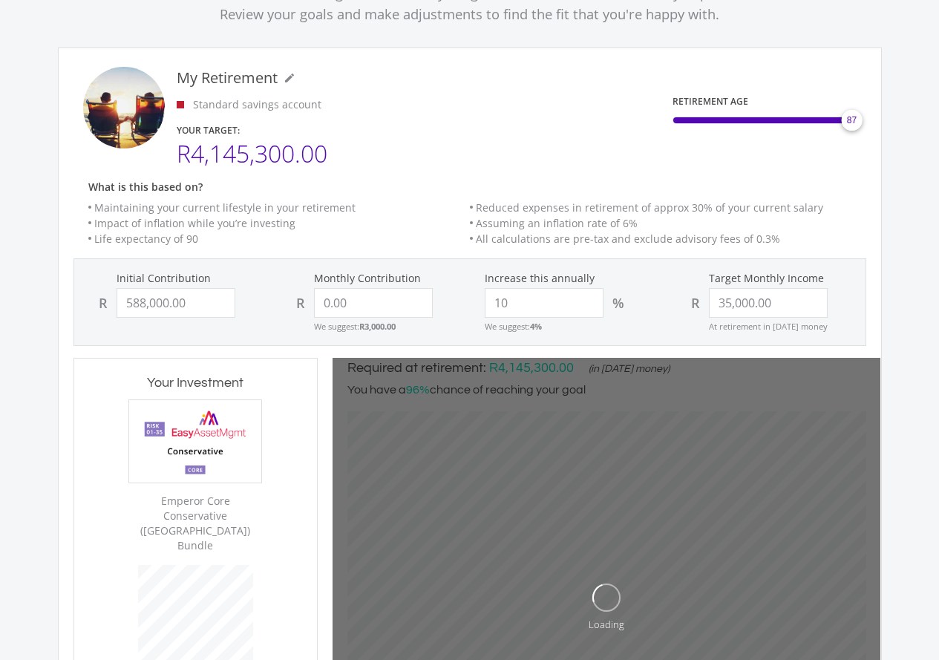
click at [761, 122] on div "87" at bounding box center [765, 120] width 184 height 7
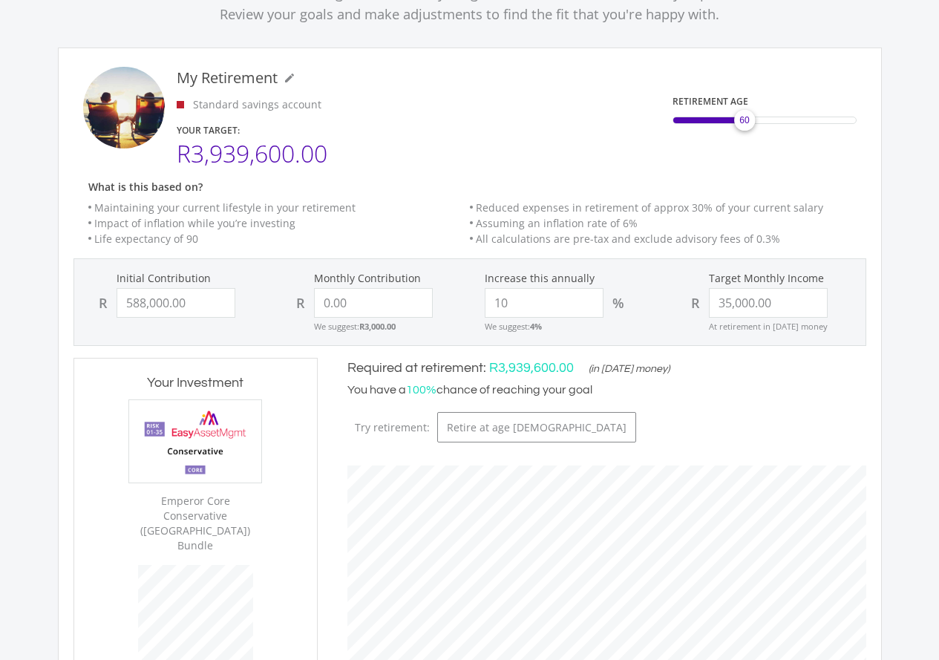
drag, startPoint x: 762, startPoint y: 129, endPoint x: 743, endPoint y: 130, distance: 19.3
click at [743, 130] on div "60" at bounding box center [745, 120] width 30 height 30
click at [543, 151] on div "RETIREMENT AGE 60" at bounding box center [675, 115] width 411 height 96
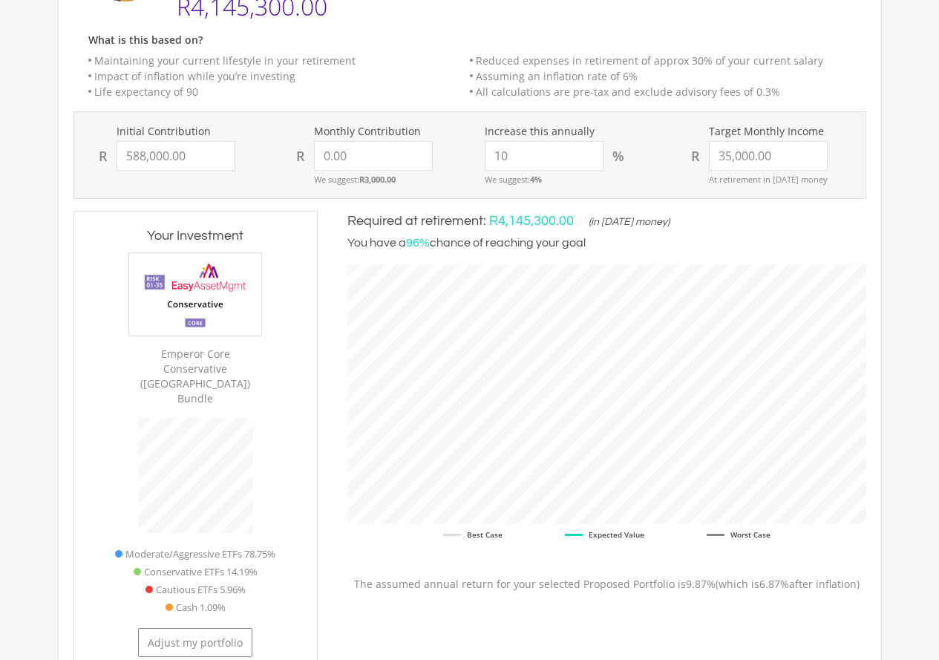
scroll to position [297, 0]
click at [375, 165] on input "0.00" at bounding box center [373, 155] width 119 height 30
drag, startPoint x: 373, startPoint y: 155, endPoint x: 293, endPoint y: 147, distance: 79.8
click at [293, 147] on div "R 0.00" at bounding box center [371, 155] width 168 height 30
type input "1,000.00"
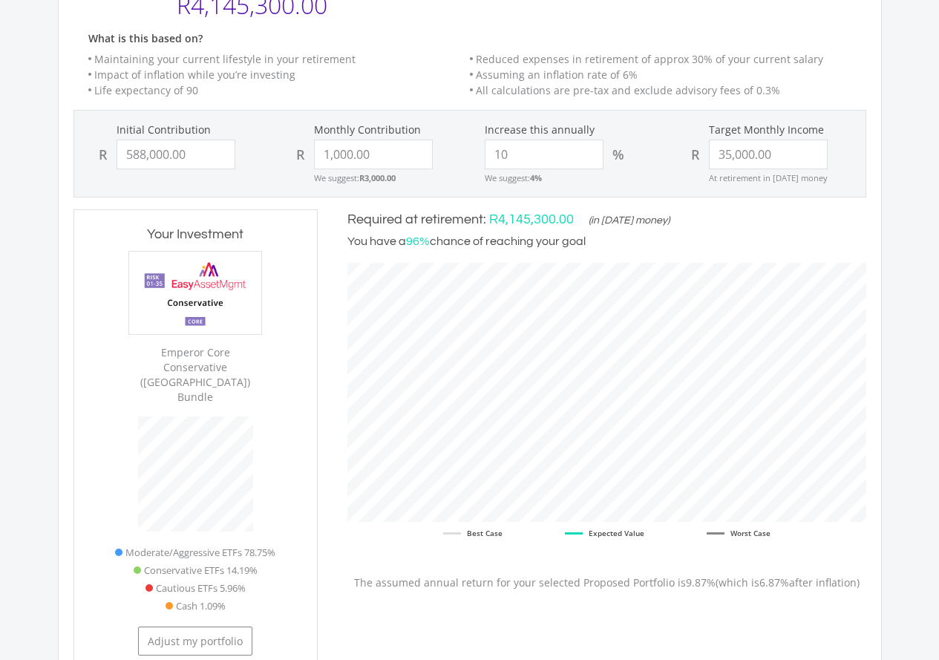
click at [430, 36] on h6 "What is this based on?" at bounding box center [470, 39] width 822 height 13
type input "588000"
type input "1000"
type input "35000"
type input "588,000.00"
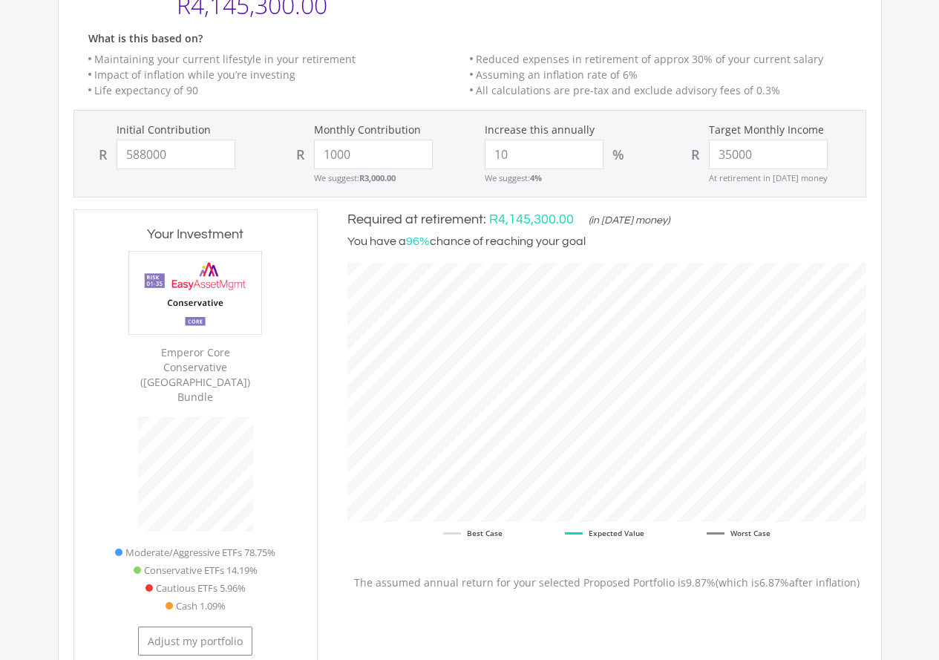
type input "1,000.00"
type input "35,000.00"
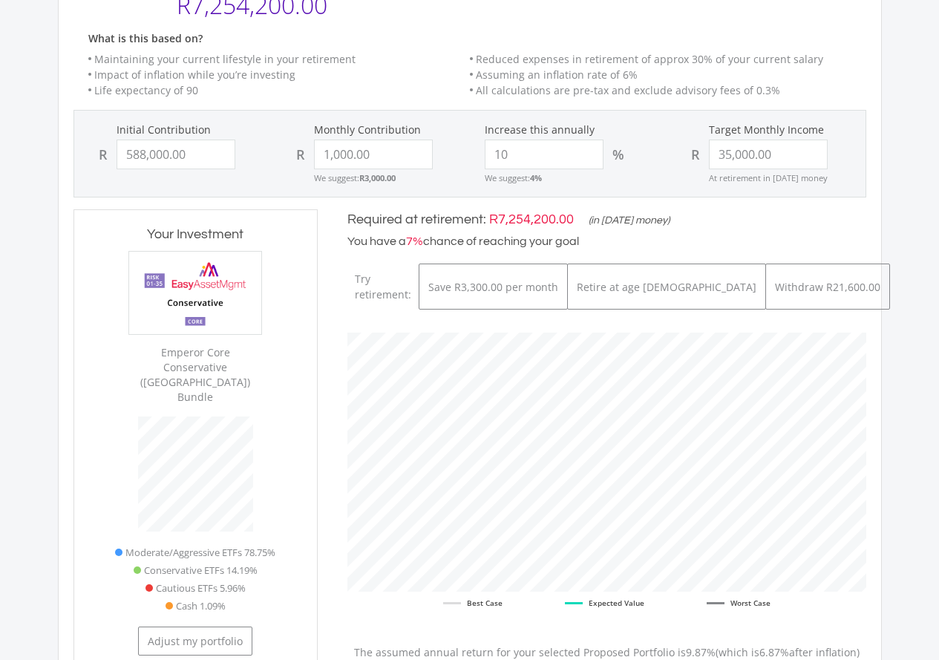
scroll to position [469, 548]
drag, startPoint x: 379, startPoint y: 156, endPoint x: 301, endPoint y: 160, distance: 78.0
click at [304, 156] on div "R 1000.00" at bounding box center [371, 155] width 168 height 30
type input "3,000.00"
click at [436, 48] on div "What is this based on? Maintaining your current lifestyle in your retirement Re…" at bounding box center [470, 71] width 822 height 77
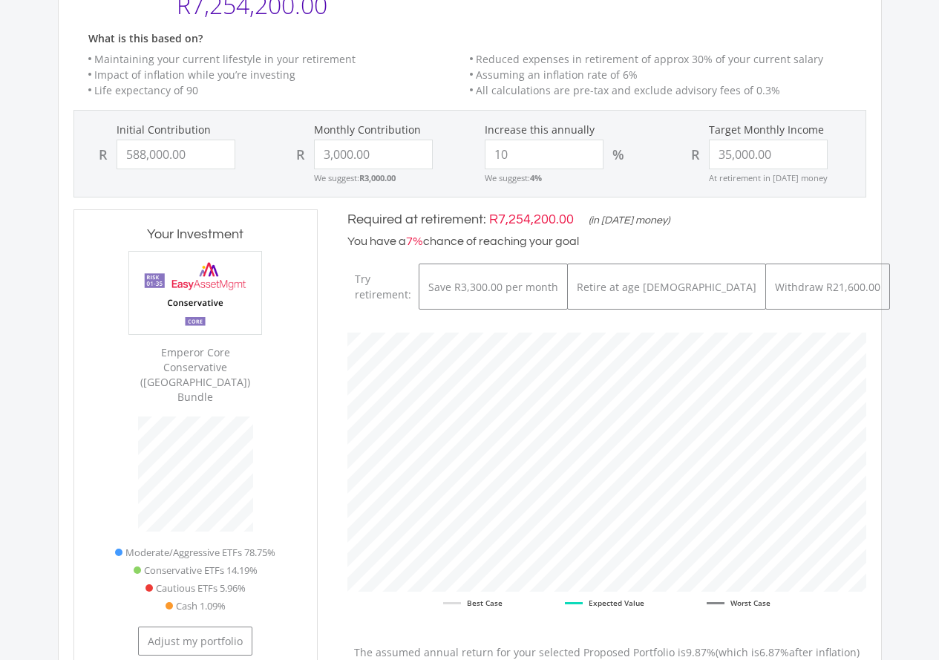
type input "588000"
type input "3000"
type input "35000"
type input "588,000.00"
type input "3,000.00"
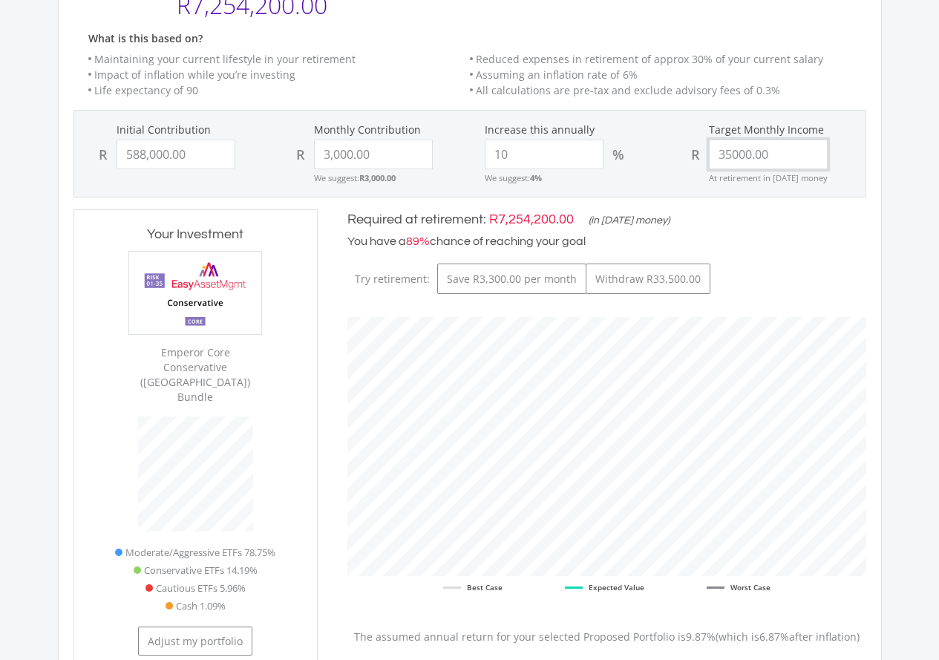
drag, startPoint x: 784, startPoint y: 151, endPoint x: 675, endPoint y: 156, distance: 109.2
click at [675, 156] on div "Target Monthly Income R 35000.00 At retirement in [DATE] money" at bounding box center [765, 153] width 197 height 62
type input "30,000.00"
click at [843, 102] on div "What is this based on? Maintaining your current lifestyle in your retirement Re…" at bounding box center [470, 71] width 822 height 77
type input "588000"
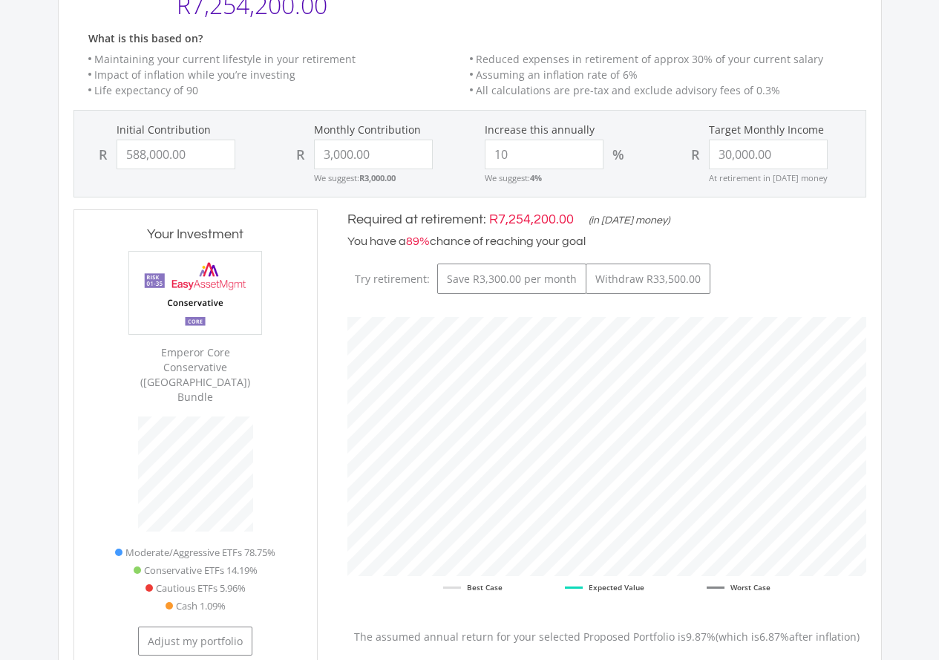
type input "3000"
type input "30000"
type input "588,000.00"
type input "3,000.00"
type input "30,000.00"
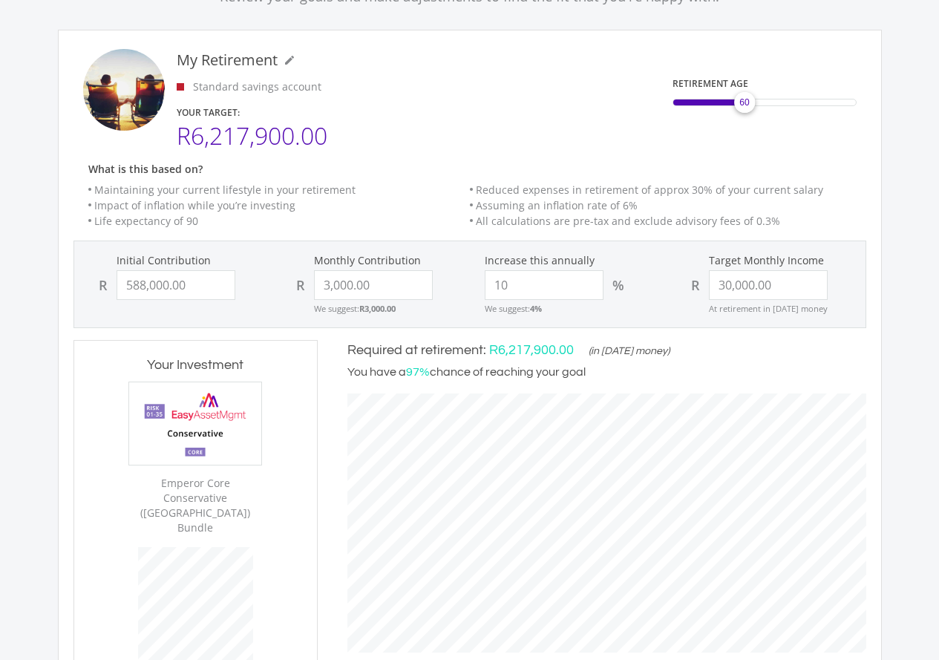
scroll to position [148, 0]
